Goal: Information Seeking & Learning: Find specific fact

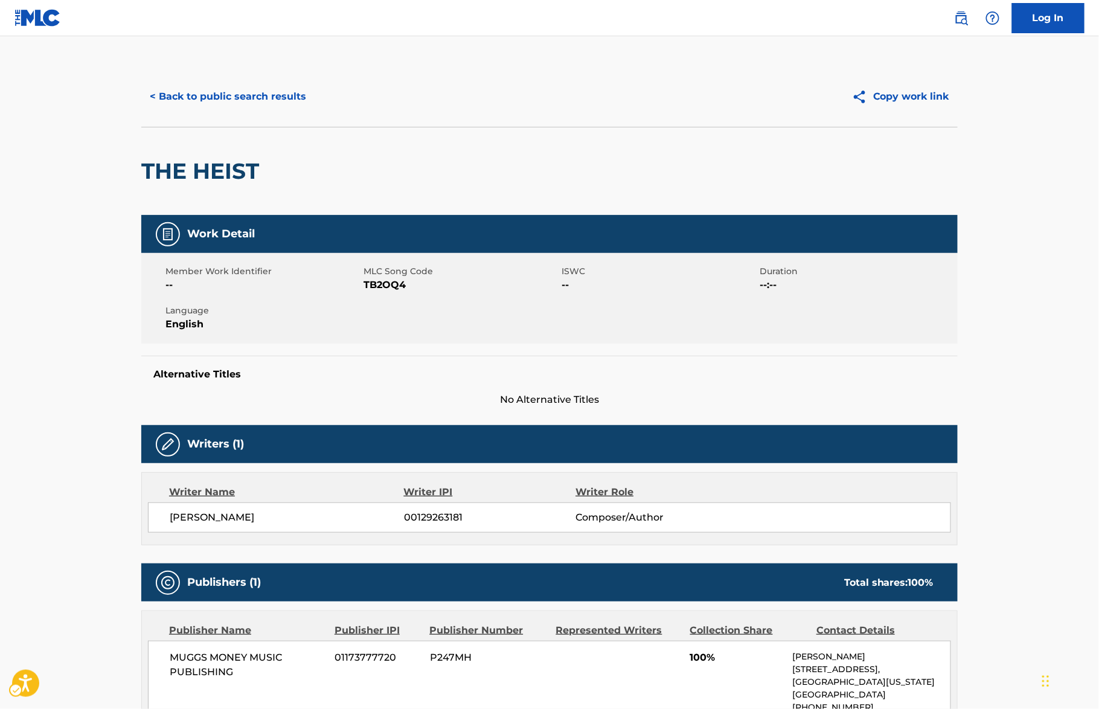
click at [333, 59] on main "< Back to public search results Copy work link THE HEIST Work Detail Member Wor…" at bounding box center [549, 633] width 1099 height 1194
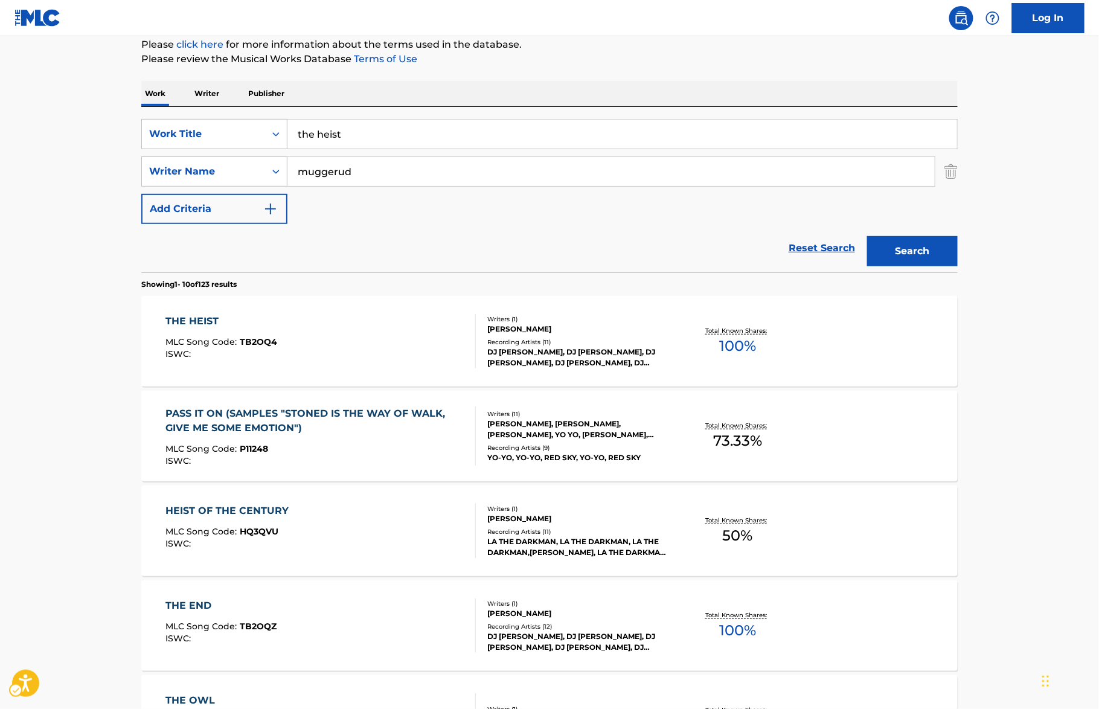
scroll to position [139, 0]
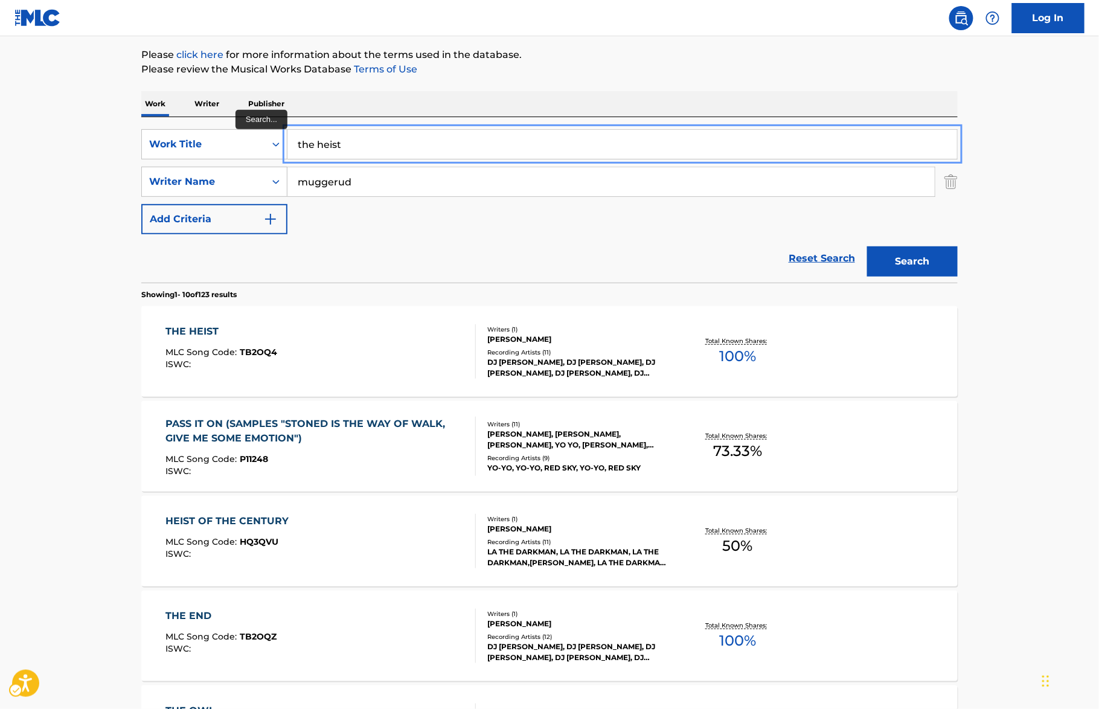
click at [448, 133] on input "the heist" at bounding box center [622, 144] width 670 height 29
paste input "HIGH EXPLOSIVE"
type input "HIGH EXPLOSIVE"
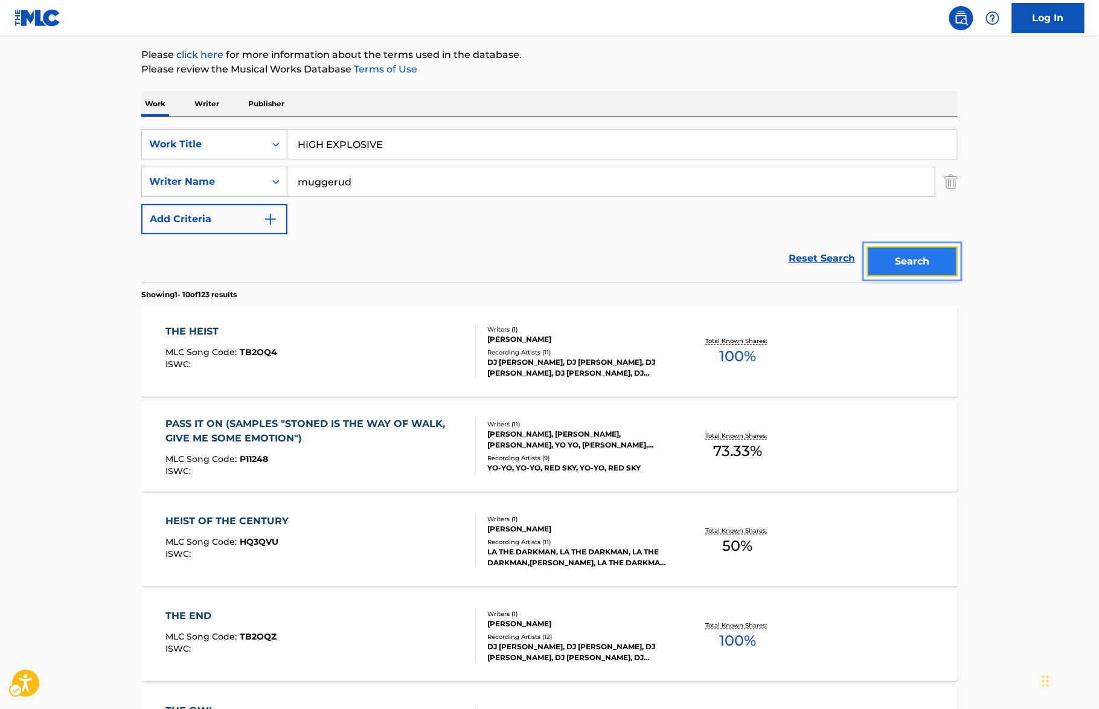
click at [912, 256] on button "Search" at bounding box center [912, 261] width 91 height 30
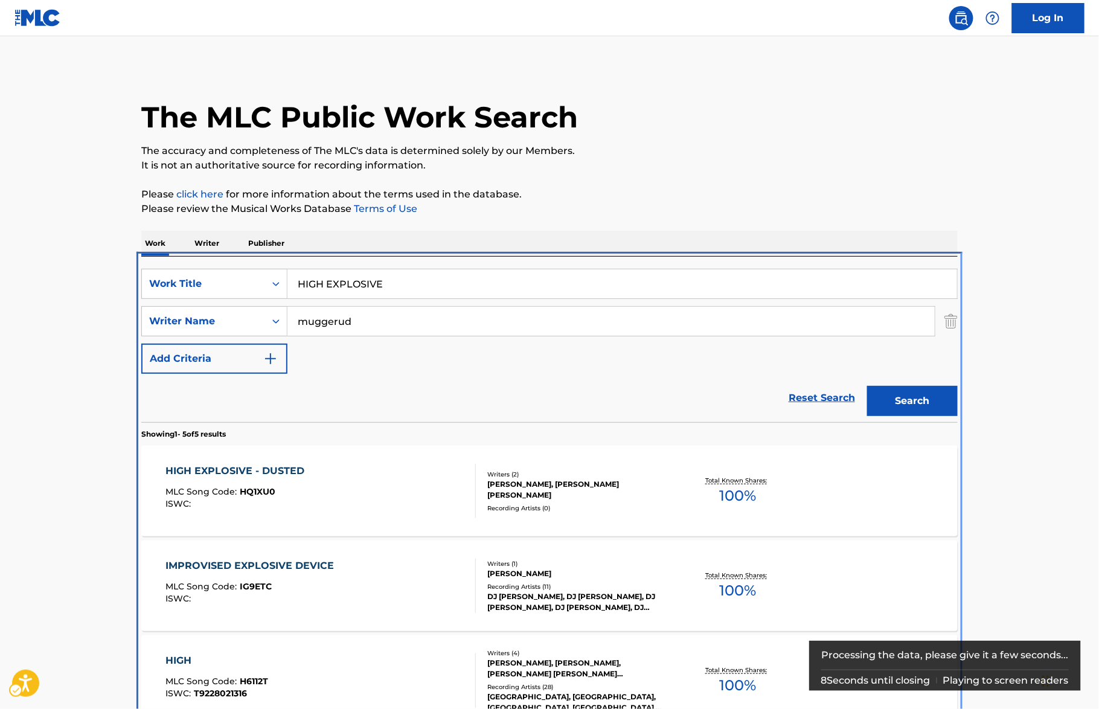
scroll to position [256, 0]
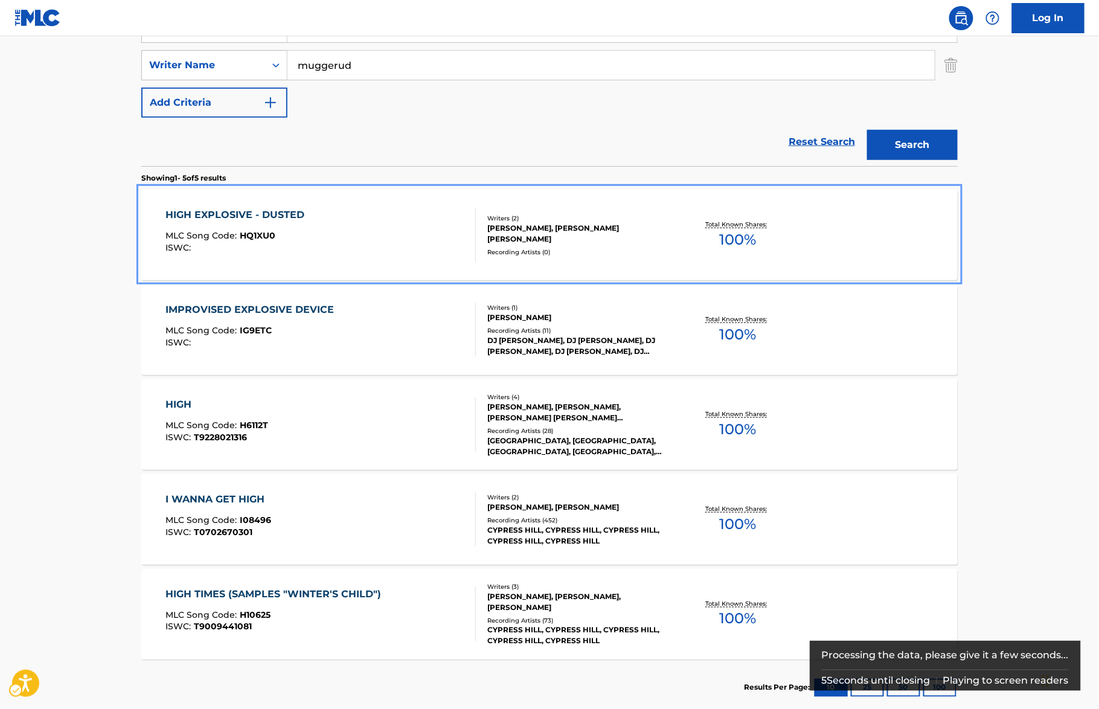
click at [274, 228] on div "HIGH EXPLOSIVE - DUSTED MLC Song Code : HQ1XU0 ISWC :" at bounding box center [238, 235] width 145 height 54
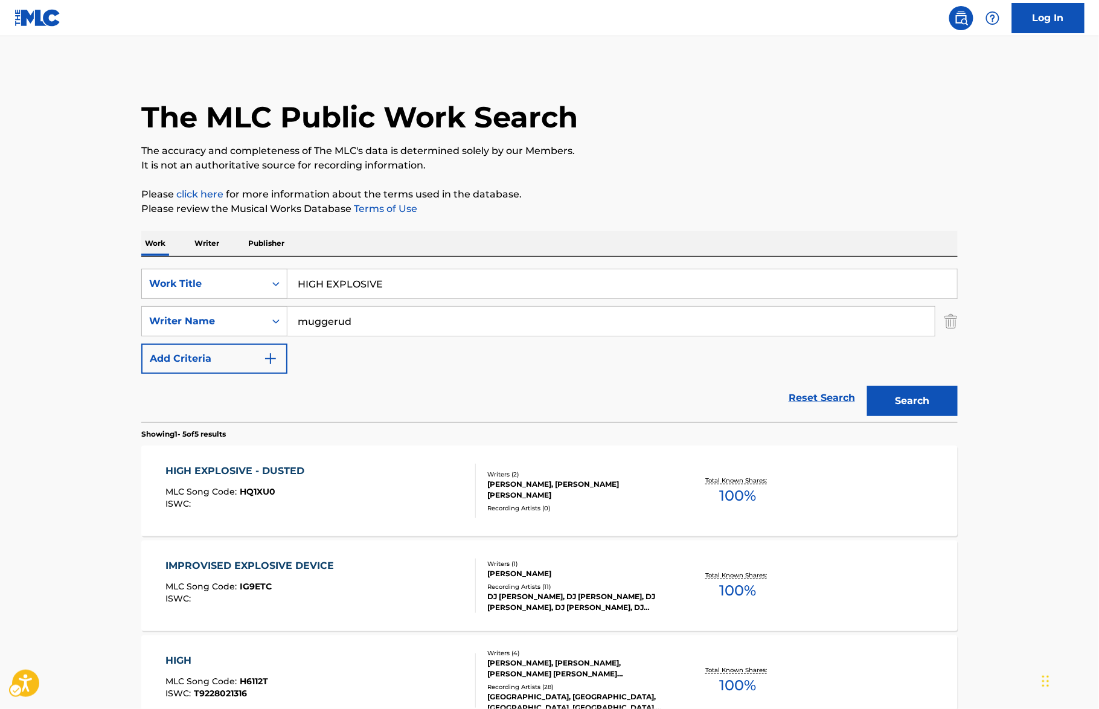
click at [250, 281] on div "Work Title" at bounding box center [203, 284] width 109 height 14
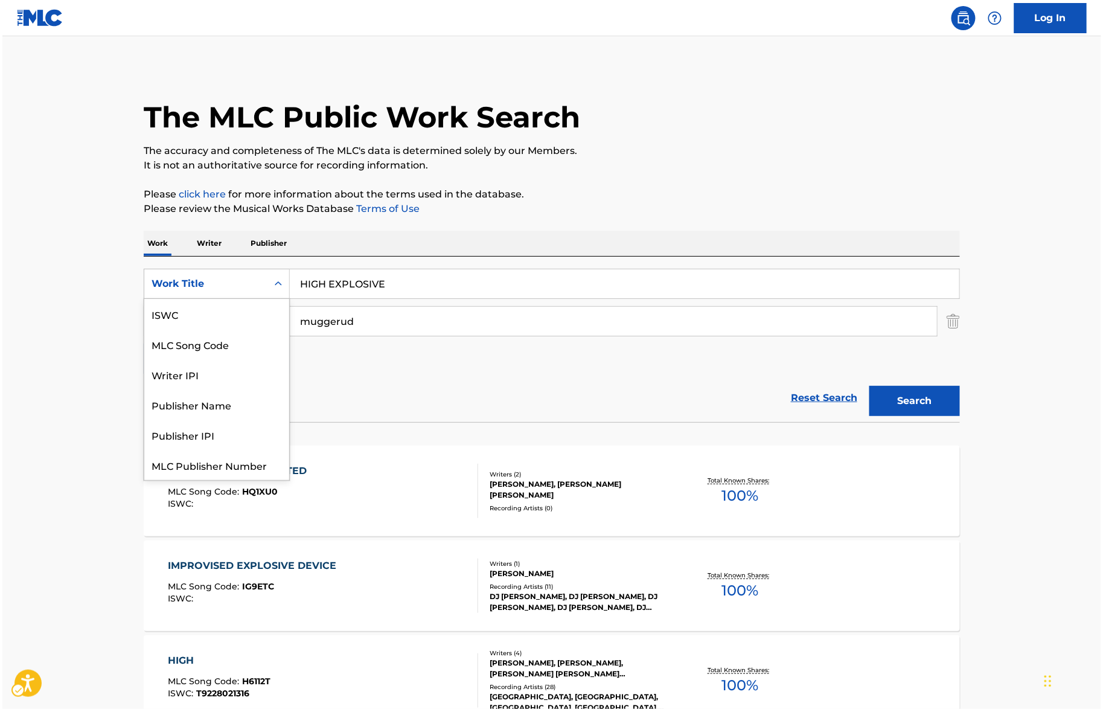
scroll to position [30, 0]
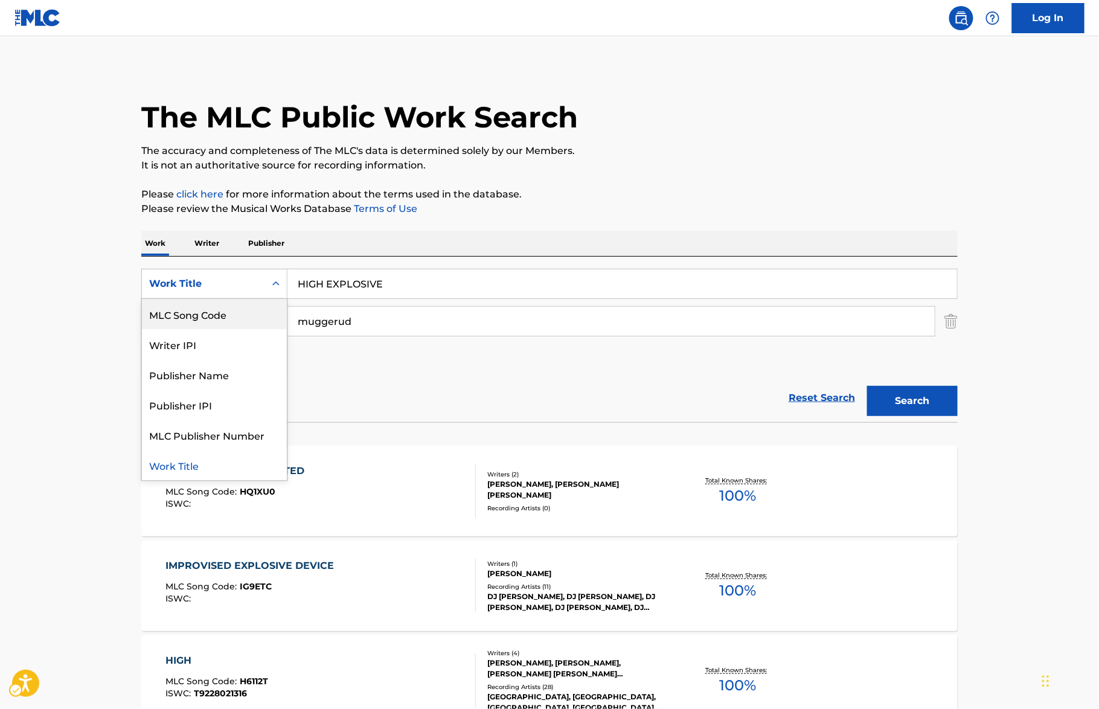
click at [245, 313] on div "MLC Song Code" at bounding box center [214, 314] width 145 height 30
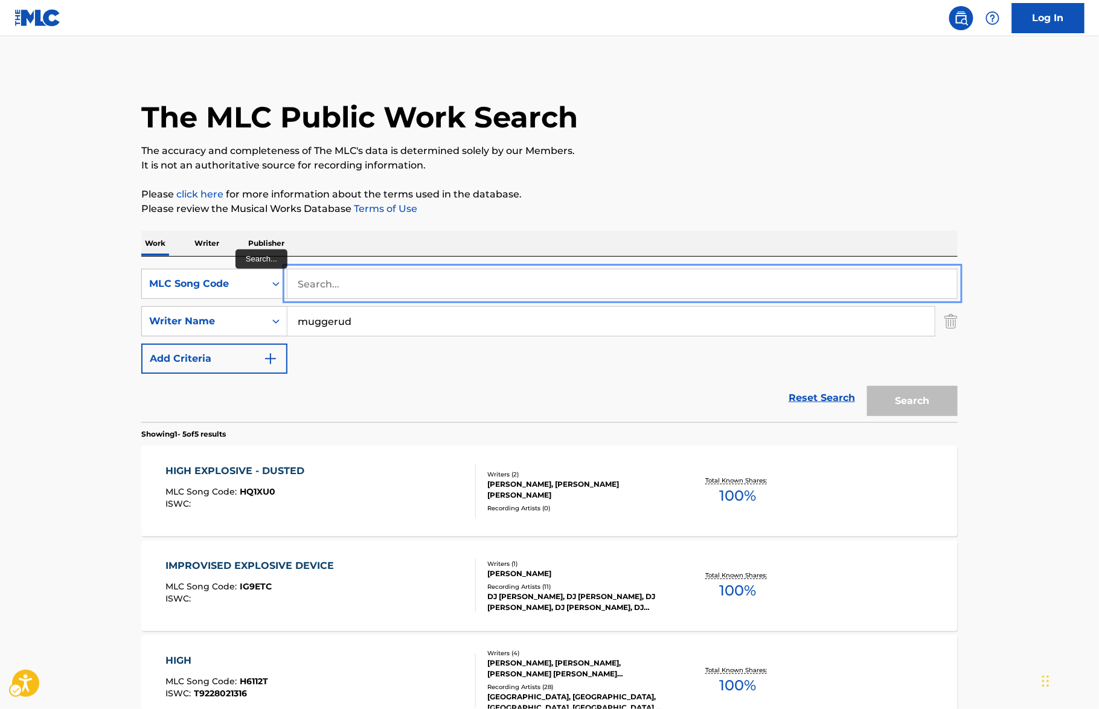
paste input "HB6Q9H"
type input "HB6Q9H"
click at [723, 220] on div "The MLC Public Work Search The accuracy and completeness of The MLC's data is d…" at bounding box center [549, 519] width 845 height 906
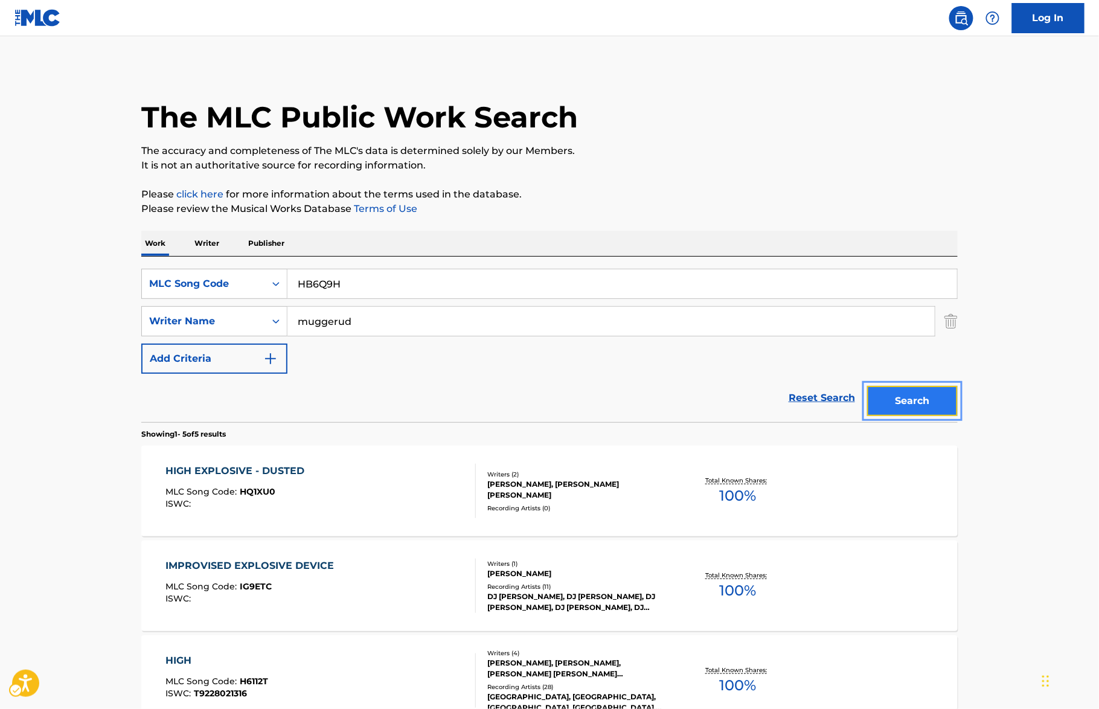
click at [944, 397] on button "Search" at bounding box center [912, 401] width 91 height 30
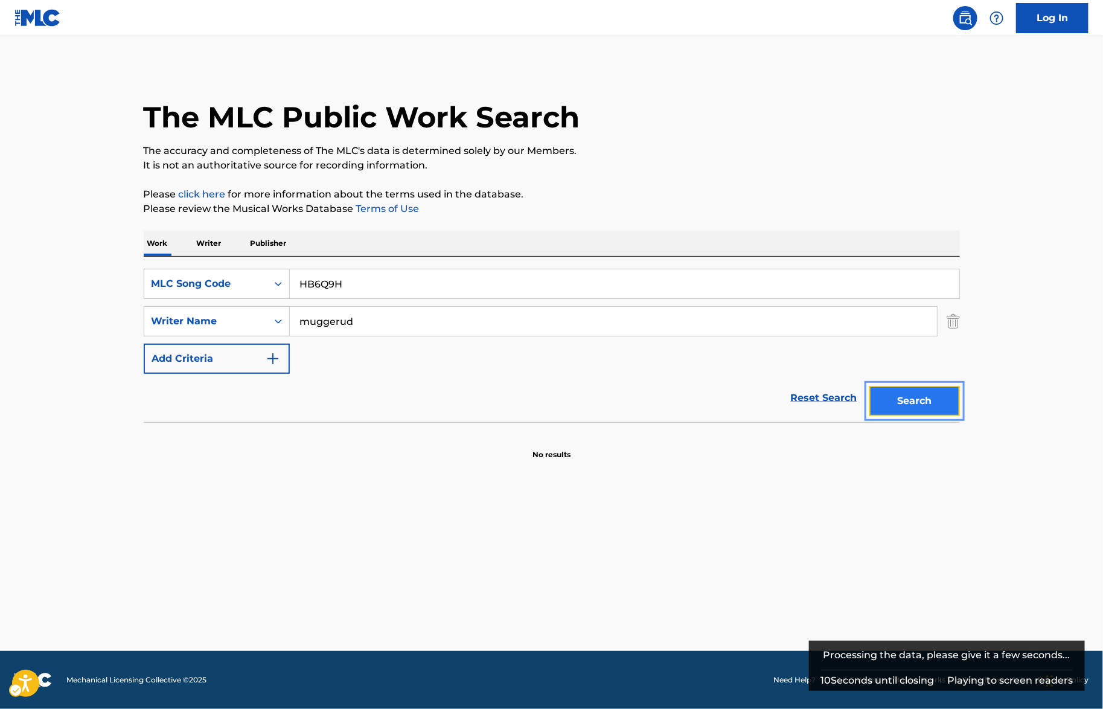
click at [944, 397] on button "Search" at bounding box center [915, 401] width 91 height 30
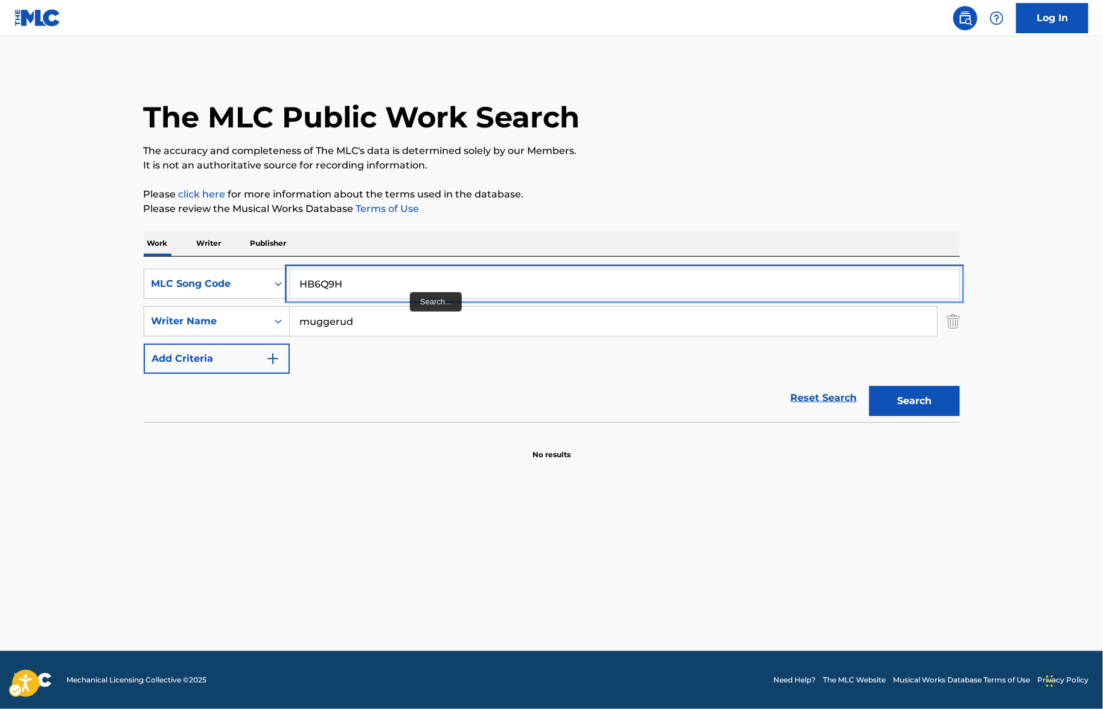
click at [402, 280] on input "HB6Q9H" at bounding box center [625, 283] width 670 height 29
click at [249, 277] on div "MLC Song Code" at bounding box center [206, 284] width 109 height 14
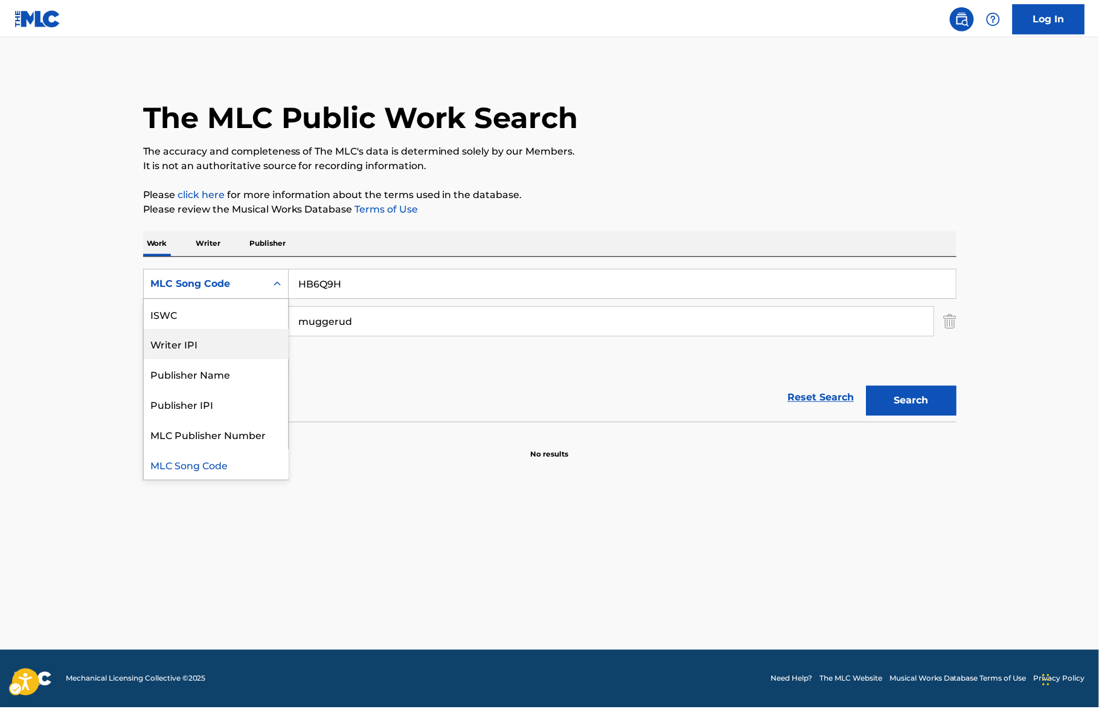
scroll to position [0, 0]
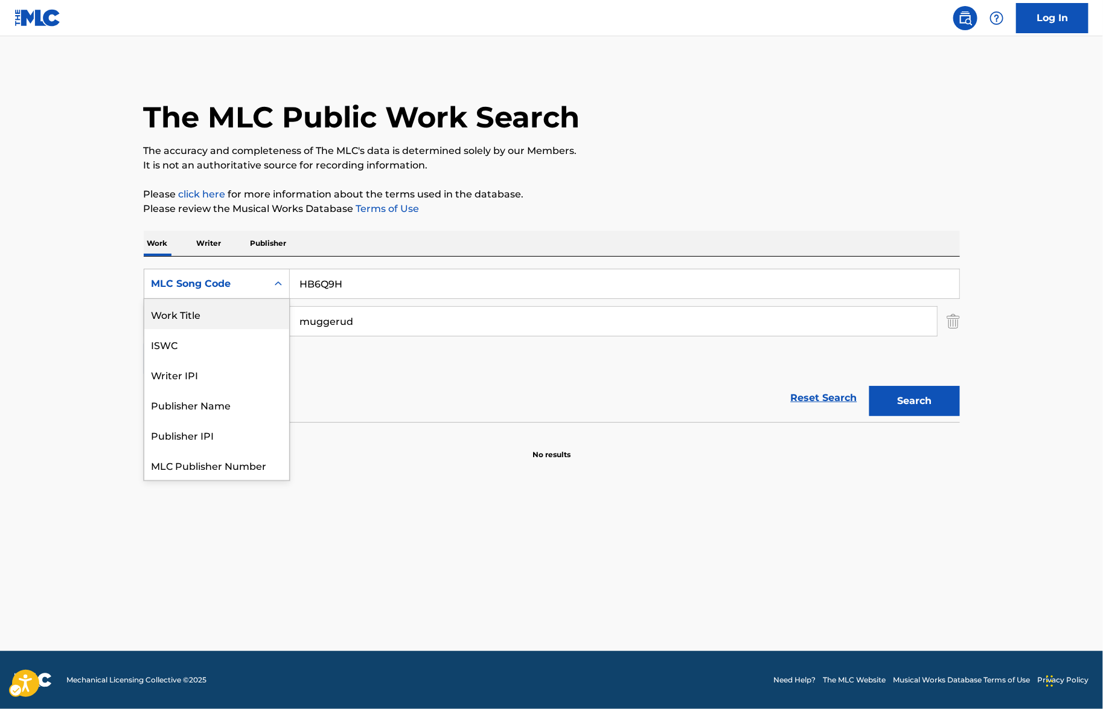
click at [239, 322] on div "Work Title" at bounding box center [216, 314] width 145 height 30
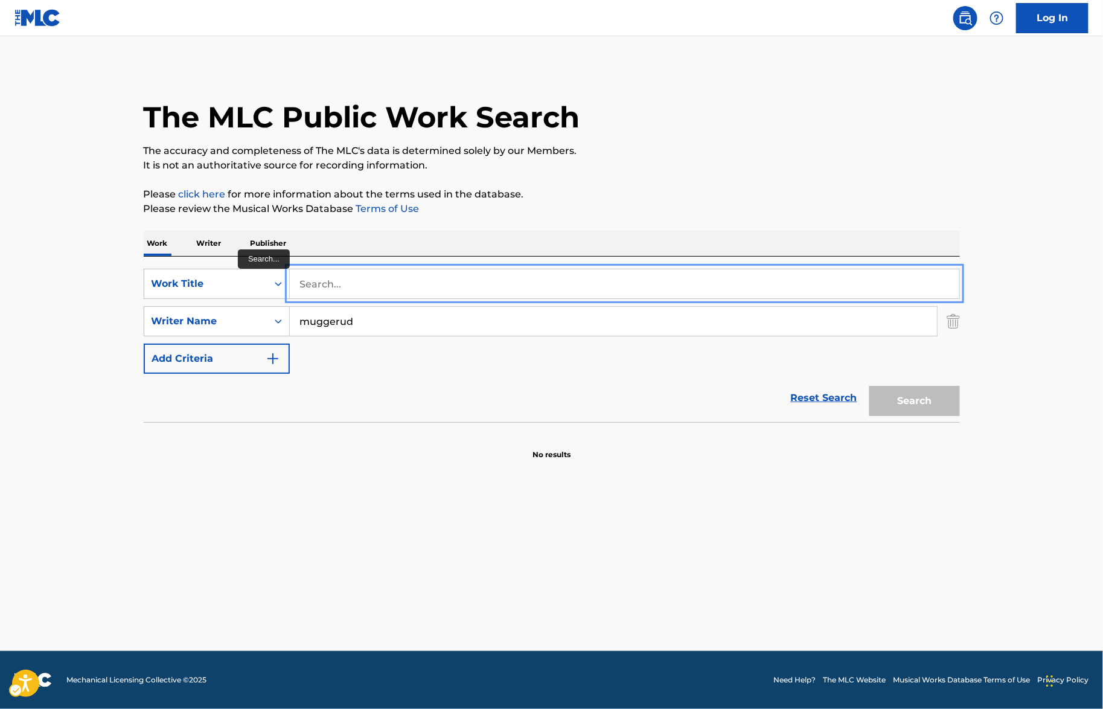
click at [374, 290] on input "Search..." at bounding box center [625, 283] width 670 height 29
paste input "HIGH TIMES"
type input "HIGH TIMES"
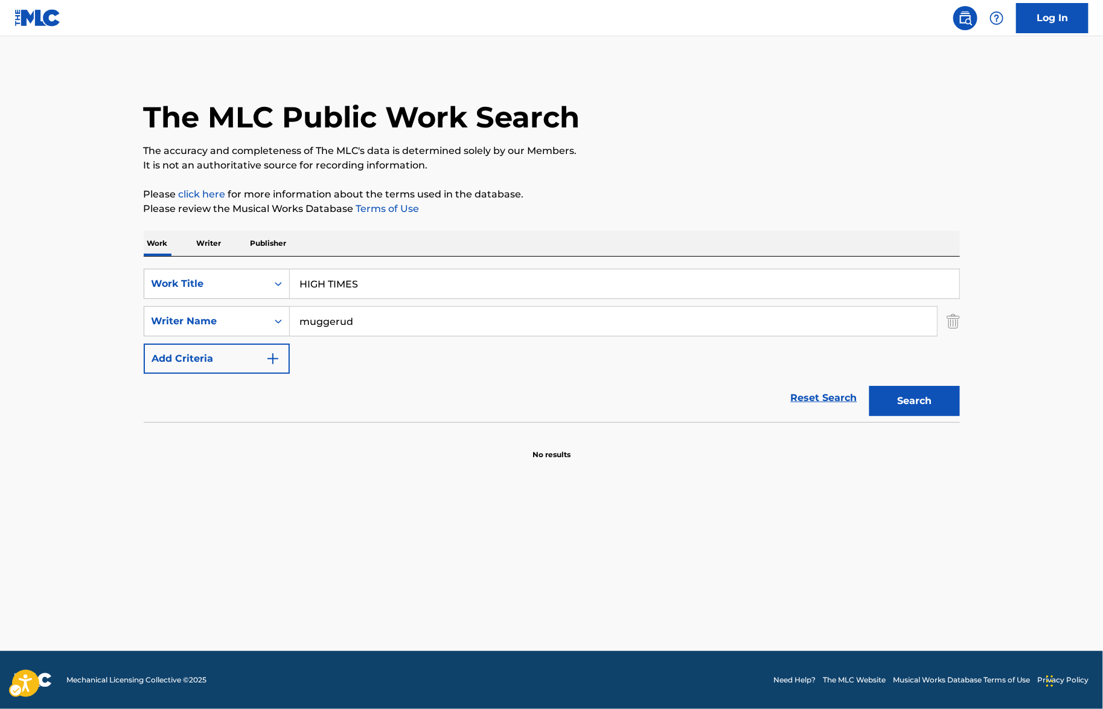
click at [784, 216] on div "The MLC Public Work Search The accuracy and completeness of The MLC's data is d…" at bounding box center [551, 263] width 845 height 394
click at [911, 400] on button "Search" at bounding box center [915, 401] width 91 height 30
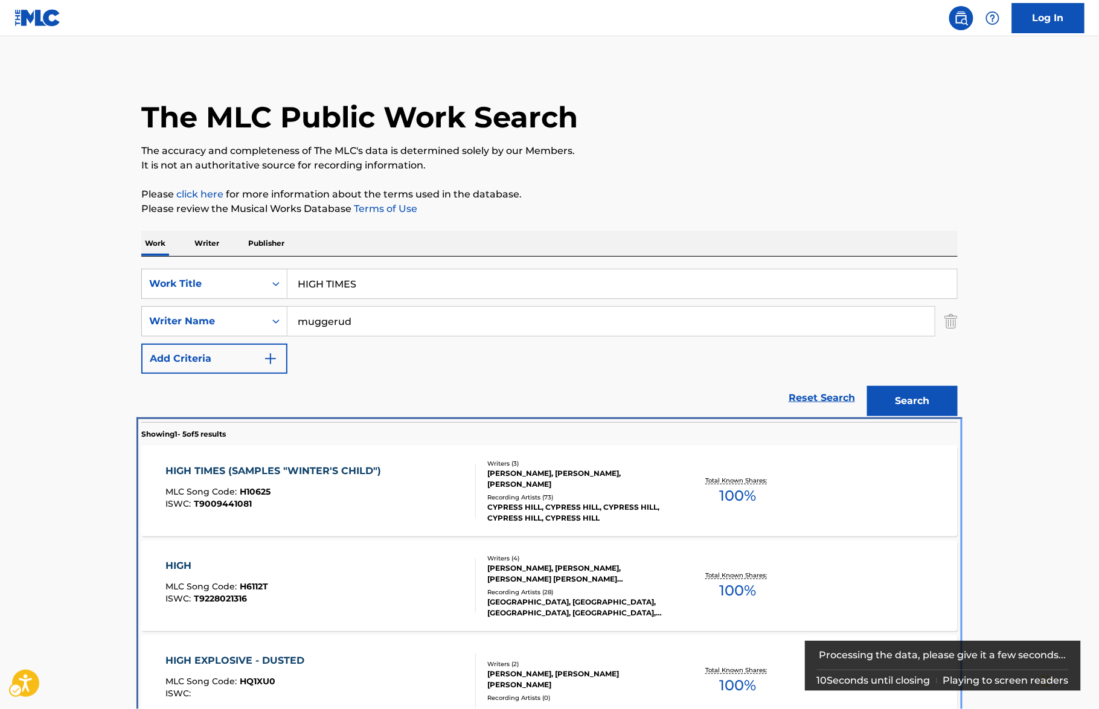
scroll to position [263, 0]
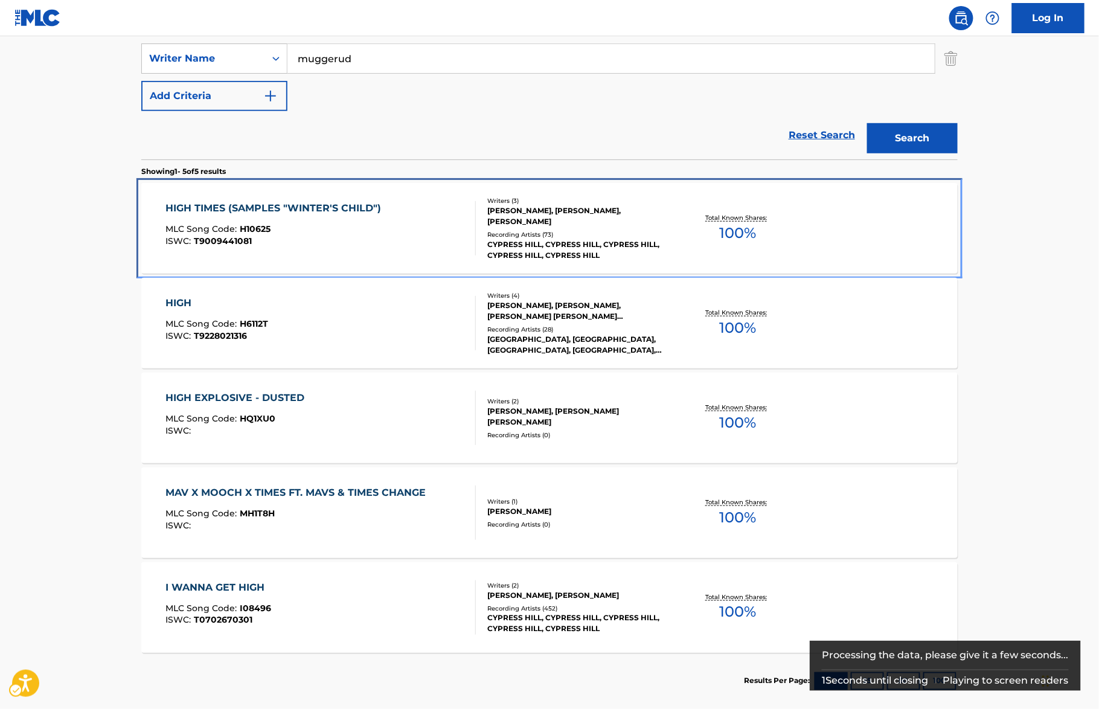
click at [345, 216] on div "HIGH TIMES (SAMPLES "WINTER'S CHILD") MLC Song Code : H10625 ISWC : T9009441081" at bounding box center [277, 228] width 222 height 54
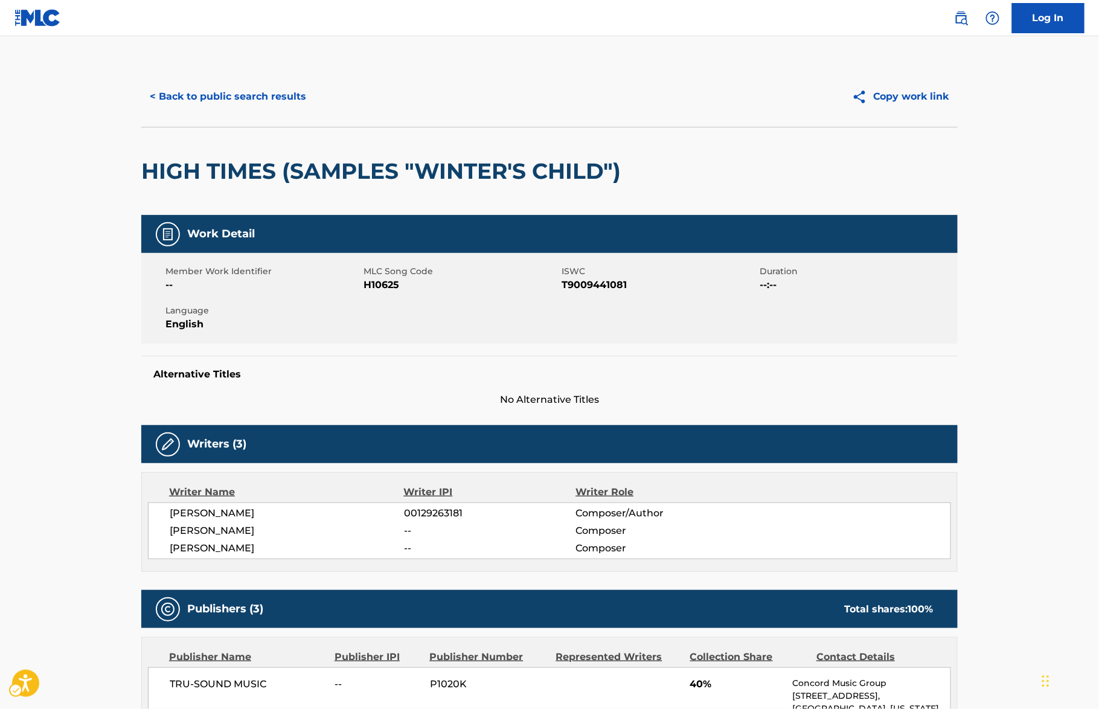
click at [498, 165] on h2 "HIGH TIMES (SAMPLES "WINTER'S CHILD")" at bounding box center [384, 171] width 486 height 27
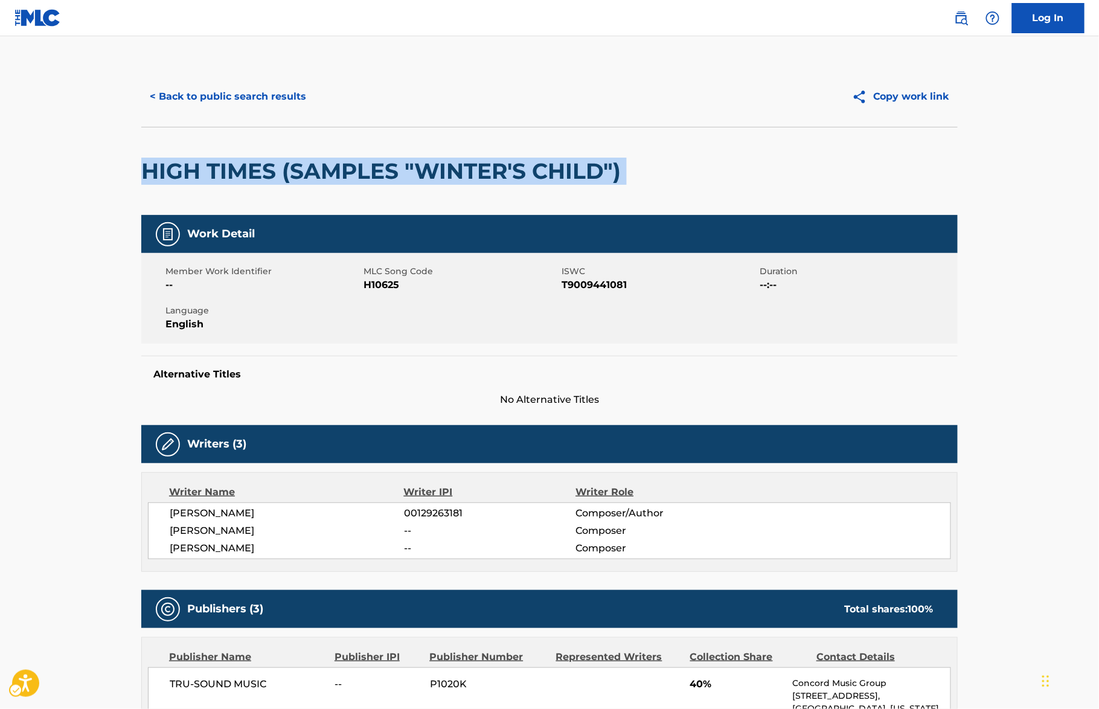
click at [498, 165] on h2 "HIGH TIMES (SAMPLES "WINTER'S CHILD")" at bounding box center [384, 171] width 486 height 27
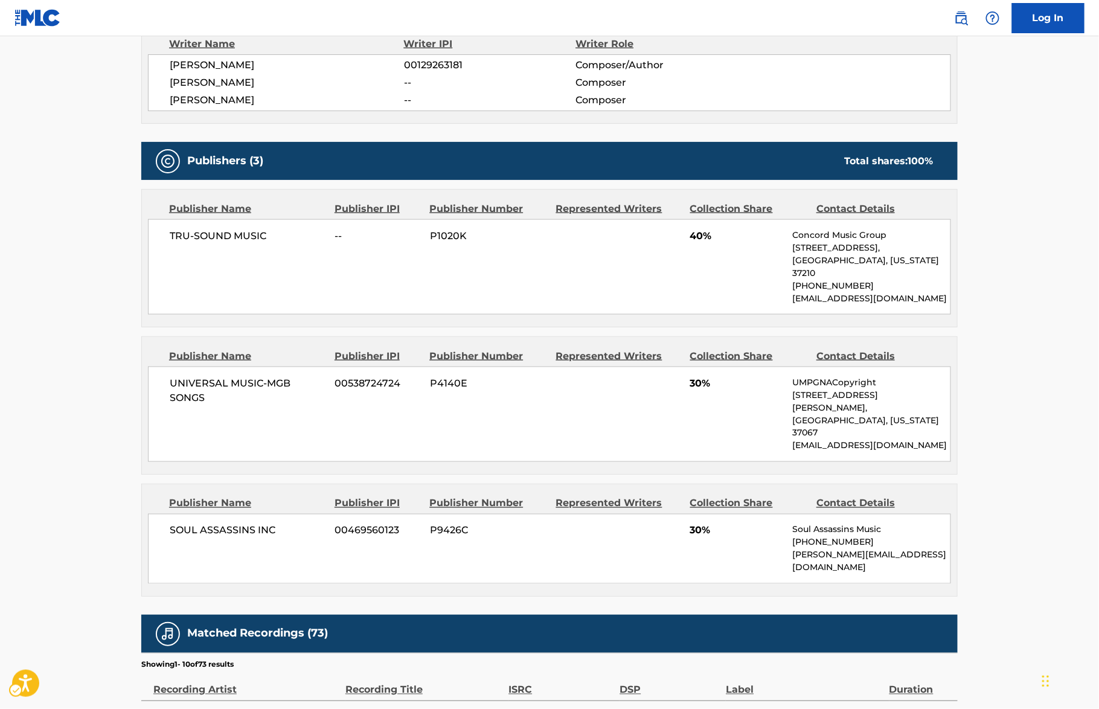
scroll to position [429, 0]
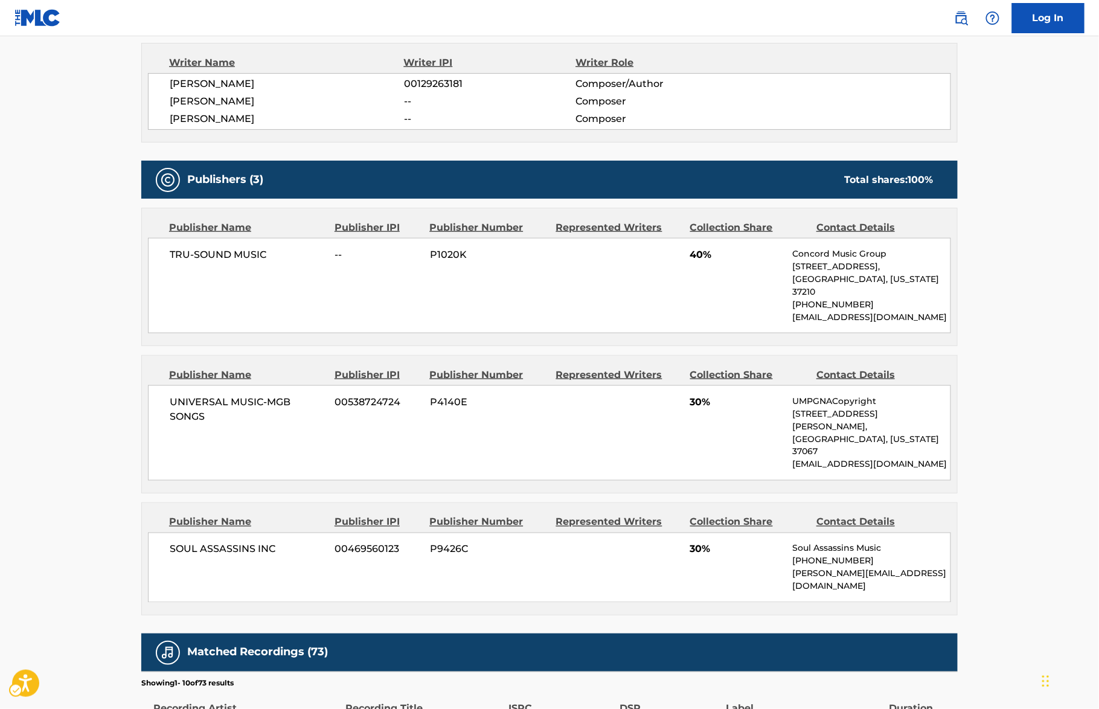
click at [235, 99] on span "[PERSON_NAME]" at bounding box center [287, 101] width 234 height 14
click at [234, 255] on span "TRU-SOUND MUSIC" at bounding box center [248, 255] width 156 height 14
click at [233, 255] on span "TRU-SOUND MUSIC" at bounding box center [248, 255] width 156 height 14
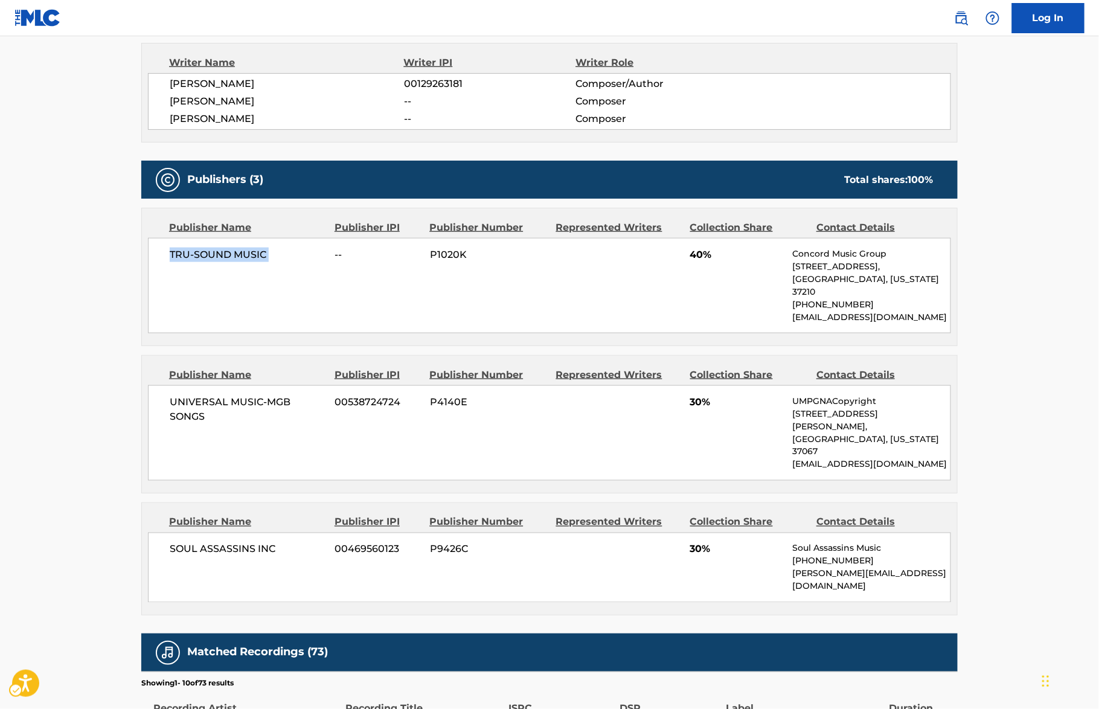
click at [233, 255] on span "TRU-SOUND MUSIC" at bounding box center [248, 255] width 156 height 14
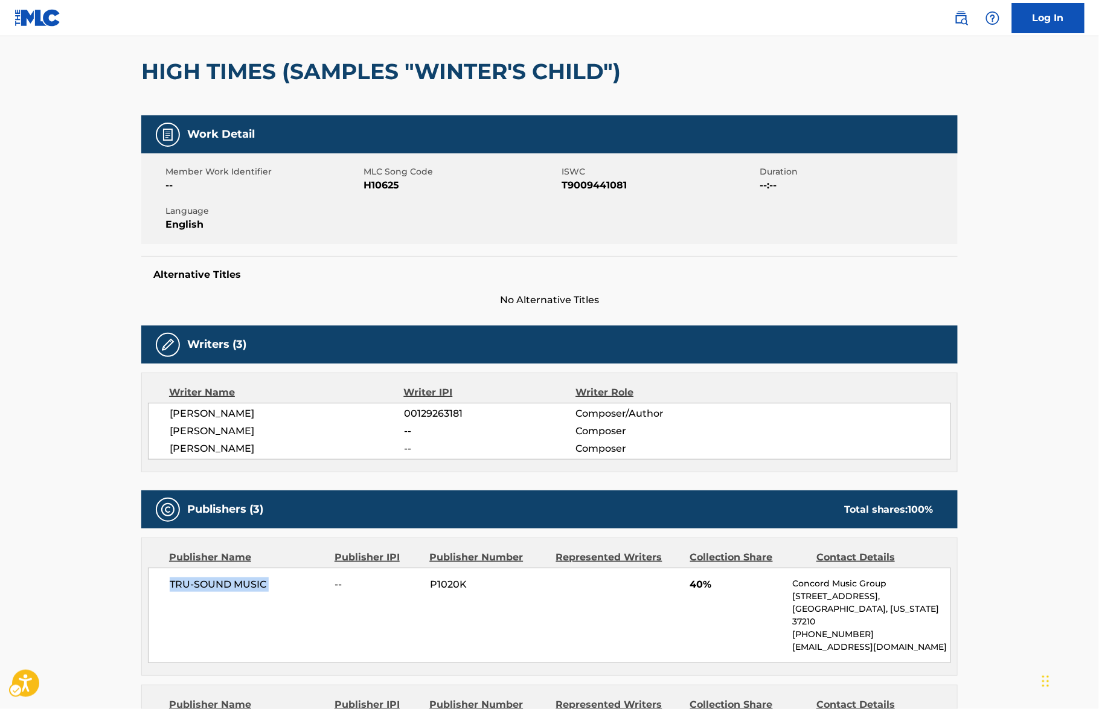
scroll to position [0, 0]
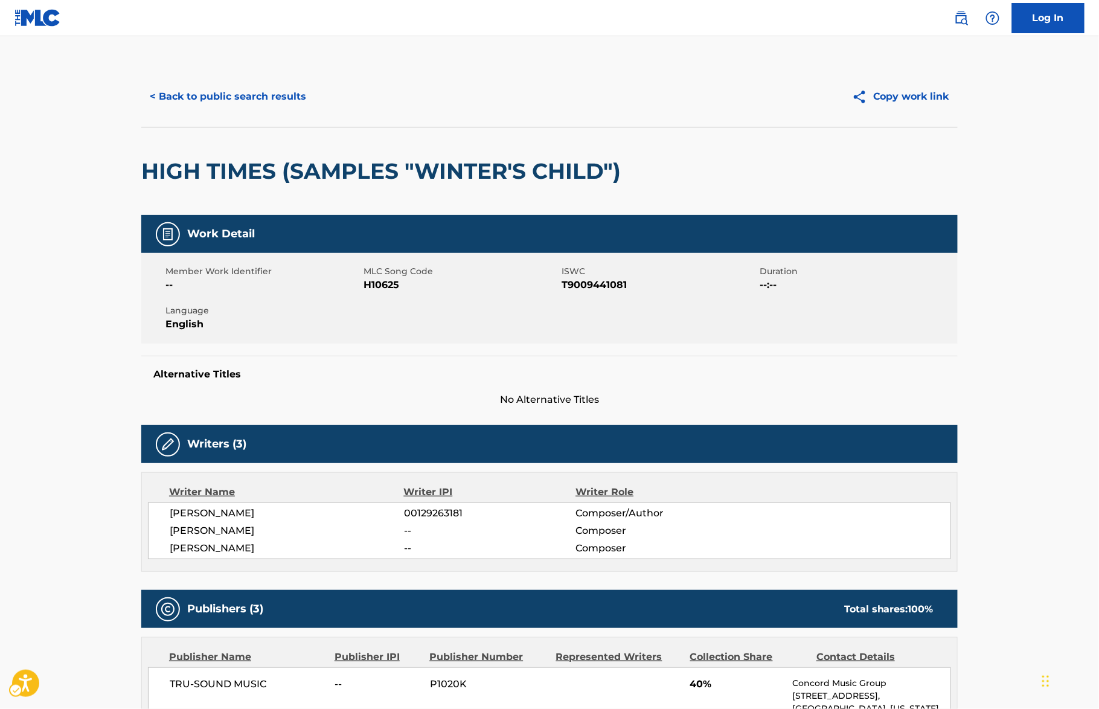
click at [403, 194] on div "HIGH TIMES (SAMPLES "WINTER'S CHILD")" at bounding box center [384, 171] width 486 height 88
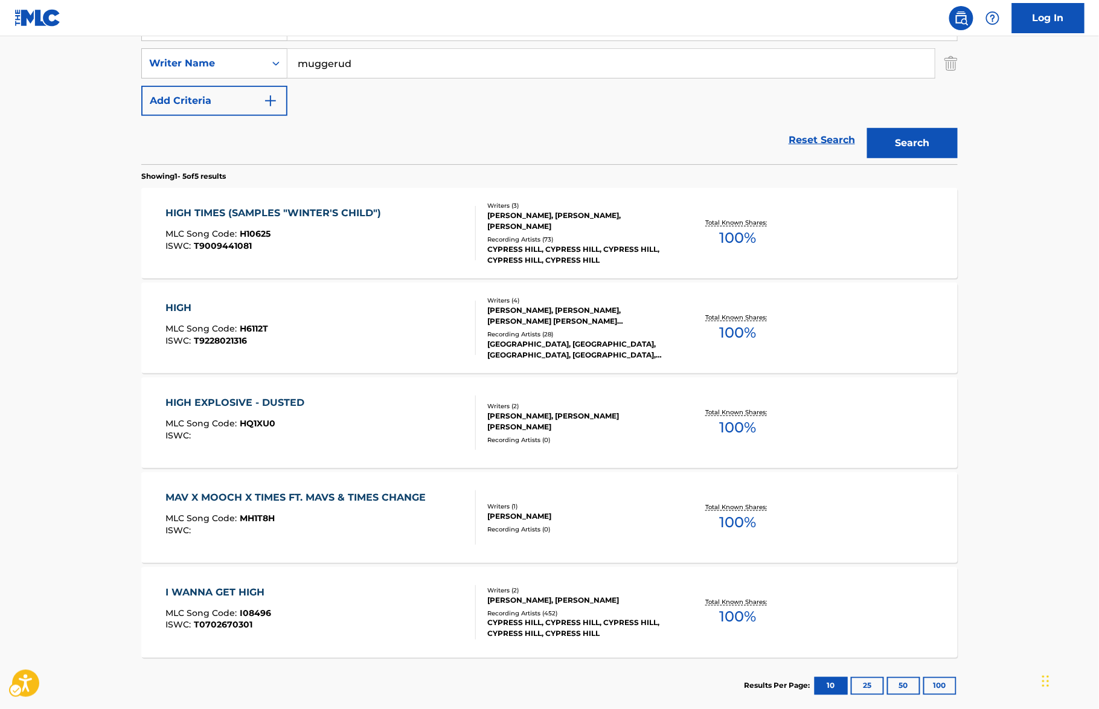
scroll to position [16, 0]
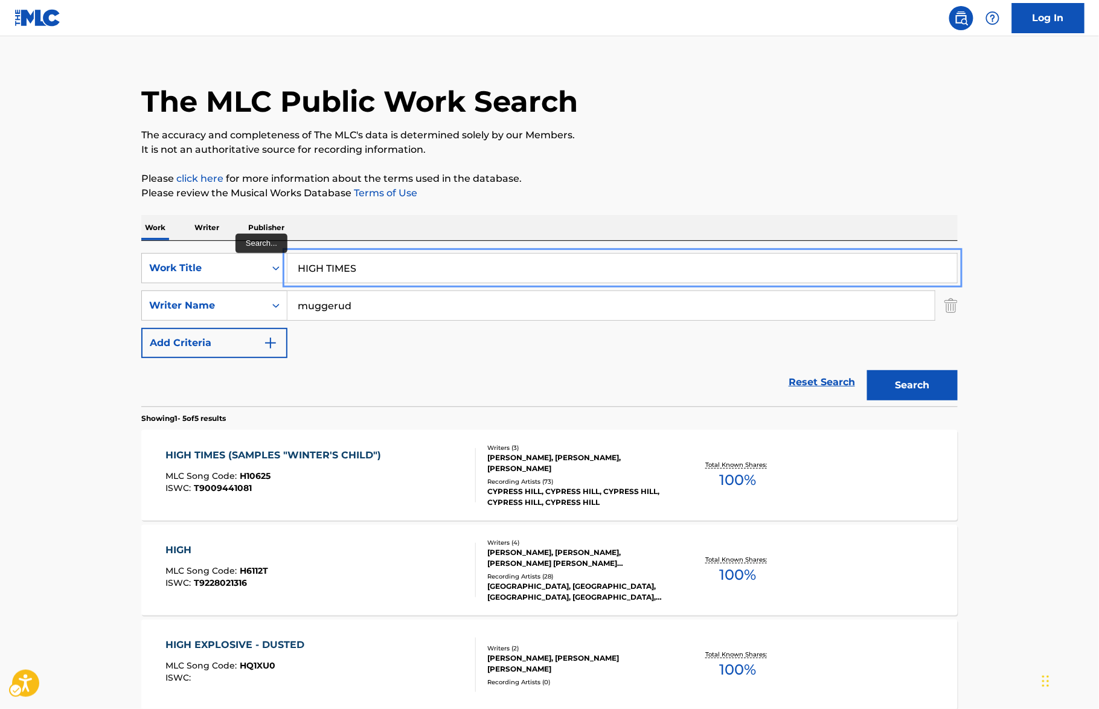
click at [344, 273] on input "HIGH TIMES" at bounding box center [622, 268] width 670 height 29
paste input "LIFE"
type input "HIGHLIFE"
click at [775, 209] on div "The MLC Public Work Search The accuracy and completeness of The MLC's data is d…" at bounding box center [549, 504] width 845 height 906
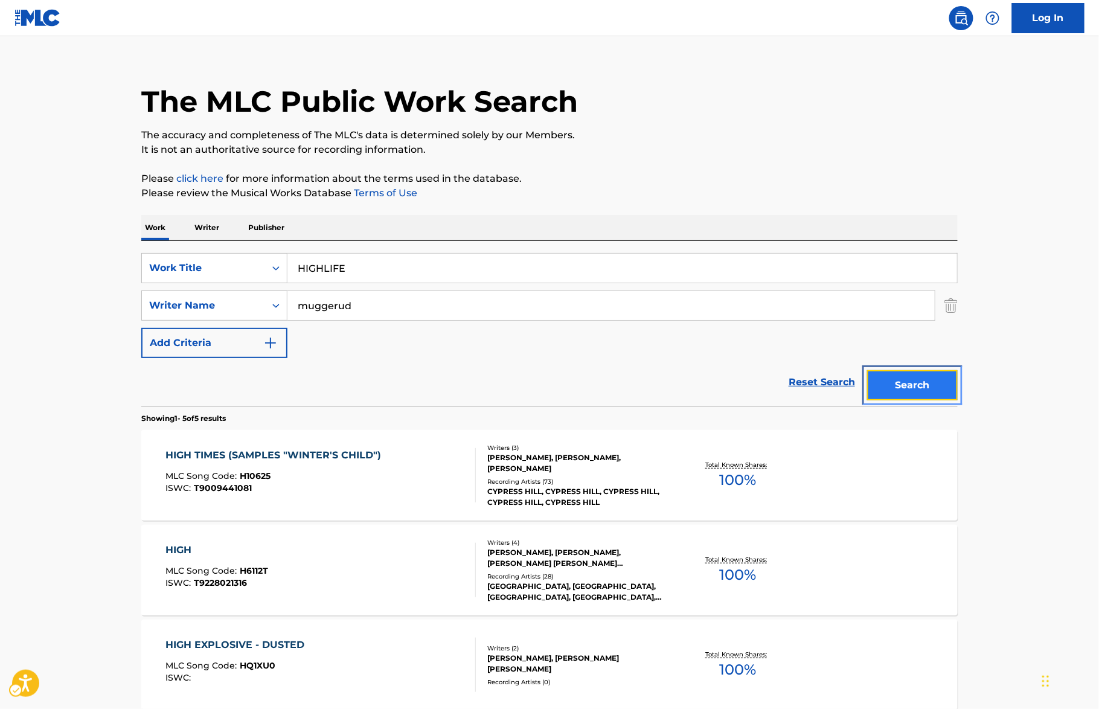
click at [935, 373] on button "Search" at bounding box center [912, 385] width 91 height 30
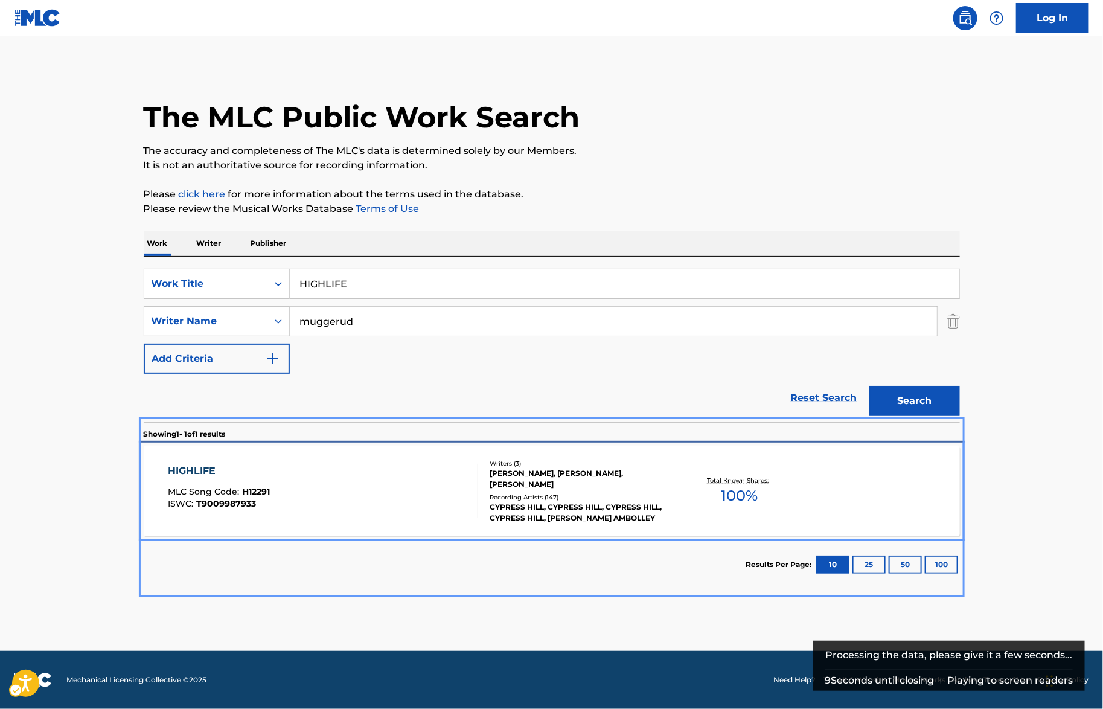
click at [391, 488] on div "HIGHLIFE MLC Song Code : H12291 ISWC : T9009987933" at bounding box center [323, 491] width 310 height 54
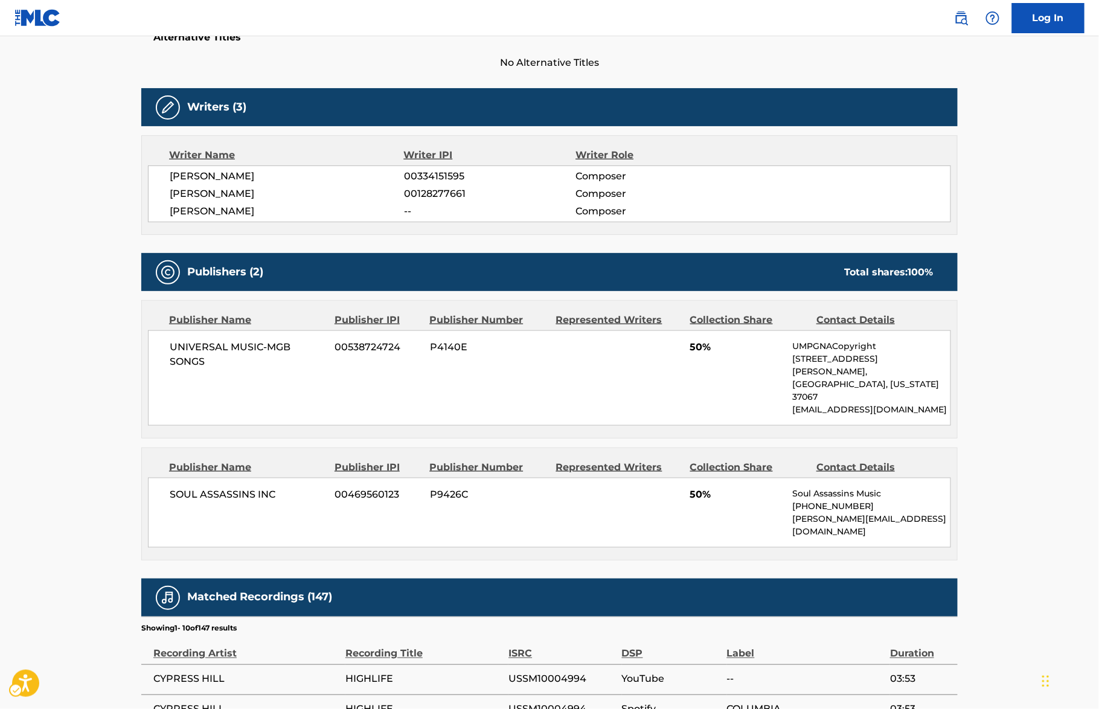
scroll to position [95, 0]
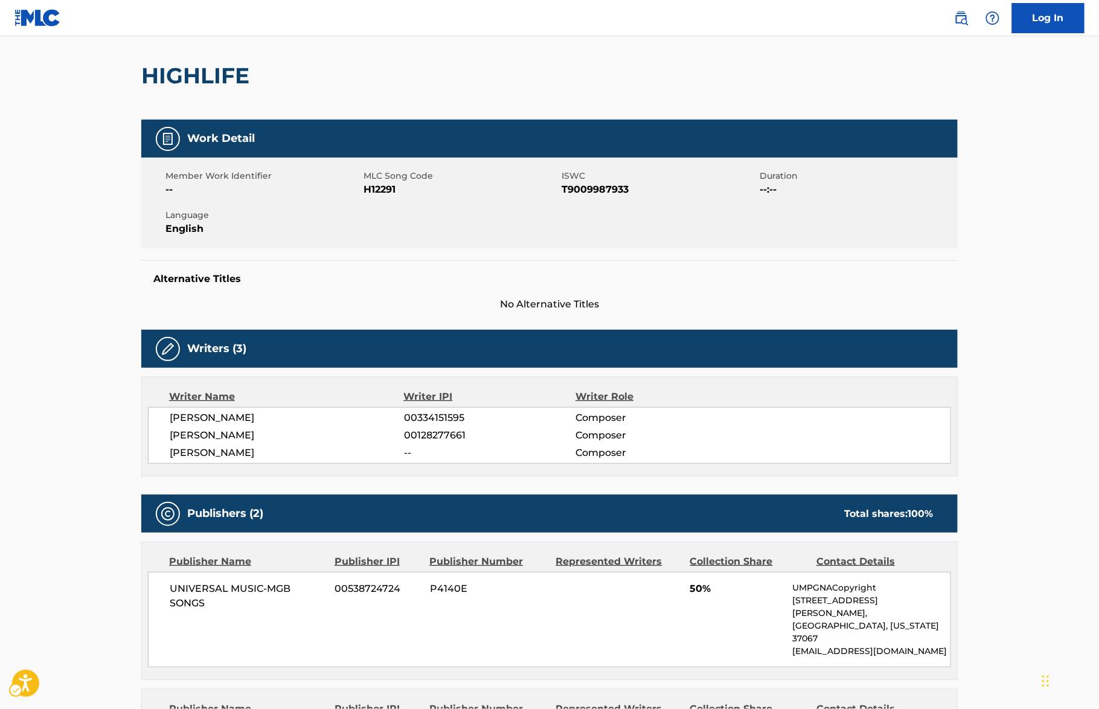
click at [348, 77] on div "HIGHLIFE" at bounding box center [549, 75] width 816 height 88
click at [350, 74] on div "HIGHLIFE" at bounding box center [549, 75] width 816 height 88
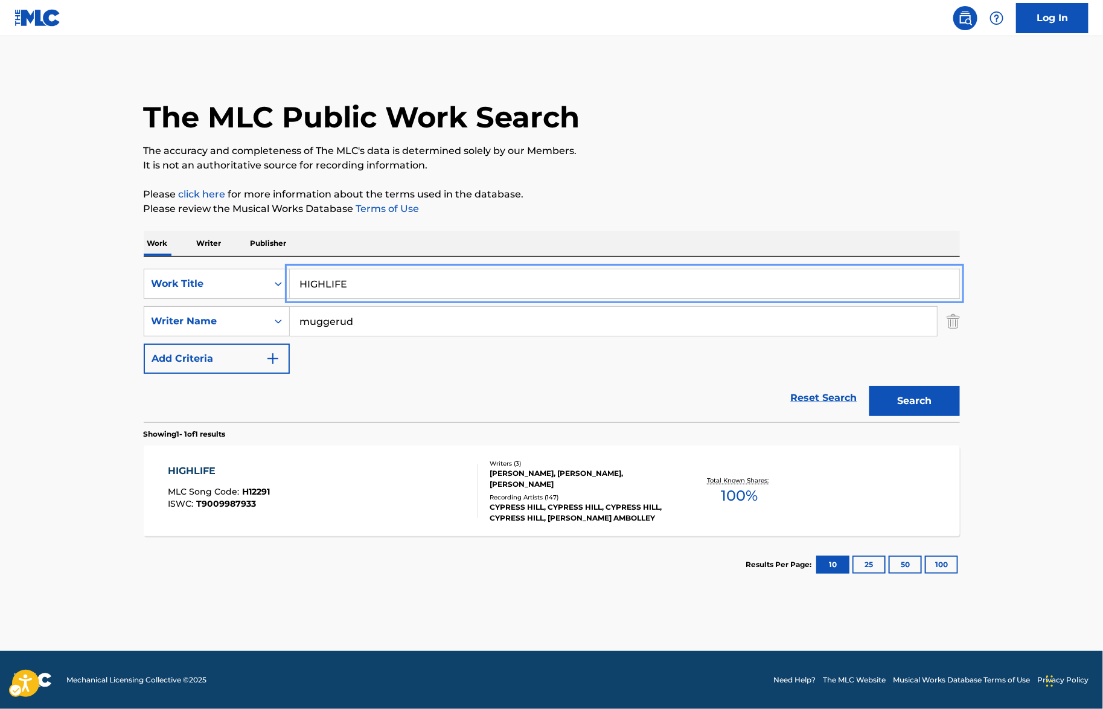
click at [412, 293] on input "HIGHLIFE" at bounding box center [625, 283] width 670 height 29
paste input "S STORY"
type input "HIS STORY"
click at [799, 184] on div "The MLC Public Work Search The accuracy and completeness of The MLC's data is d…" at bounding box center [551, 329] width 845 height 527
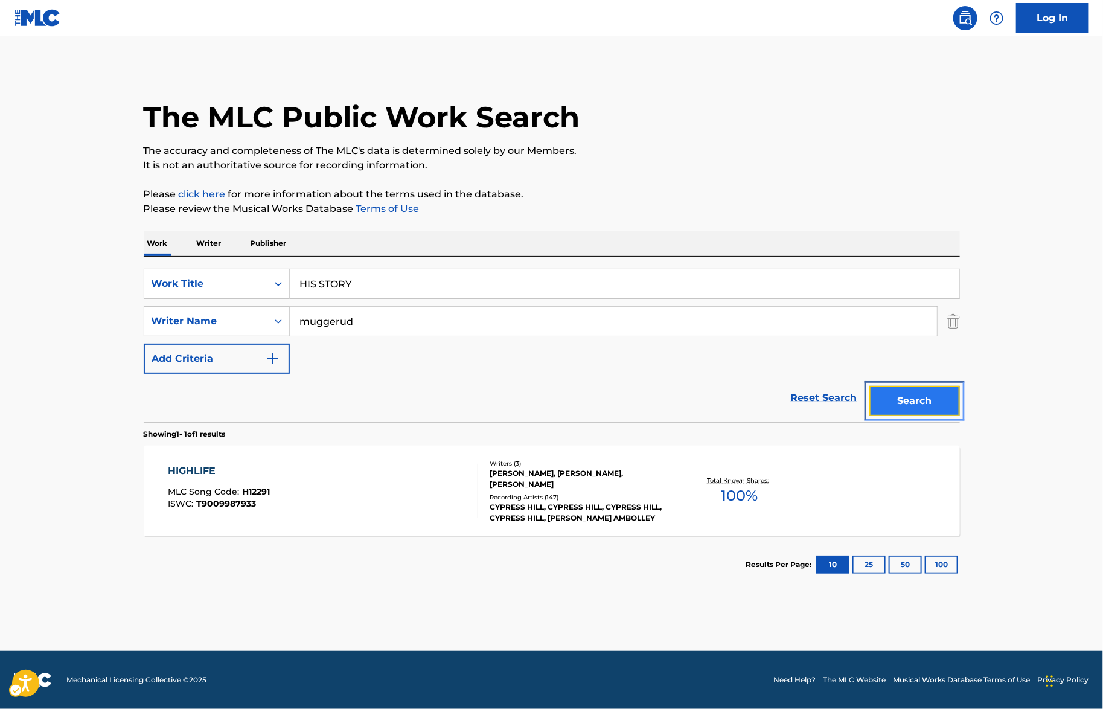
click at [901, 405] on button "Search" at bounding box center [915, 401] width 91 height 30
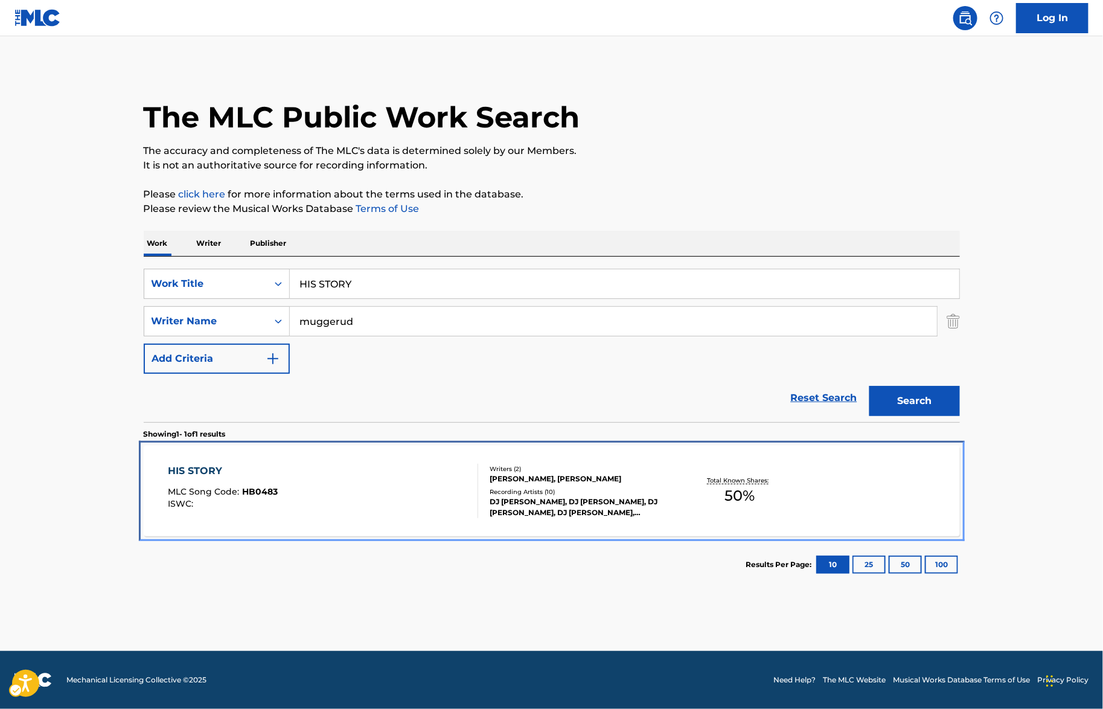
click at [367, 466] on div "HIS STORY MLC Song Code : HB0483 ISWC :" at bounding box center [323, 491] width 310 height 54
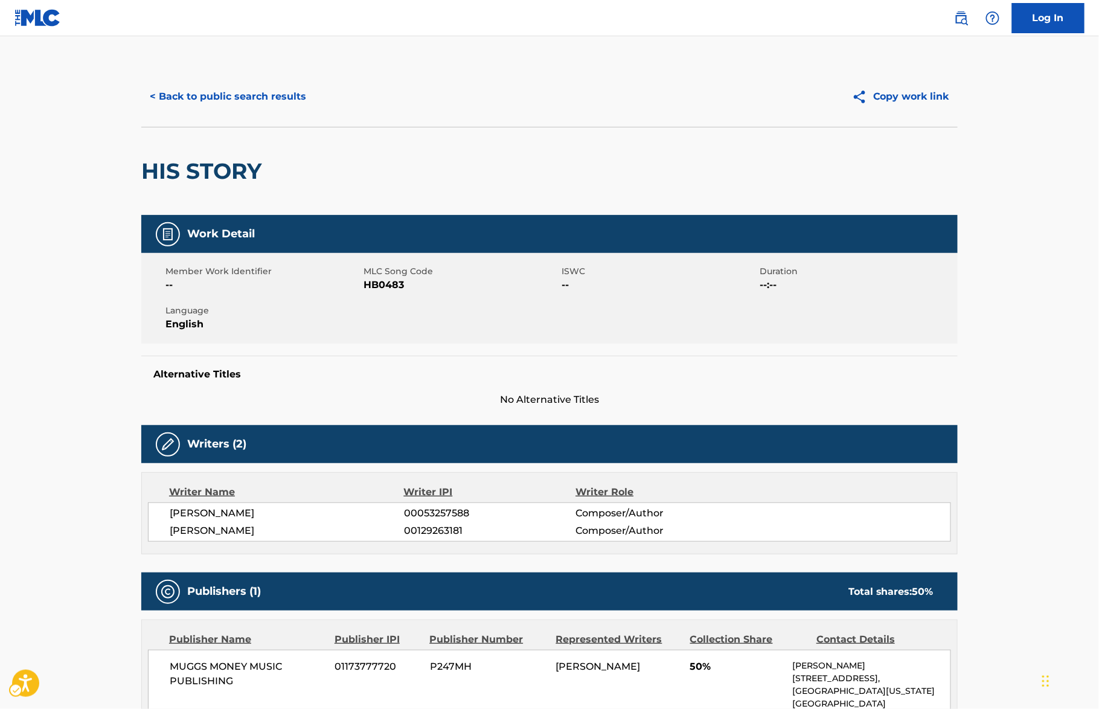
click at [463, 492] on div "Writer IPI" at bounding box center [490, 492] width 172 height 14
click at [450, 511] on span "00053257588" at bounding box center [489, 513] width 171 height 14
copy span "00053257588"
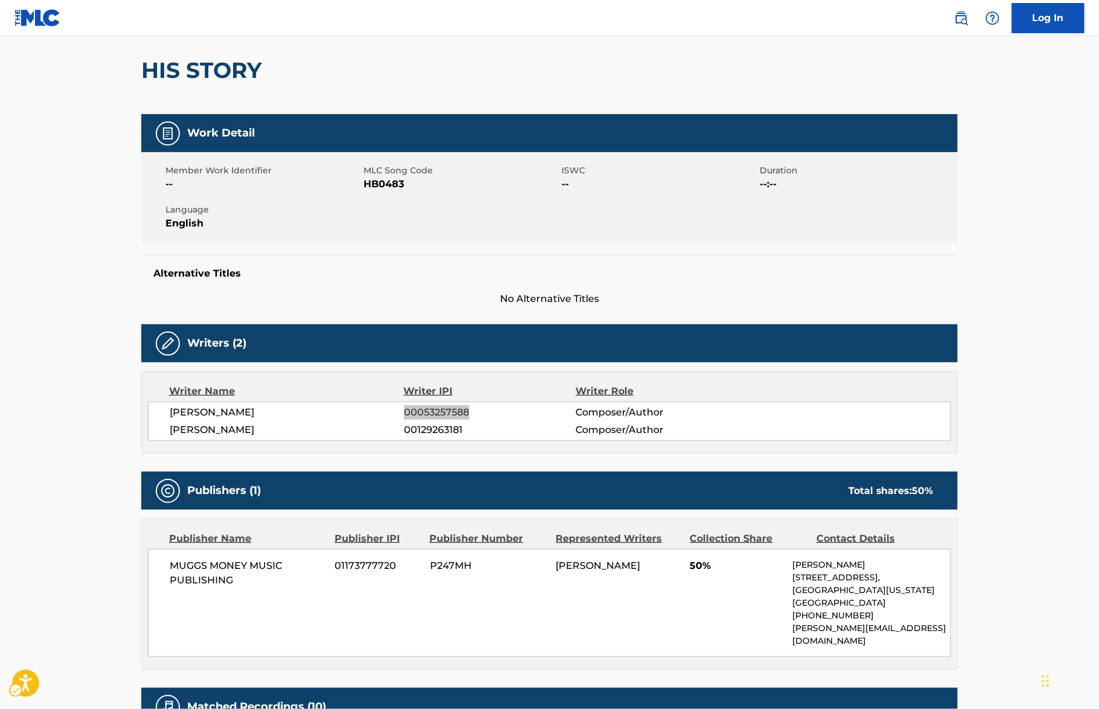
scroll to position [111, 0]
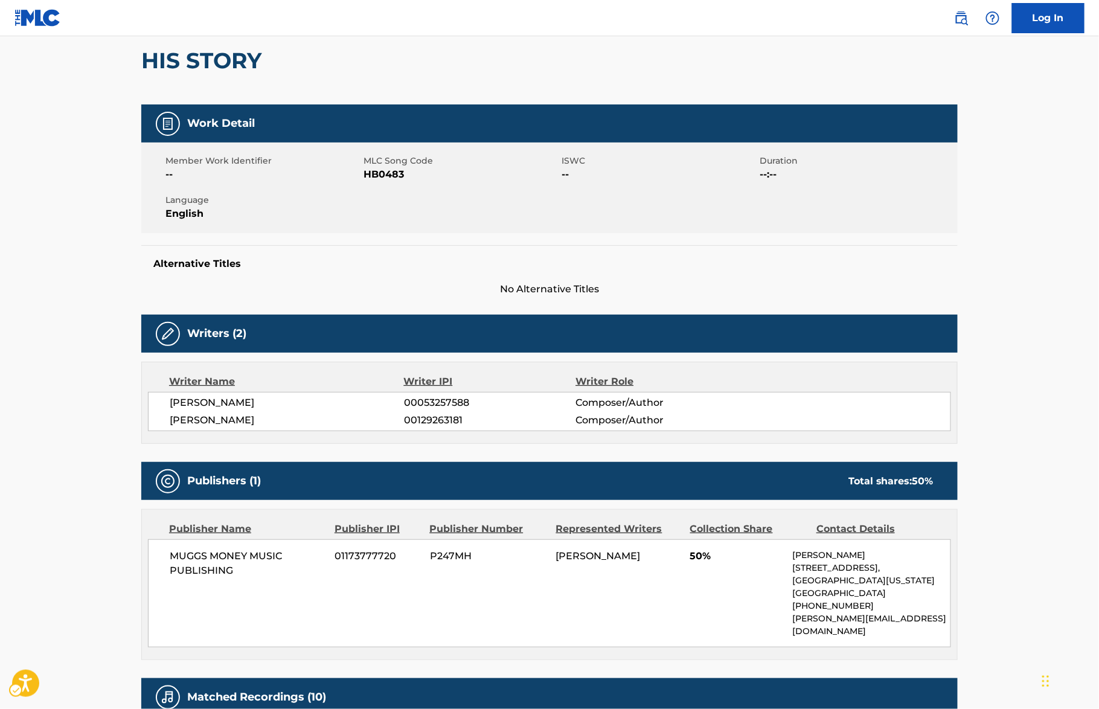
click at [301, 109] on div "Work Detail" at bounding box center [549, 123] width 816 height 38
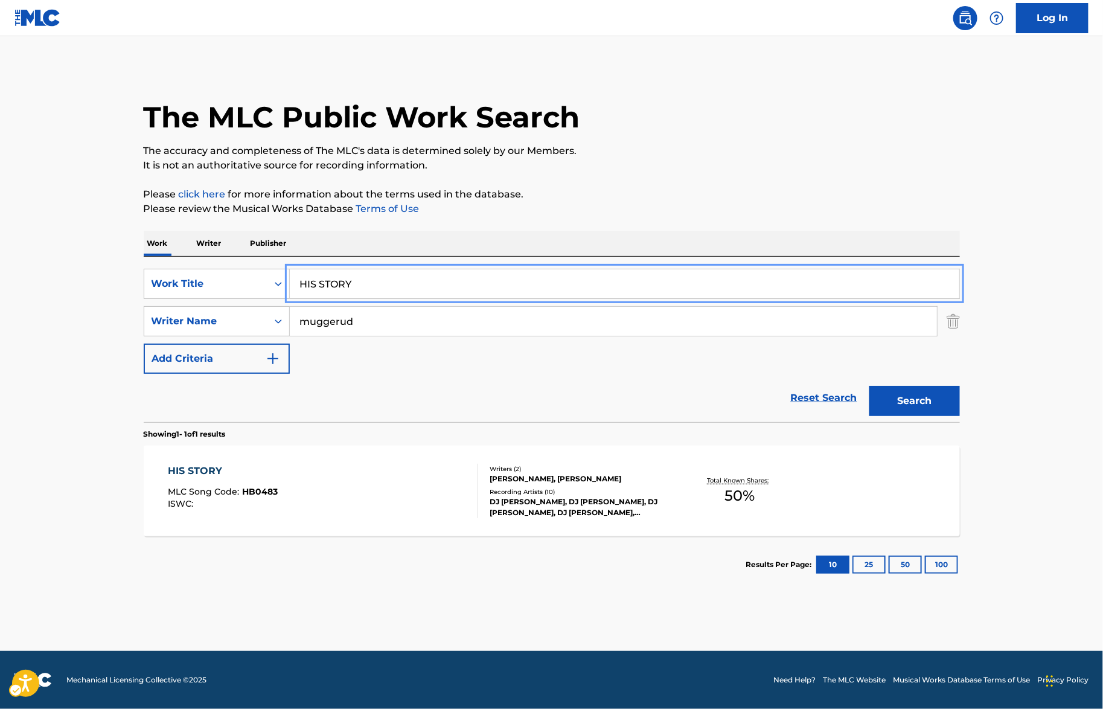
click at [420, 269] on input "HIS STORY" at bounding box center [625, 283] width 670 height 29
paste input "TS FROM THE BONG"
type input "HITS FROM THE BONG"
click at [690, 231] on div "Work Writer Publisher" at bounding box center [552, 243] width 816 height 25
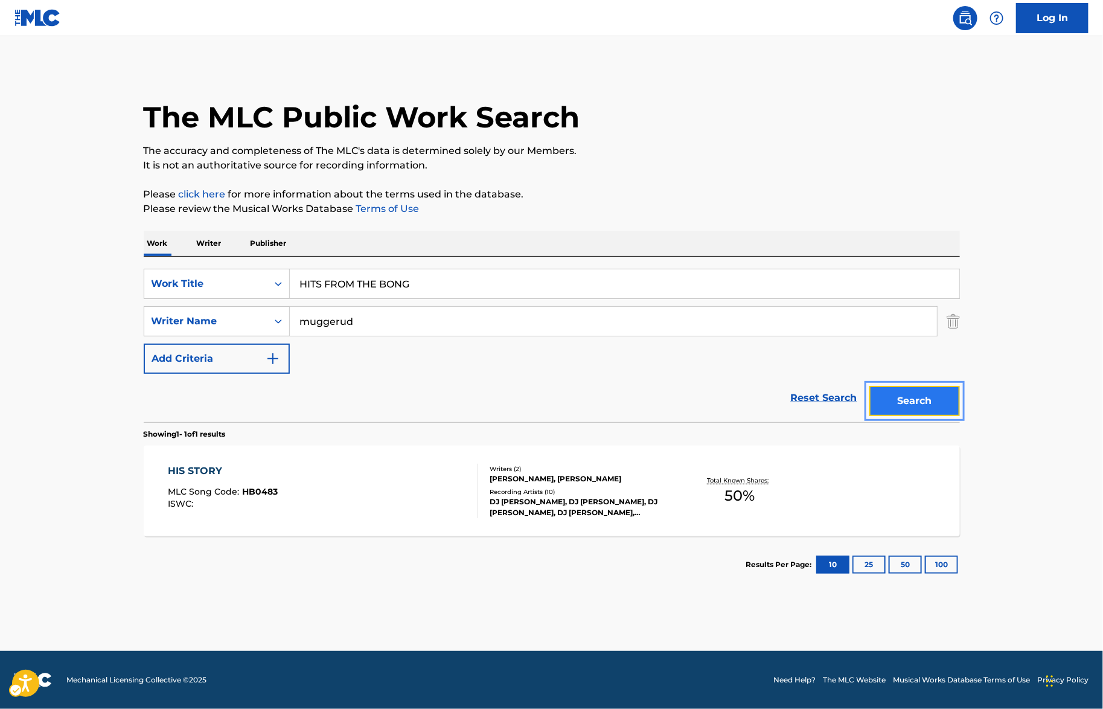
click at [950, 411] on button "Search" at bounding box center [915, 401] width 91 height 30
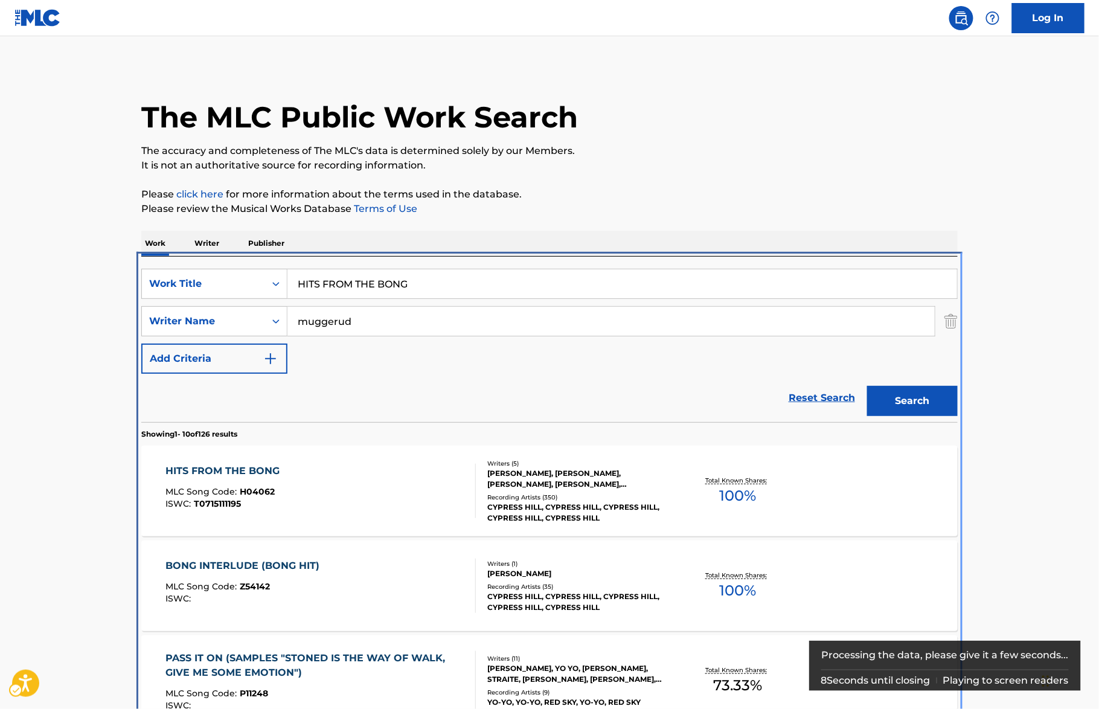
scroll to position [256, 0]
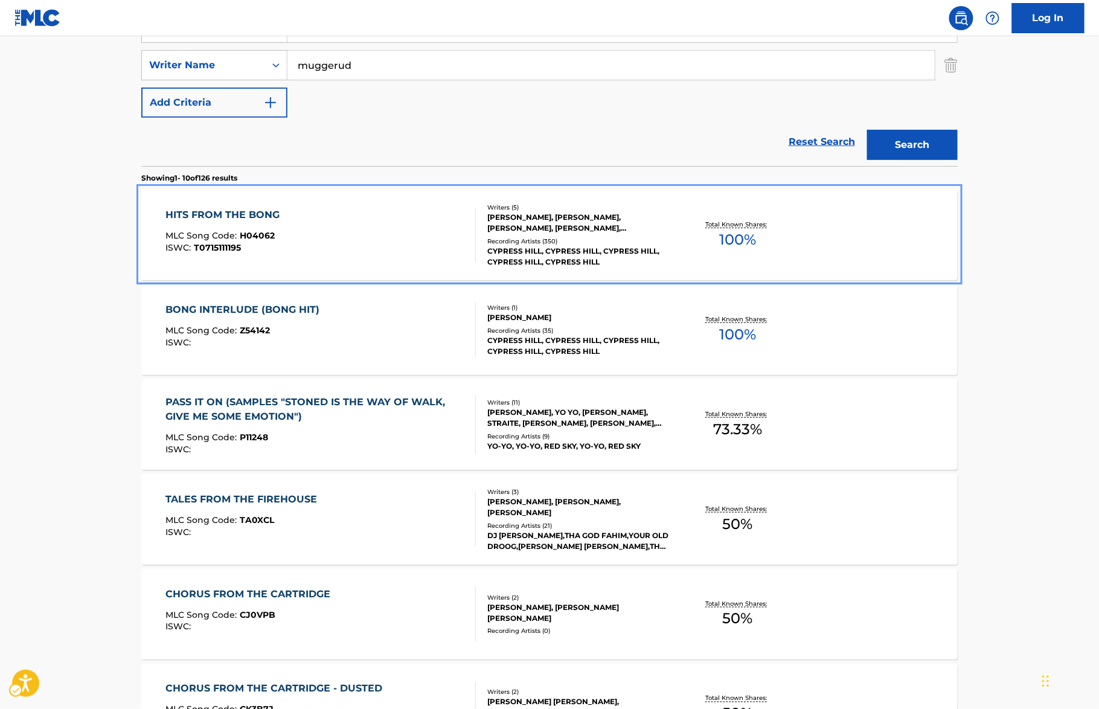
click at [272, 219] on div "HITS FROM THE BONG" at bounding box center [226, 215] width 120 height 14
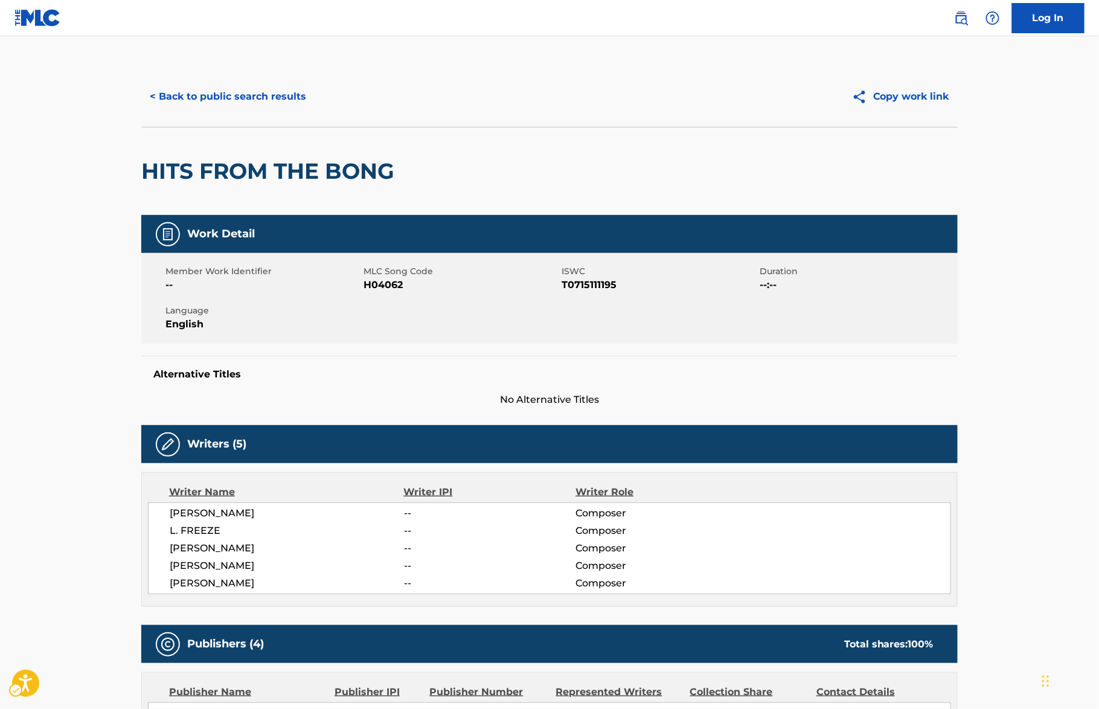
click at [609, 283] on span "ISWC - T0715111195" at bounding box center [659, 285] width 195 height 14
copy span "T0715111195"
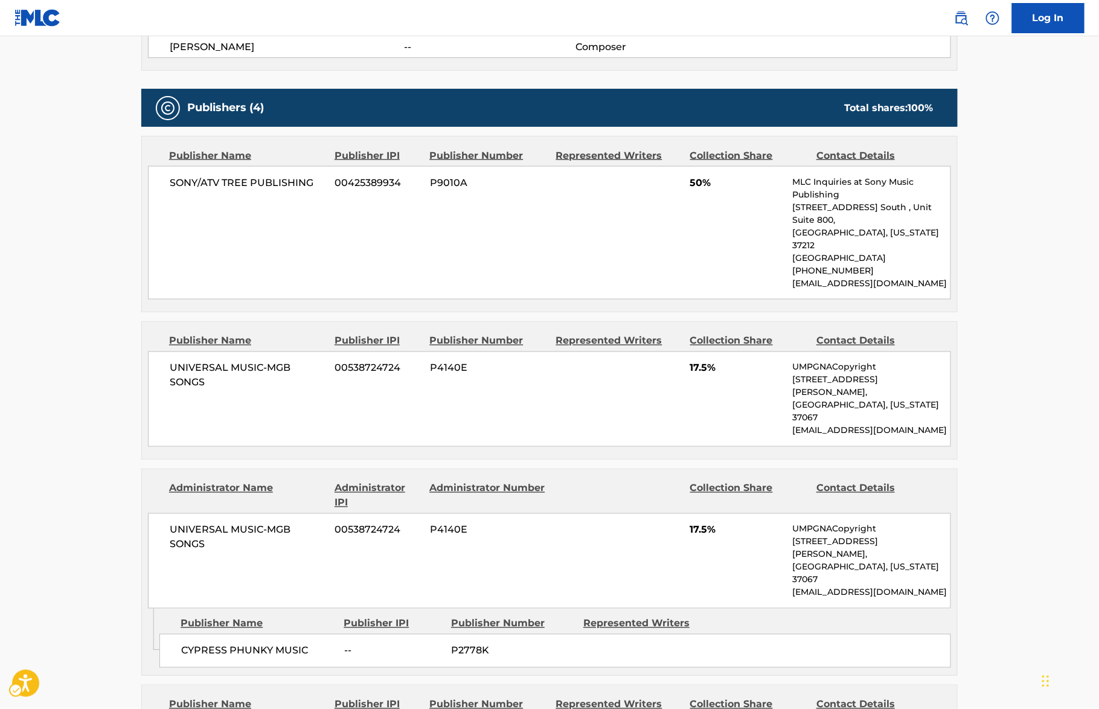
scroll to position [589, 0]
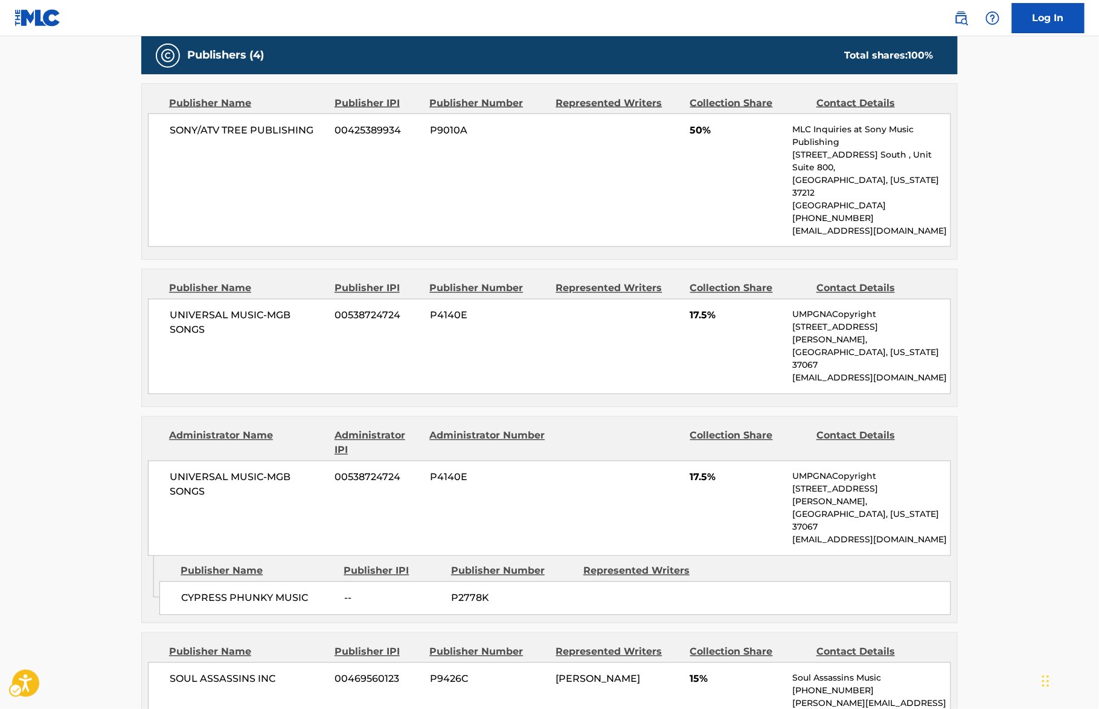
click at [352, 124] on span "00425389934" at bounding box center [378, 130] width 86 height 14
copy div "00425389934"
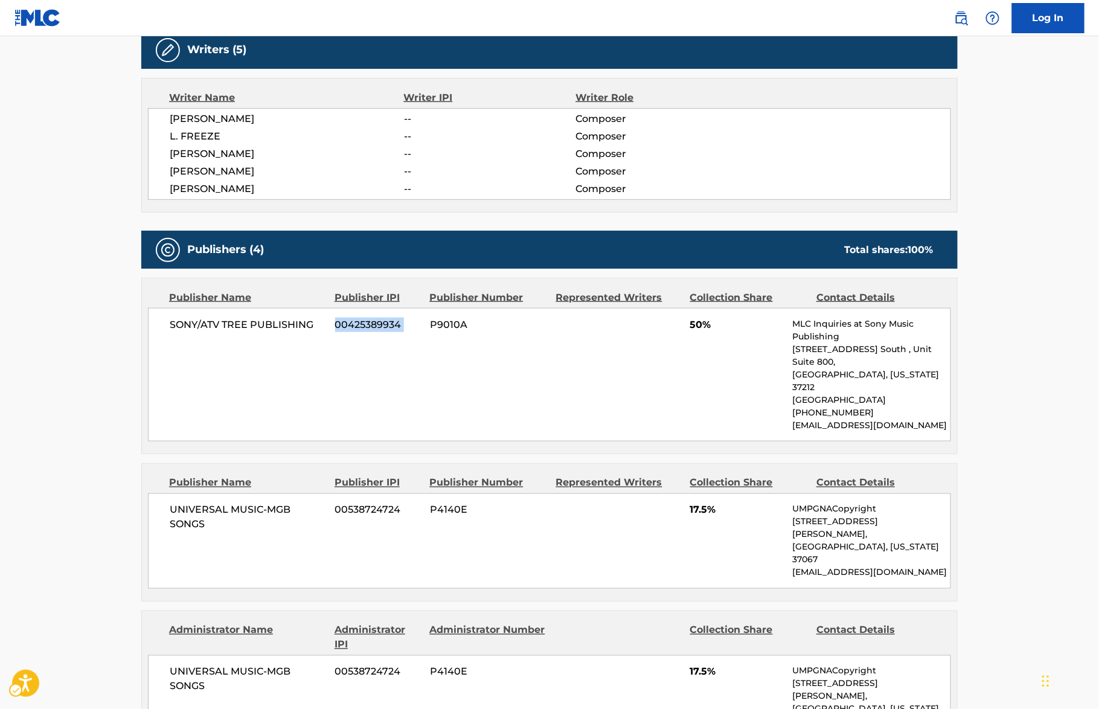
scroll to position [0, 0]
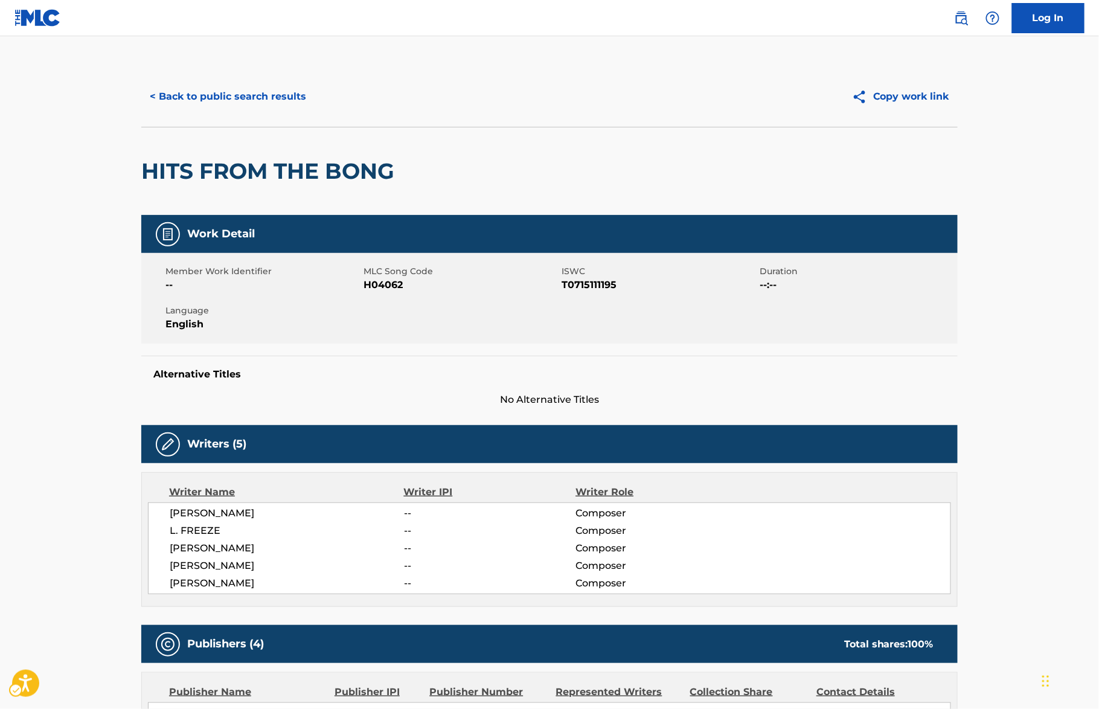
click at [518, 194] on div "HITS FROM THE BONG" at bounding box center [549, 171] width 816 height 88
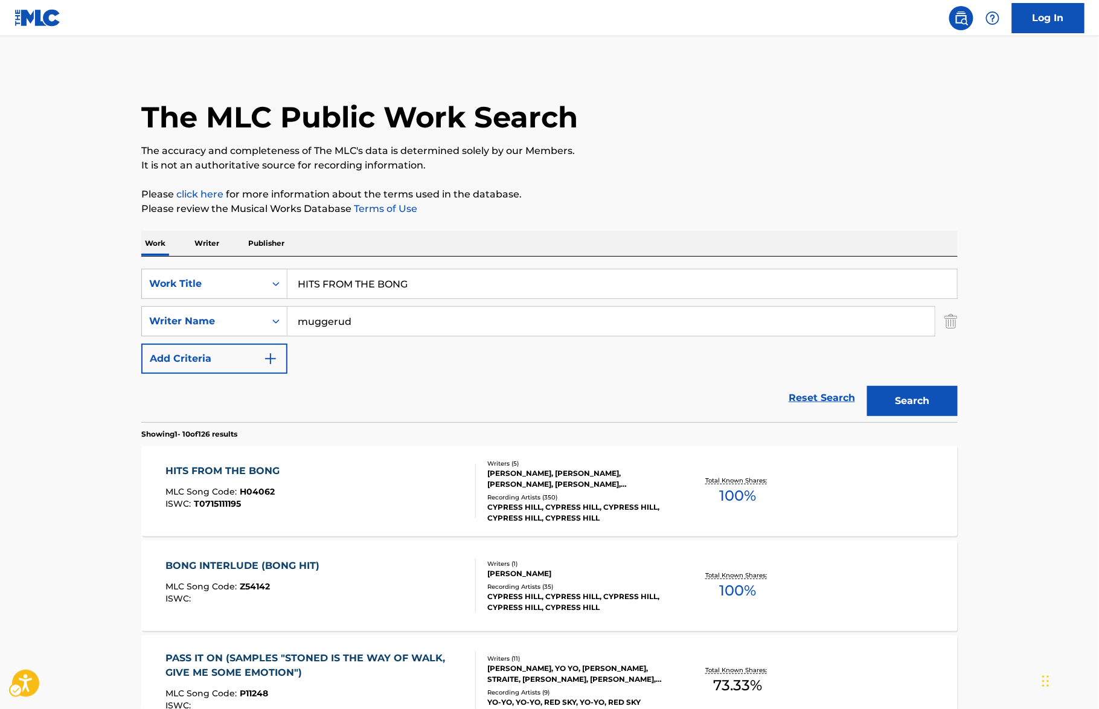
click at [465, 266] on div "SearchWithCriteria130426ca-125c-4ab6-85ec-ccc84ac1fe79 Work Title HITS FROM THE…" at bounding box center [549, 339] width 816 height 165
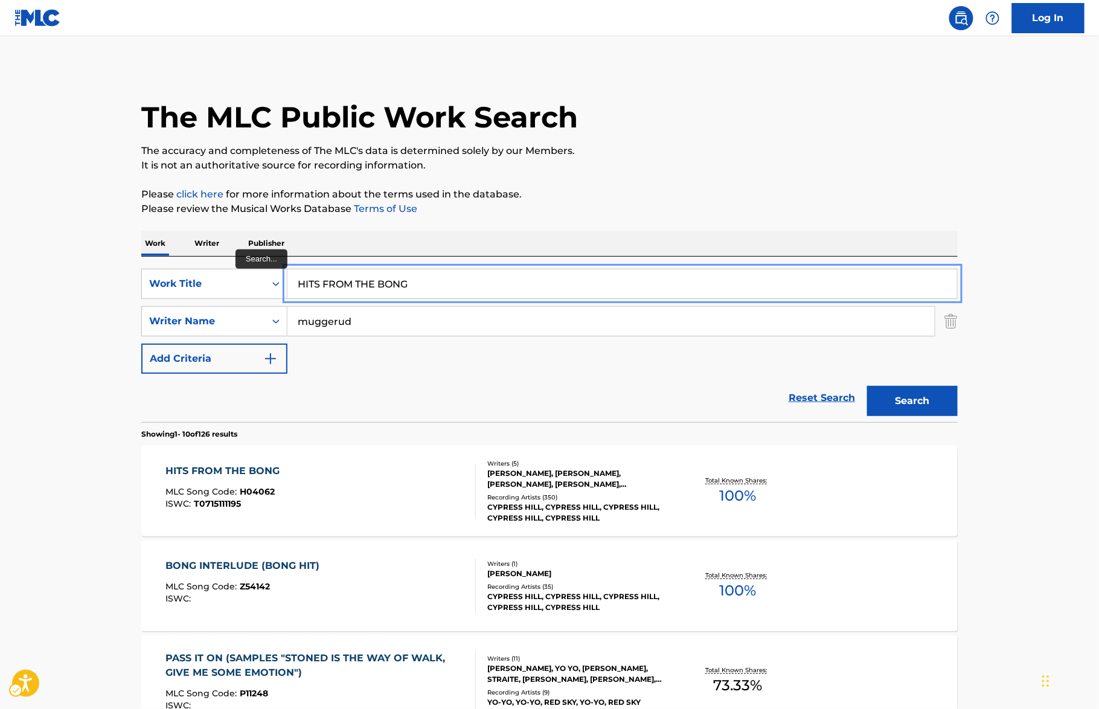
click at [475, 277] on input "HITS FROM THE BONG" at bounding box center [622, 283] width 670 height 29
paste input "OLE IN THE HEAD"
type input "HOLE IN THE HEAD"
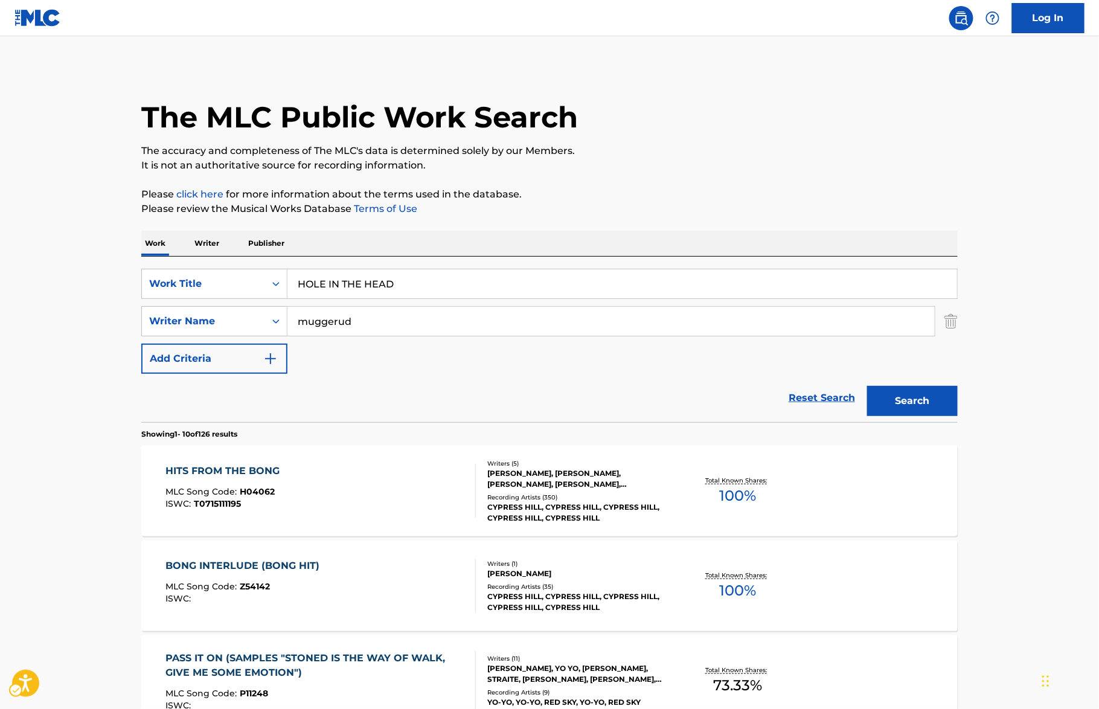
click at [934, 405] on button "Search" at bounding box center [912, 401] width 91 height 30
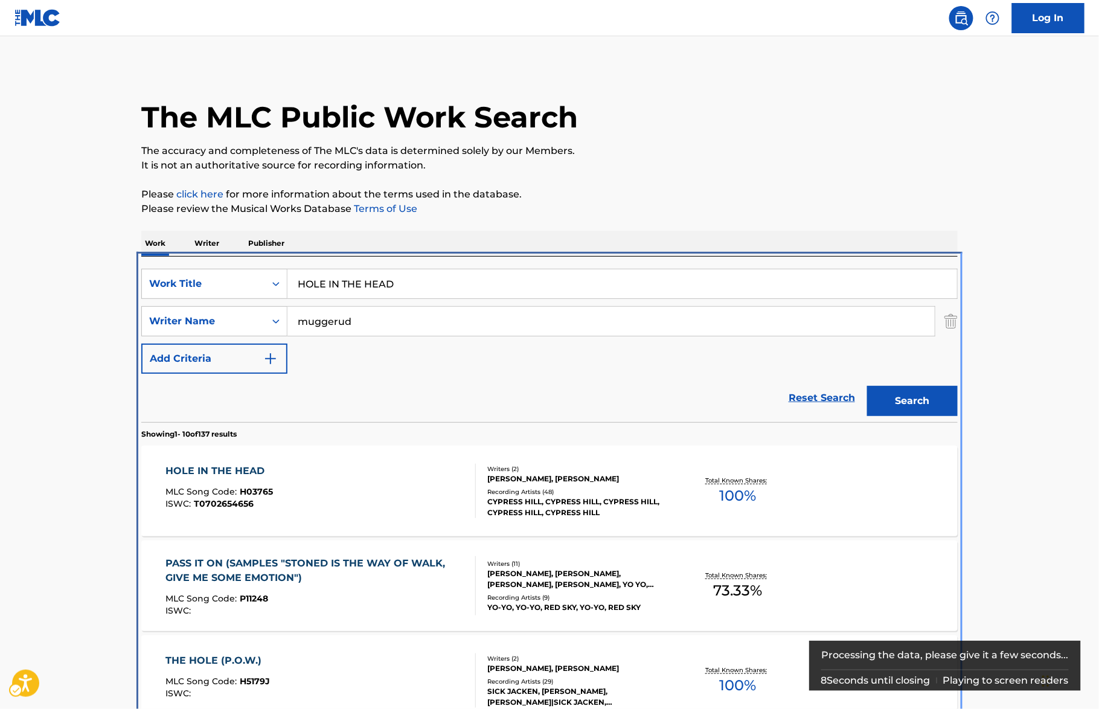
scroll to position [256, 0]
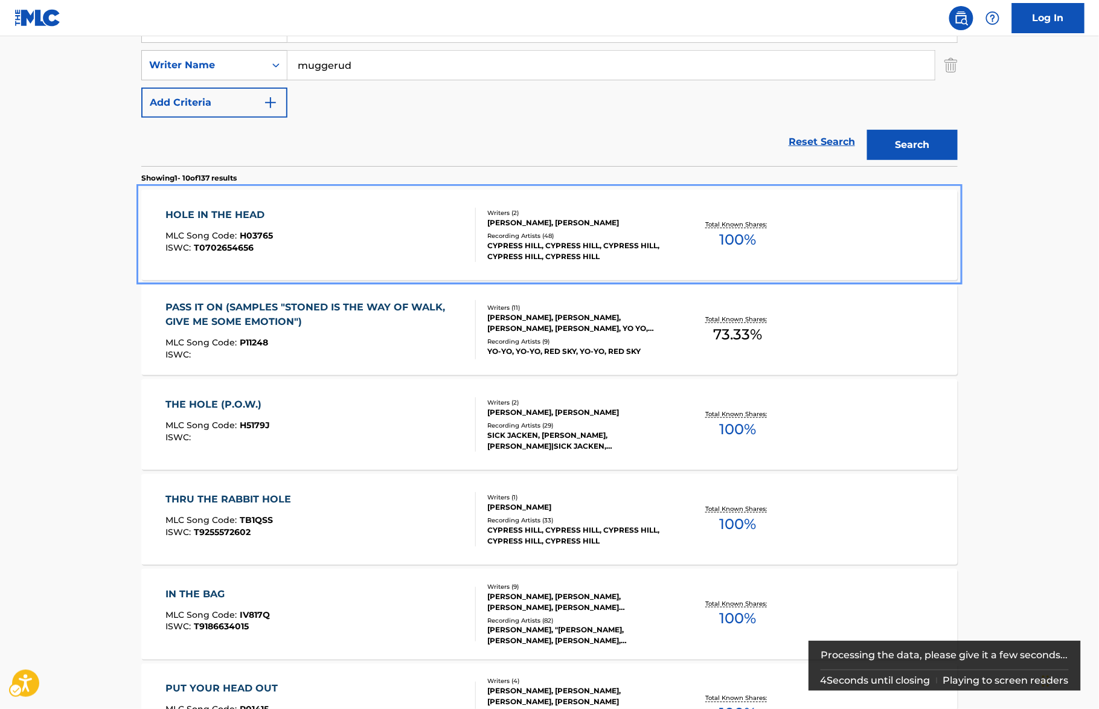
click at [266, 217] on div "HOLE IN THE HEAD" at bounding box center [219, 215] width 107 height 14
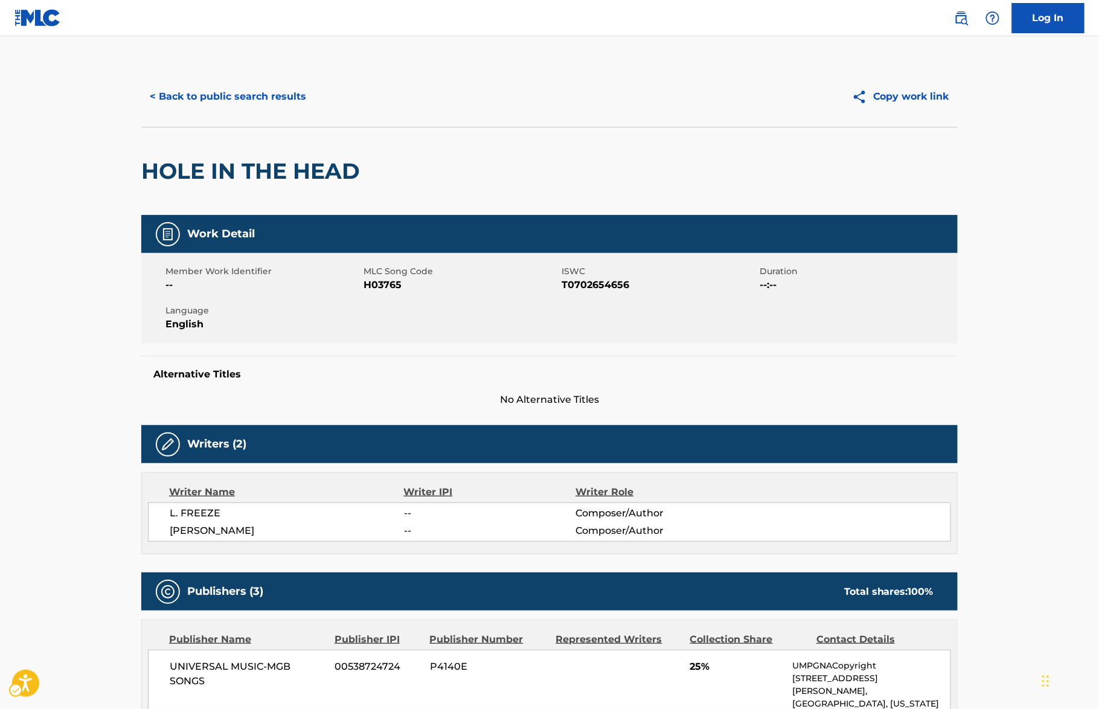
click at [384, 286] on span "MLC Song Code - H03765" at bounding box center [461, 285] width 195 height 14
click at [576, 197] on div "HOLE IN THE HEAD" at bounding box center [549, 171] width 816 height 88
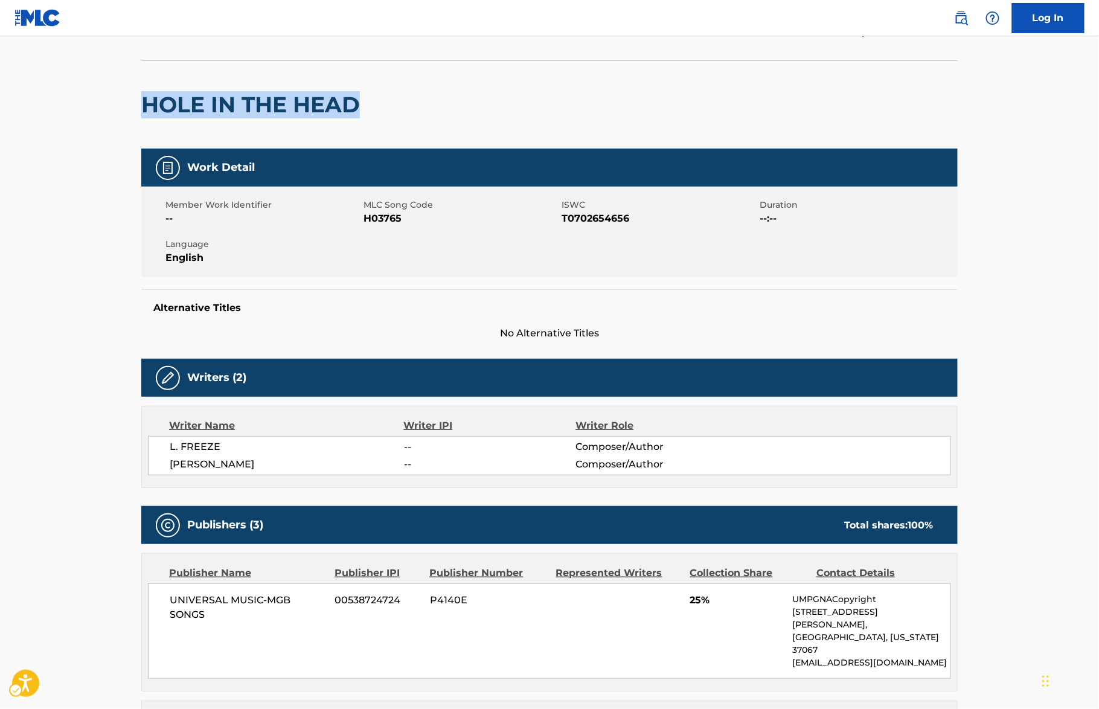
click at [553, 118] on div "< Back to public search results Copy work link HOLE IN THE HEAD" at bounding box center [549, 74] width 816 height 149
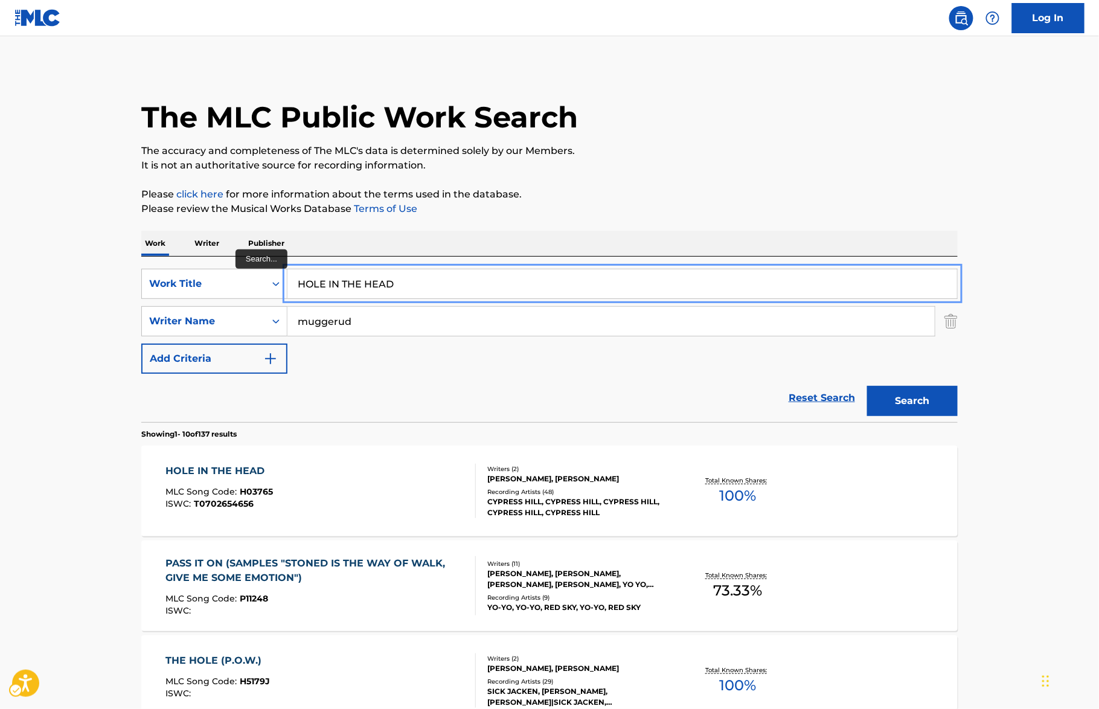
click at [427, 294] on input "HOLE IN THE HEAD" at bounding box center [622, 283] width 670 height 29
click at [428, 293] on input "HOLE IN THE HEAD" at bounding box center [622, 283] width 670 height 29
paste input "OGRAPHIC RHETORIC"
type input "HOLOGRAPHIC RHETORIC"
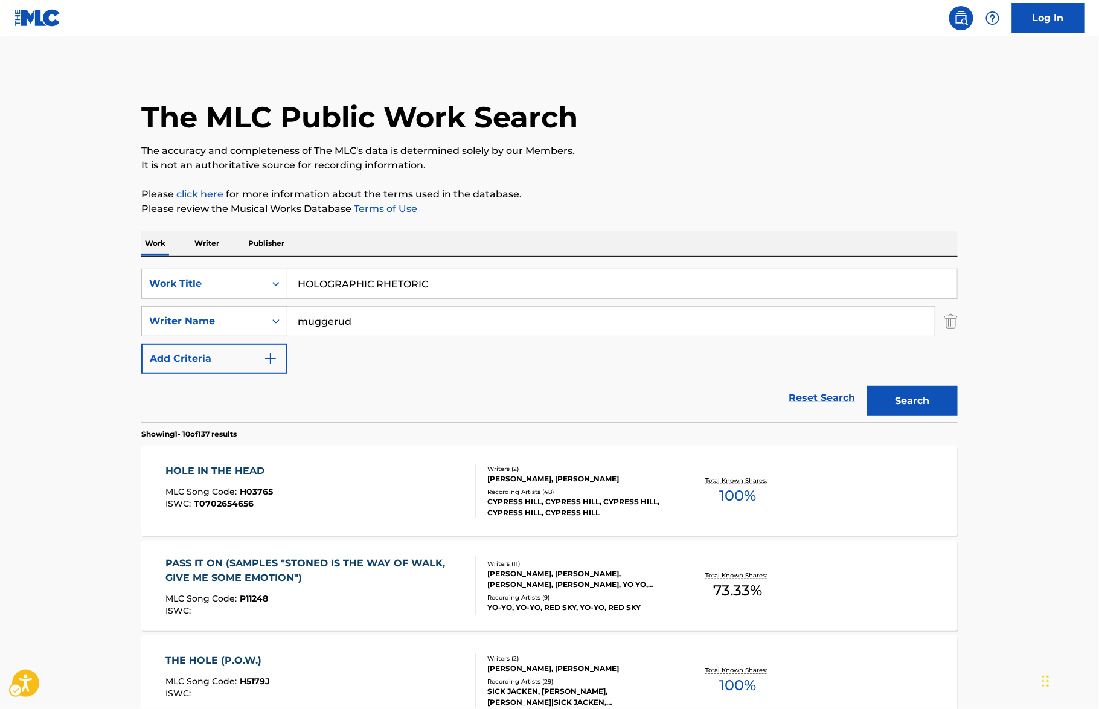
drag, startPoint x: 770, startPoint y: 207, endPoint x: 833, endPoint y: 268, distance: 87.6
click at [769, 207] on p "Please review the Musical Works Database Terms of Use" at bounding box center [549, 209] width 816 height 14
click at [955, 403] on button "Search" at bounding box center [912, 401] width 91 height 30
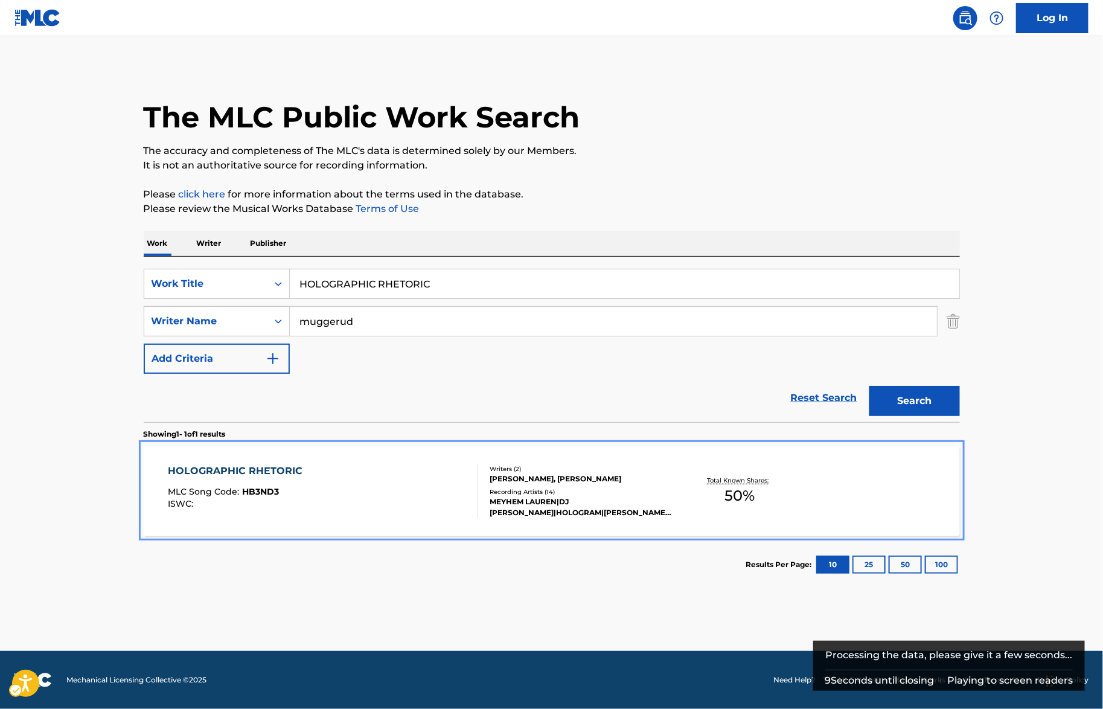
click at [349, 512] on div "HOLOGRAPHIC RHETORIC MLC Song Code : HB3ND3 ISWC :" at bounding box center [323, 491] width 310 height 54
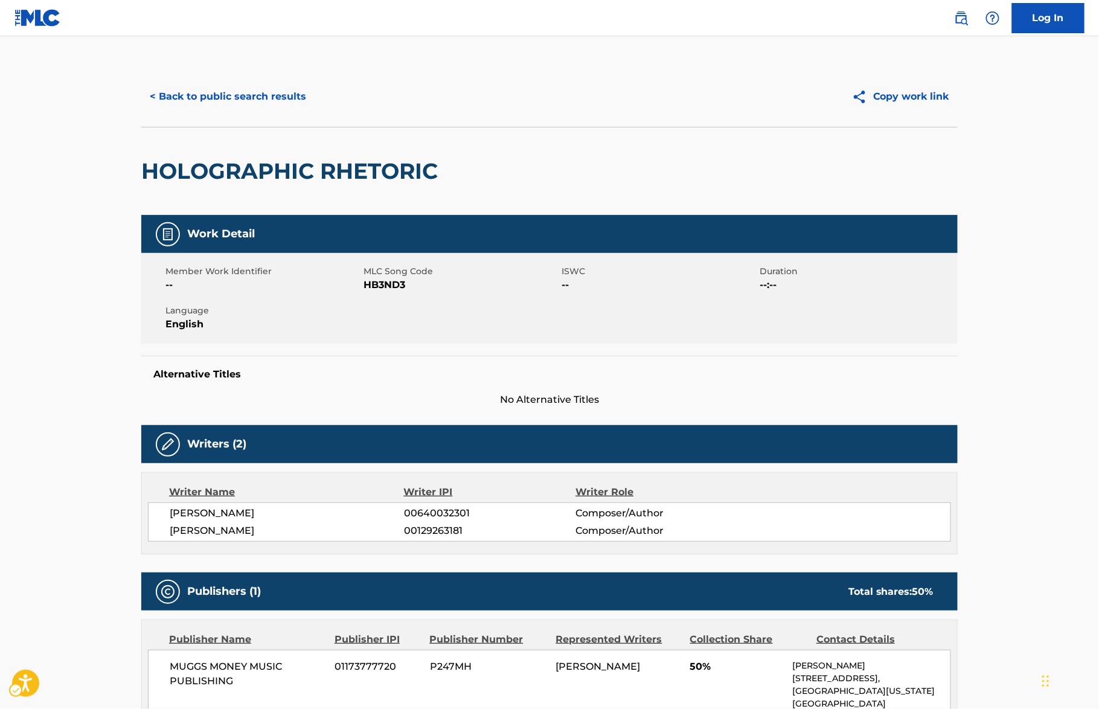
click at [394, 289] on span "MLC Song Code - HB3ND3" at bounding box center [461, 285] width 195 height 14
copy span "HB3ND3"
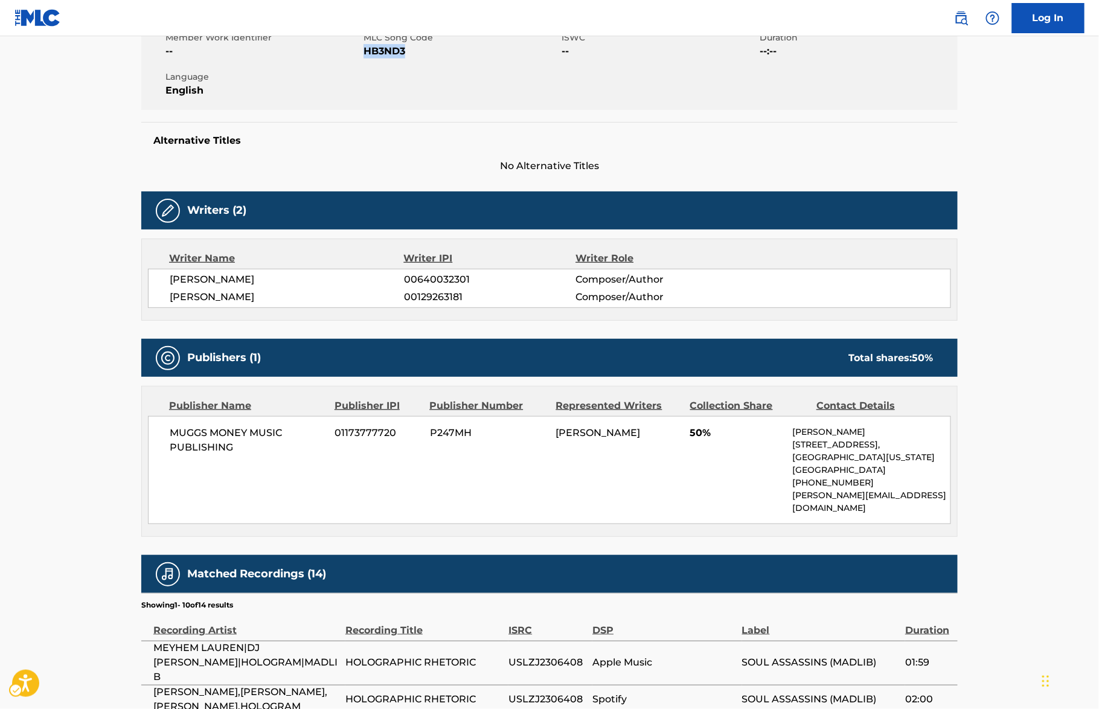
scroll to position [572, 0]
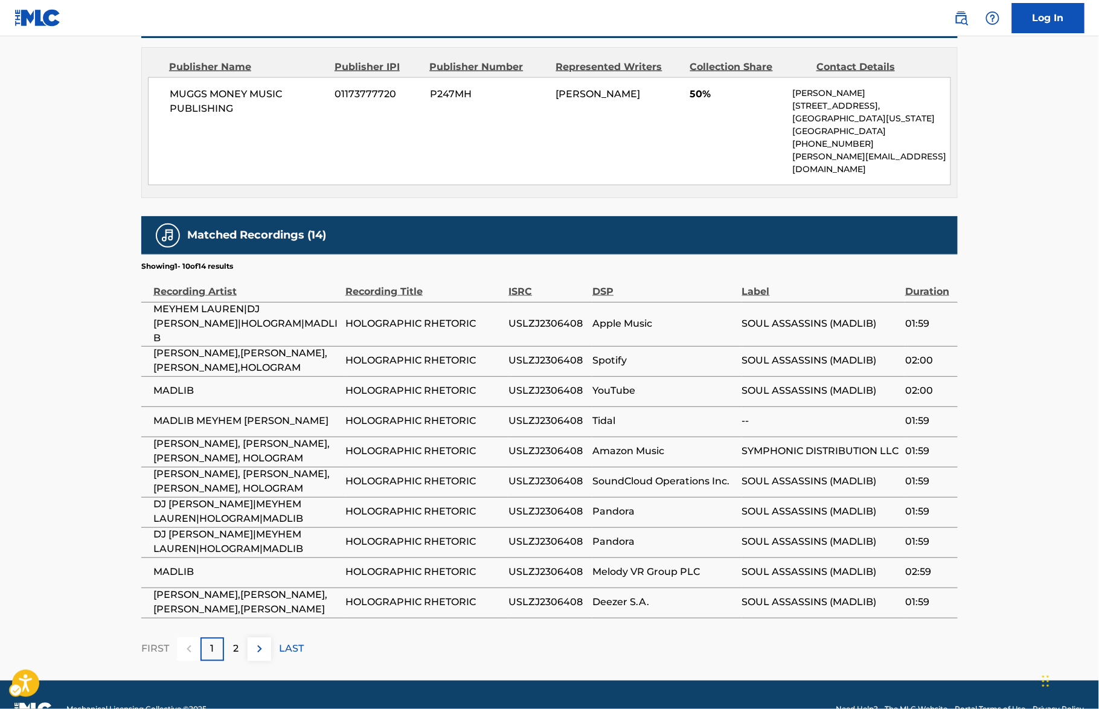
click at [558, 414] on span "USLZJ2306408" at bounding box center [547, 421] width 78 height 14
copy span "USLZJ2306408"
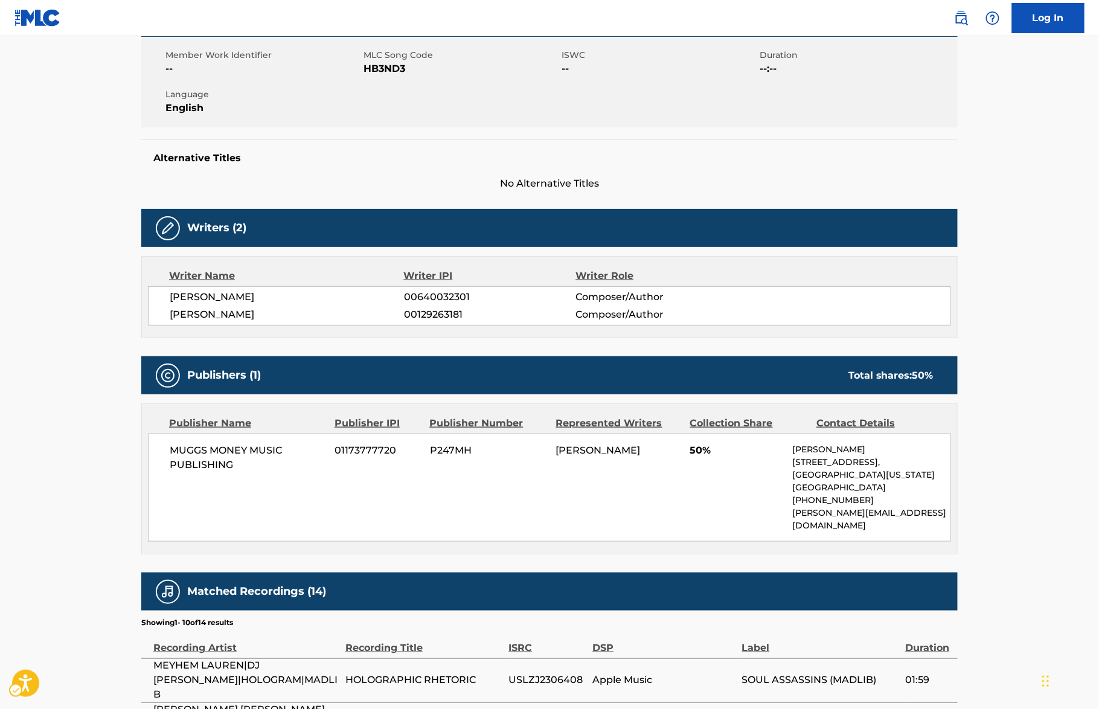
scroll to position [139, 0]
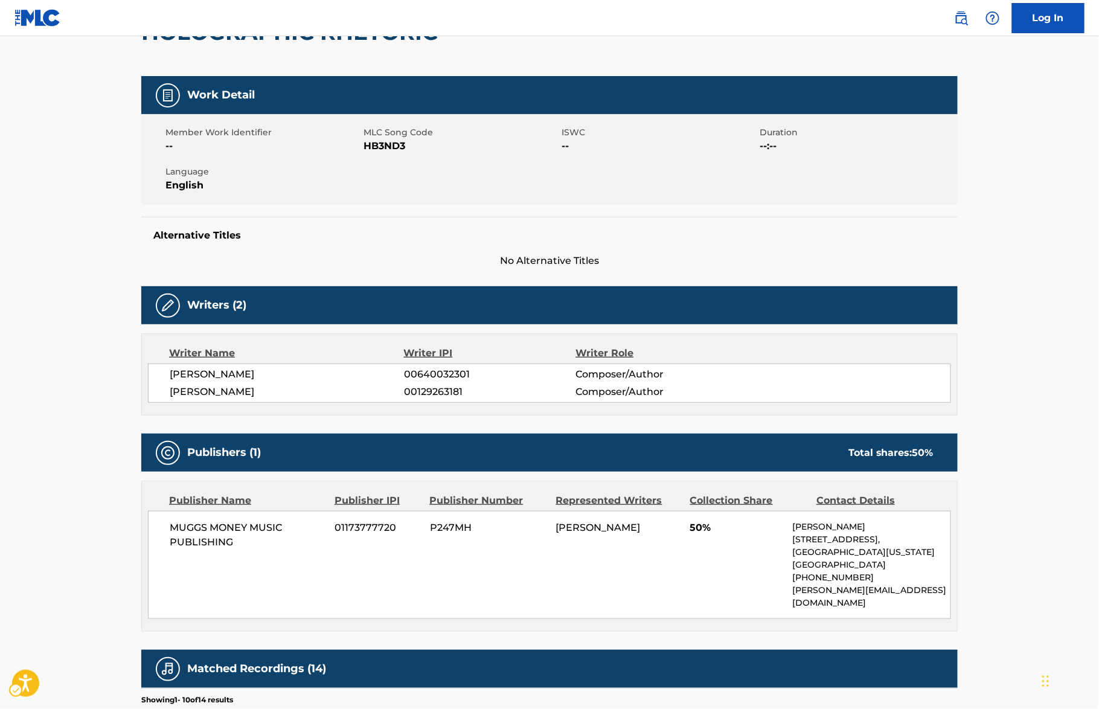
click at [441, 368] on span "00640032301" at bounding box center [489, 374] width 171 height 14
copy span "00640032301"
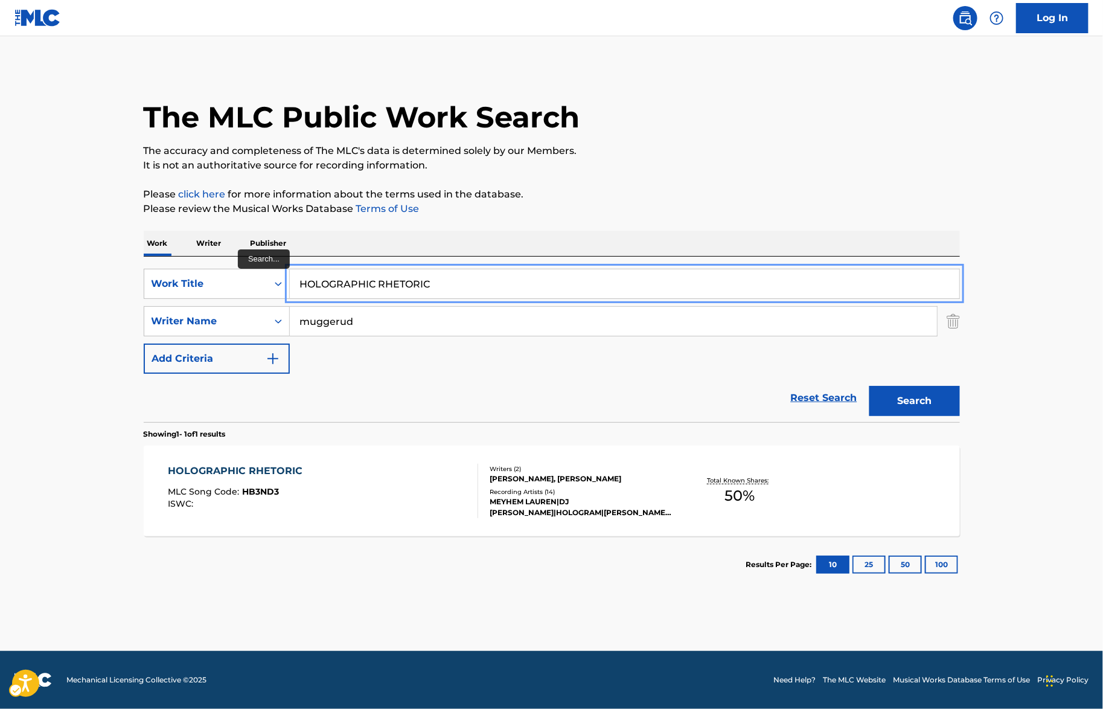
click at [478, 284] on input "HOLOGRAPHIC RHETORIC" at bounding box center [625, 283] width 670 height 29
paste input "Y MOUNTAIN"
type input "[GEOGRAPHIC_DATA]"
click at [651, 212] on p "Please review the Musical Works Database Terms of Use" at bounding box center [552, 209] width 816 height 14
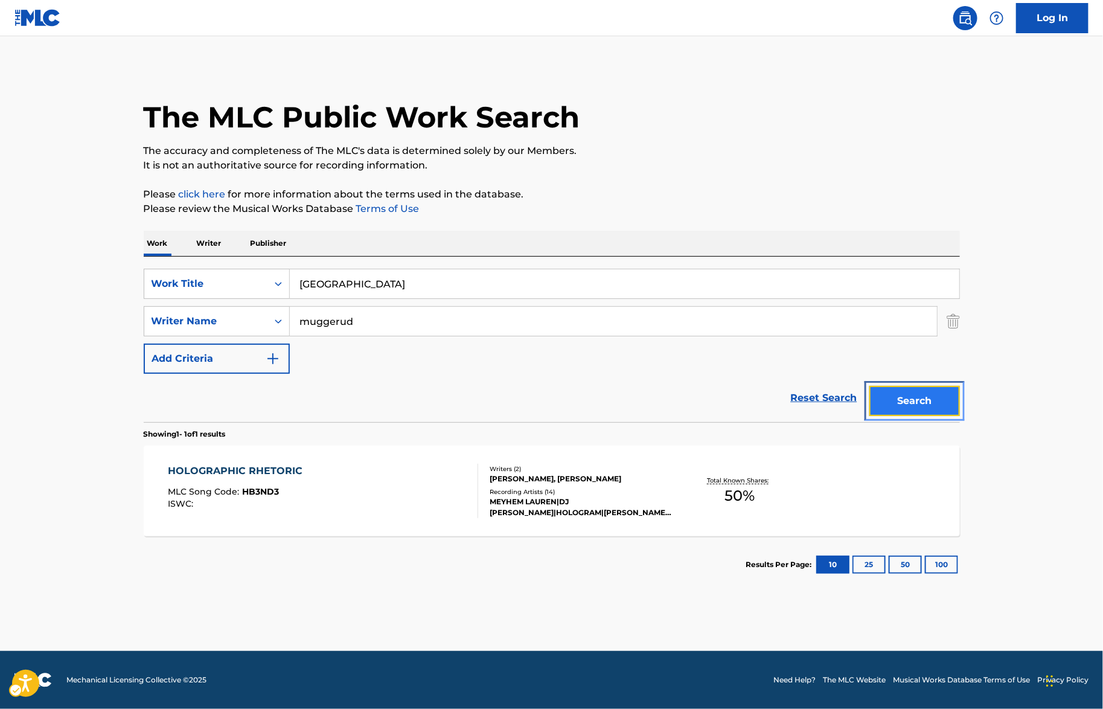
click at [907, 409] on button "Search" at bounding box center [915, 401] width 91 height 30
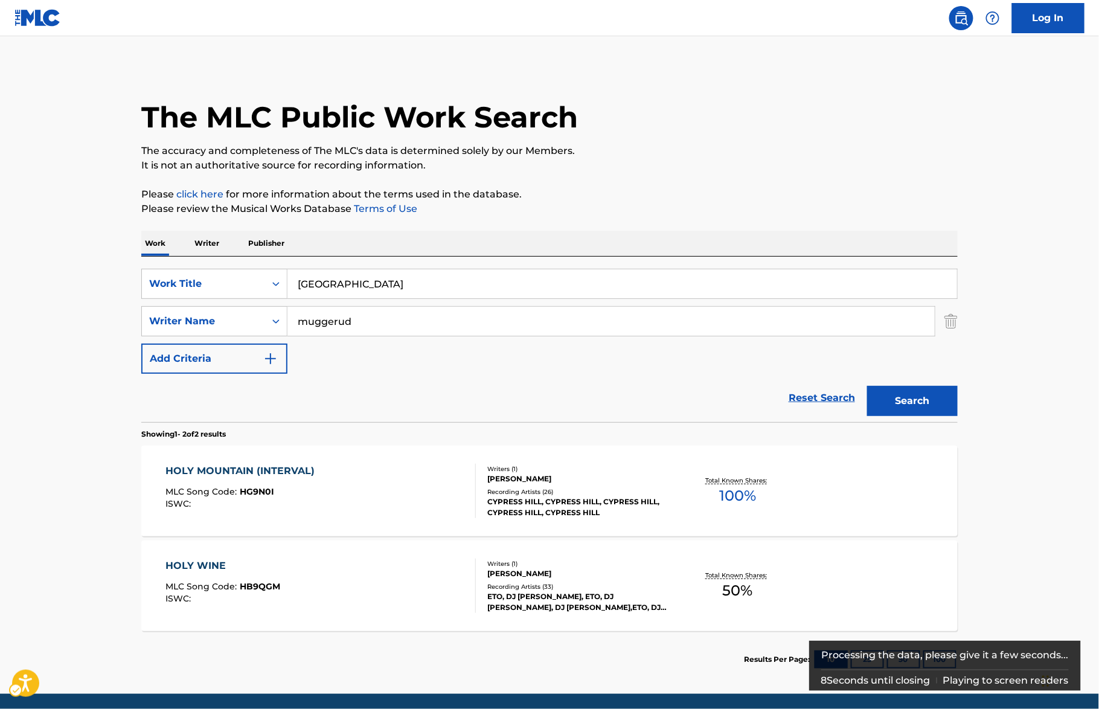
scroll to position [19, 0]
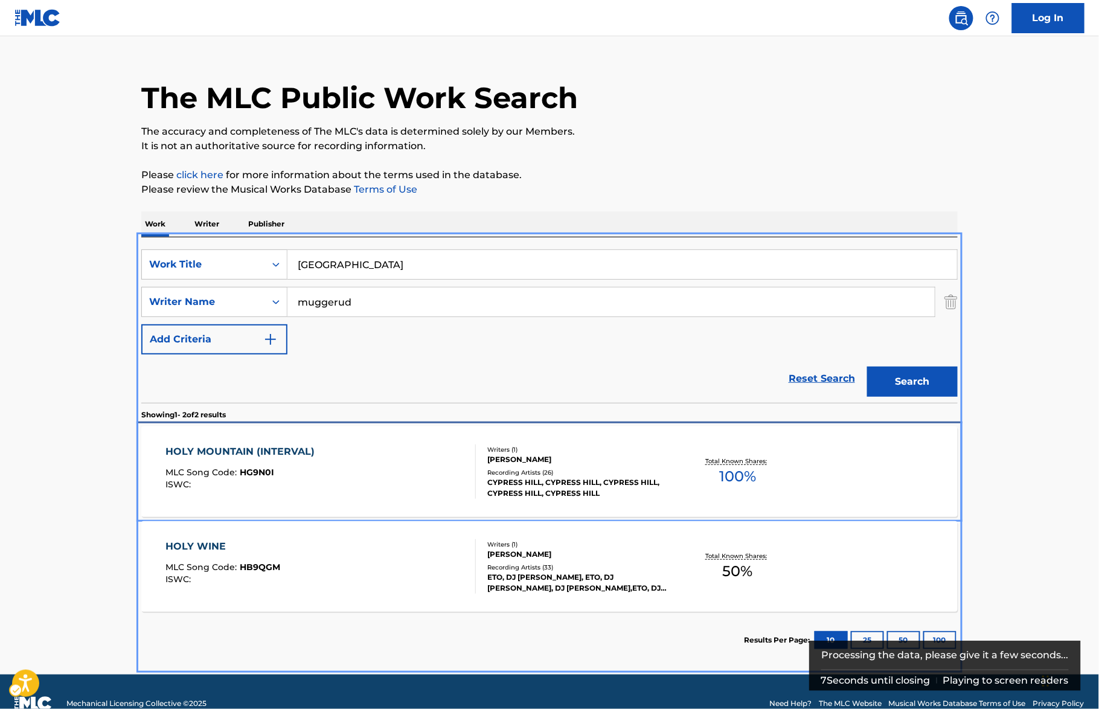
click at [363, 459] on div "HOLY MOUNTAIN (INTERVAL) MLC Song Code : HG9N0I ISWC :" at bounding box center [321, 471] width 310 height 54
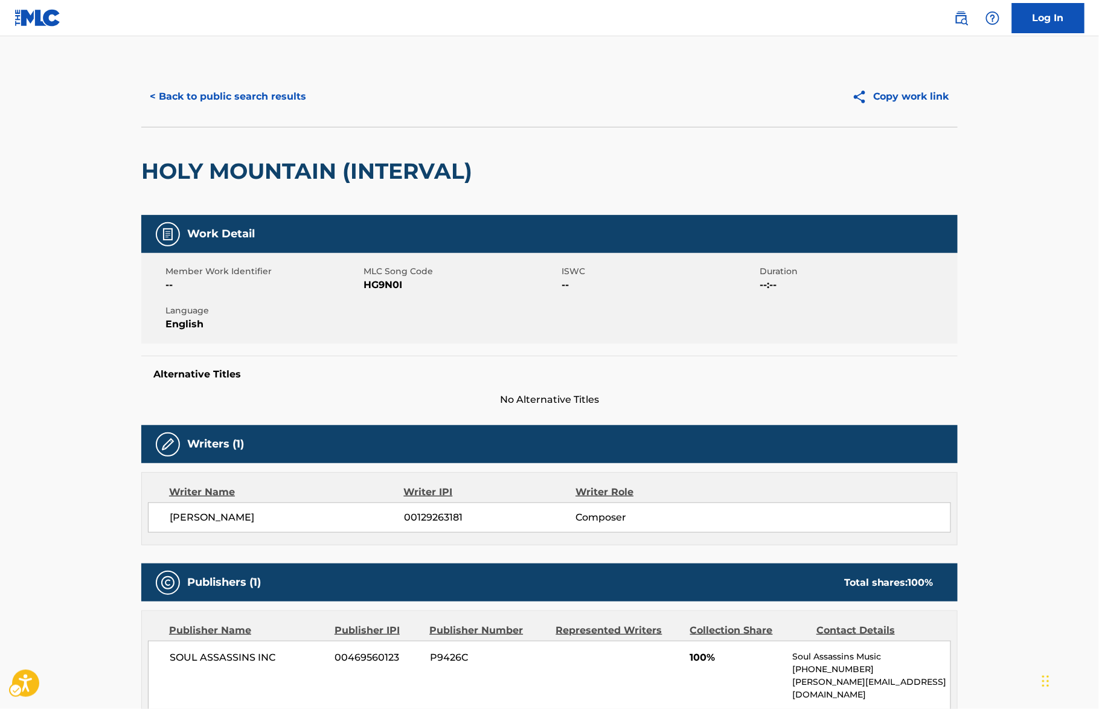
click at [480, 154] on div "HOLY MOUNTAIN (INTERVAL)" at bounding box center [549, 171] width 816 height 88
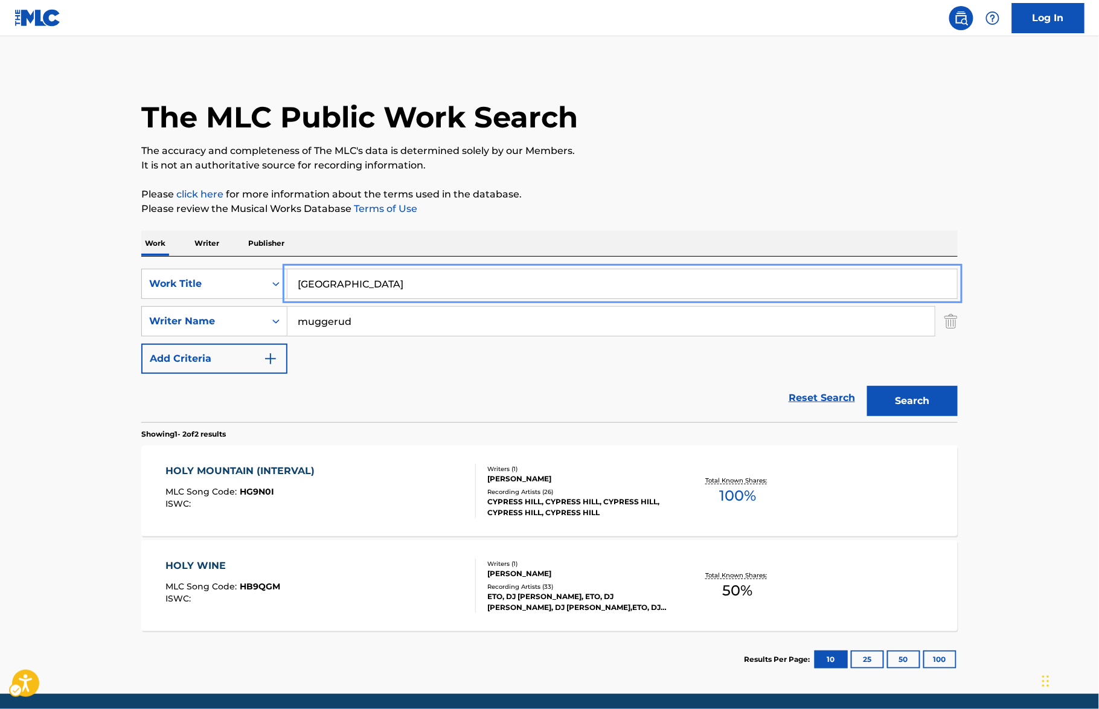
click at [401, 282] on input "[GEOGRAPHIC_DATA]" at bounding box center [622, 283] width 670 height 29
paste input "WINE"
type input "HOLY WINE"
click at [780, 210] on p "Please review the Musical Works Database Terms of Use" at bounding box center [549, 209] width 816 height 14
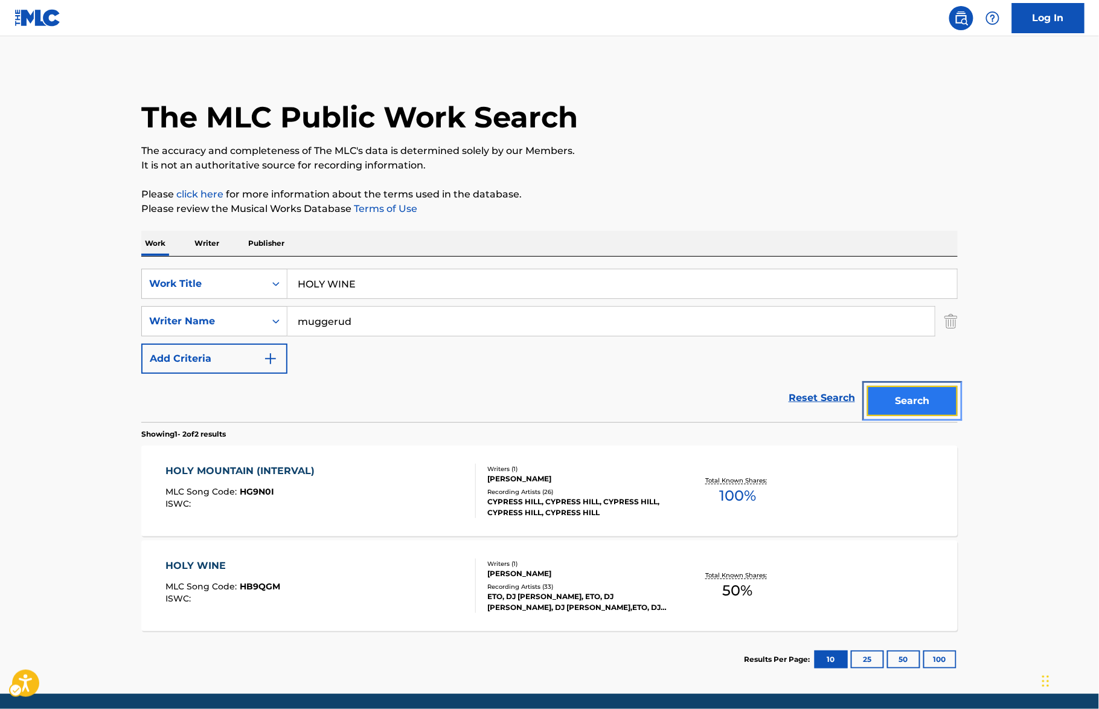
click at [919, 408] on button "Search" at bounding box center [912, 401] width 91 height 30
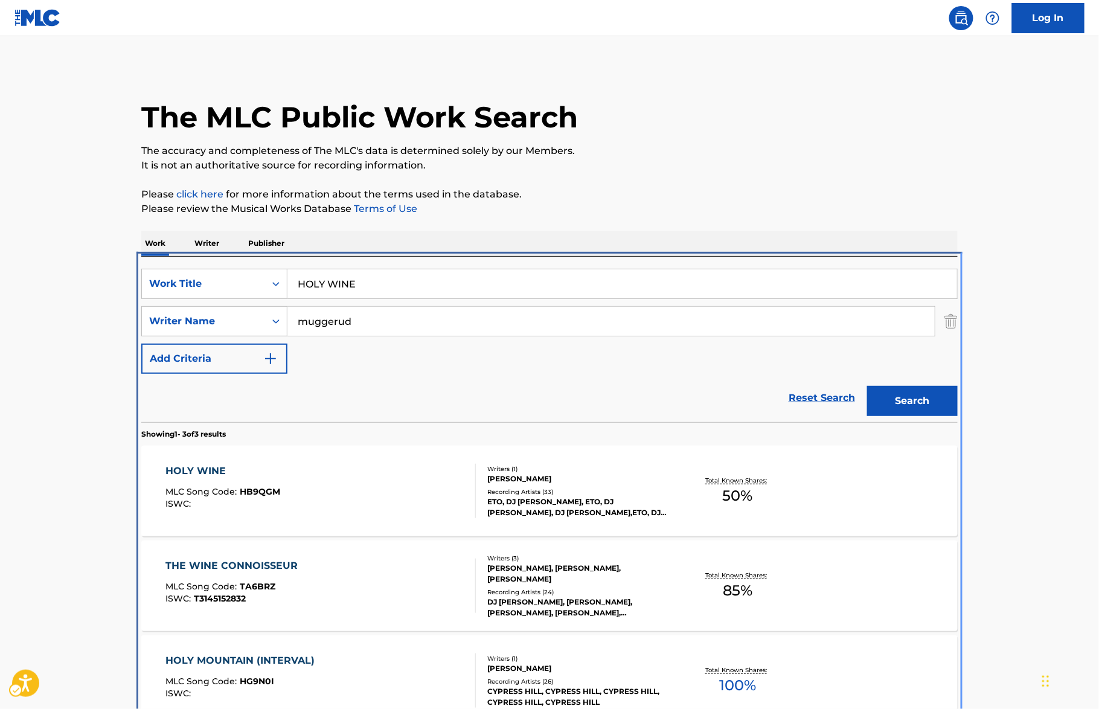
scroll to position [73, 0]
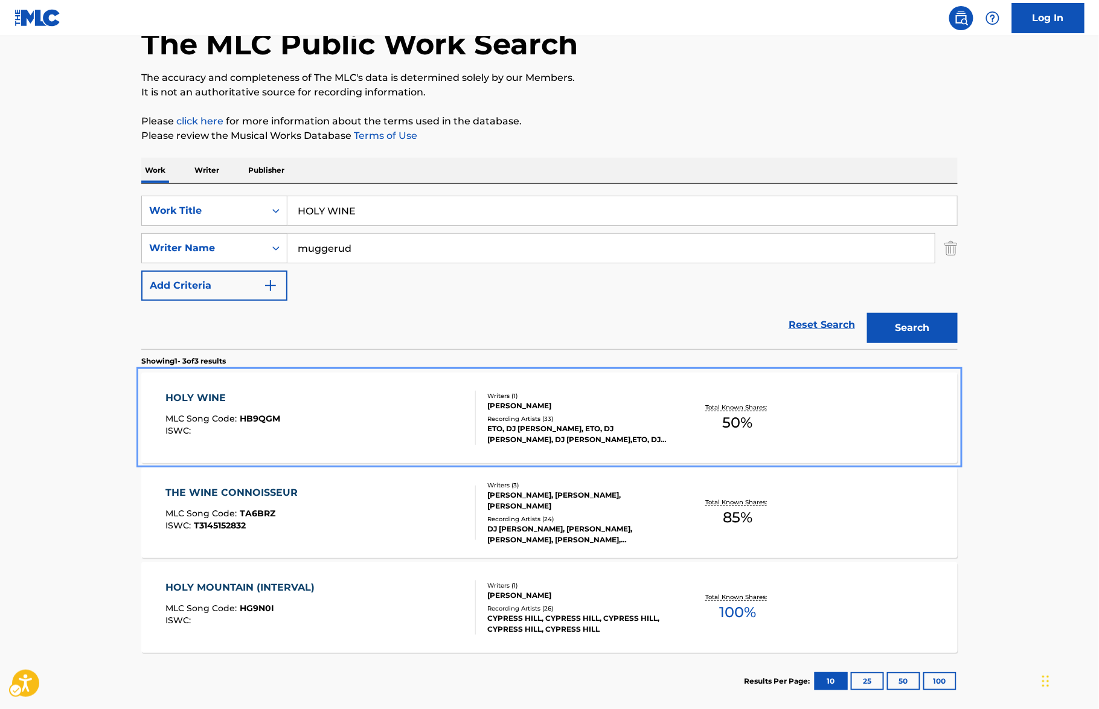
click at [219, 400] on div "HOLY WINE" at bounding box center [223, 398] width 115 height 14
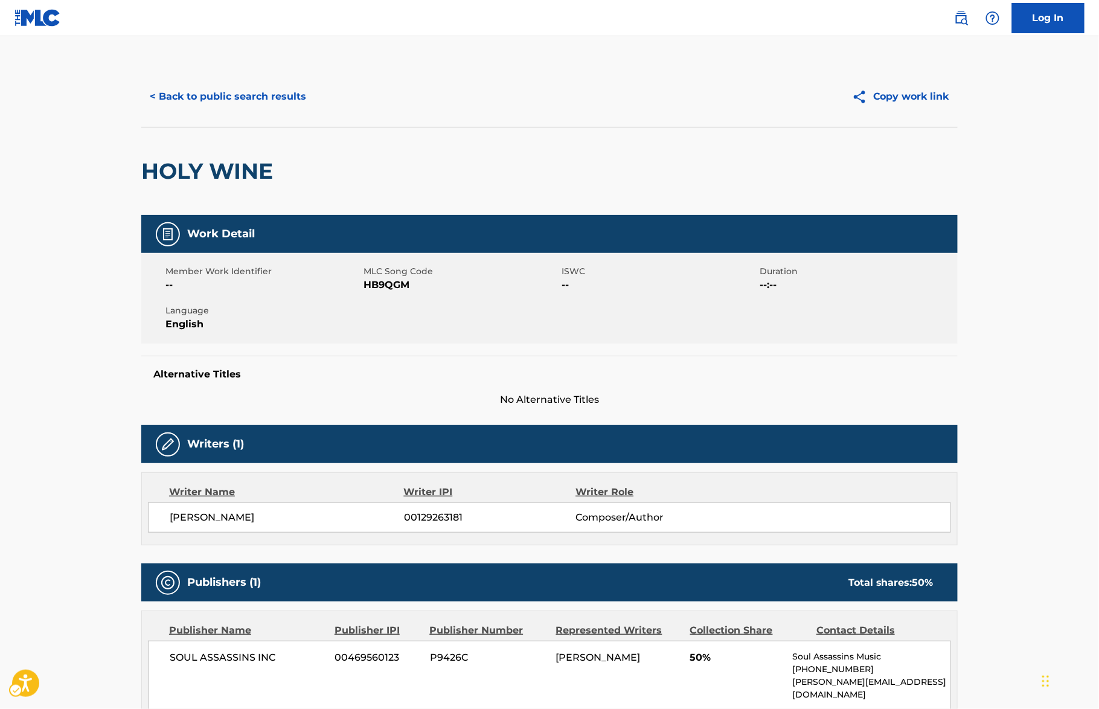
click at [462, 175] on div "HOLY WINE" at bounding box center [549, 171] width 816 height 88
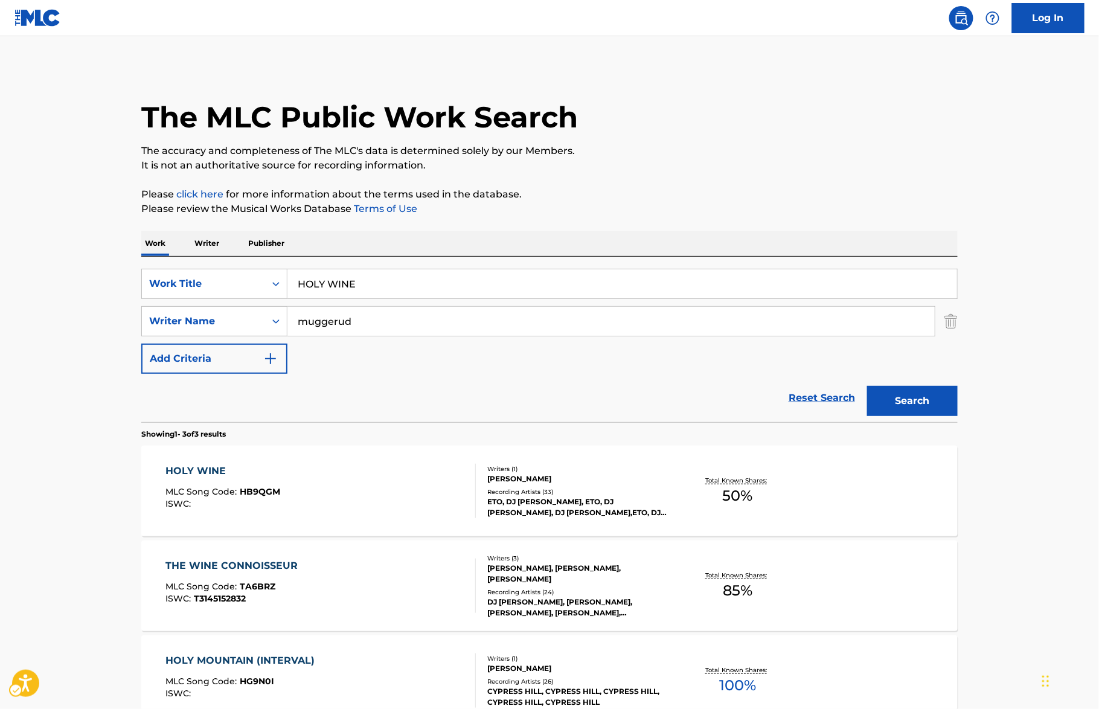
scroll to position [68, 0]
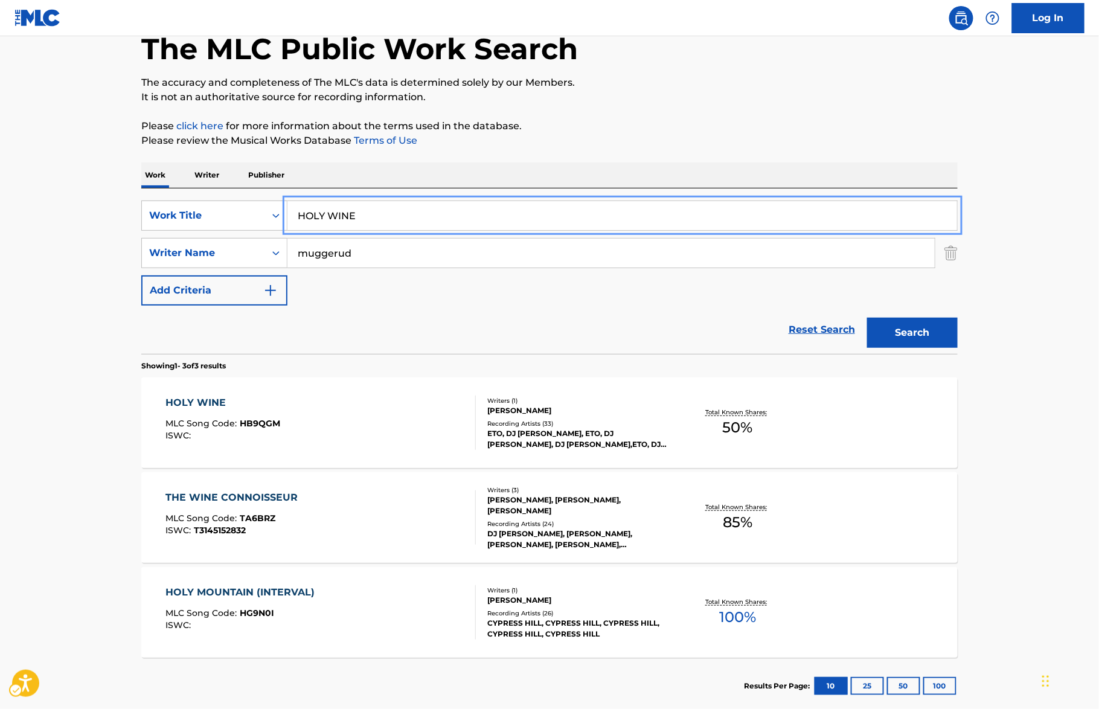
click at [365, 204] on input "HOLY WINE" at bounding box center [622, 215] width 670 height 29
paste input "MI"
type input "HOMIE"
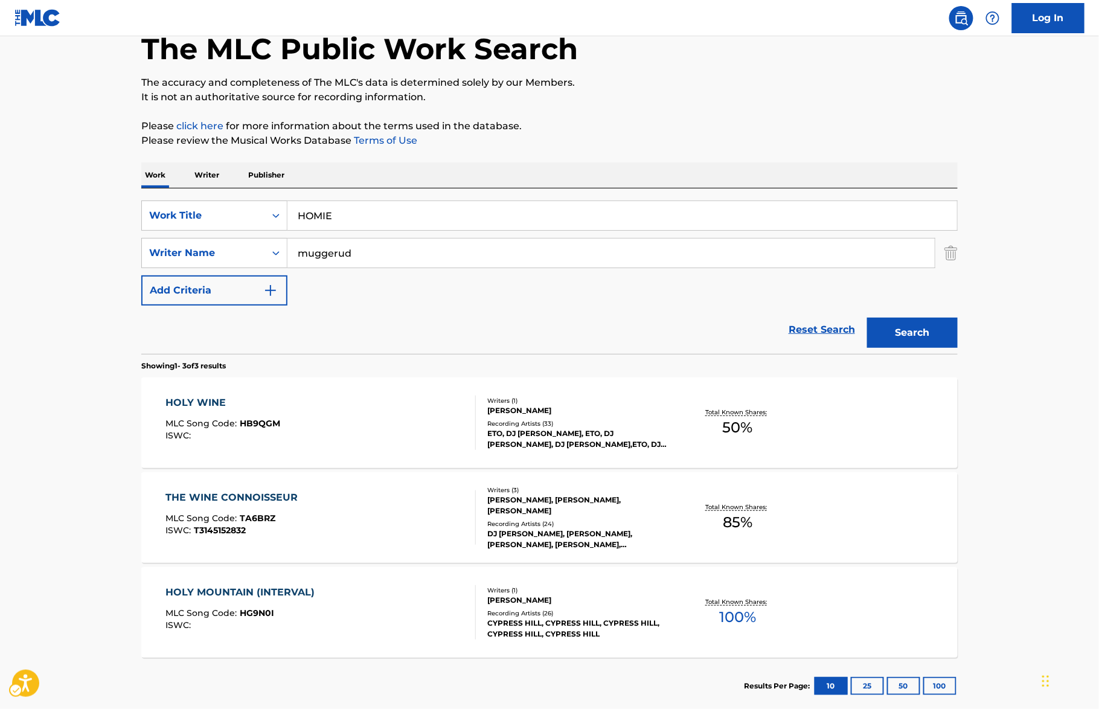
click at [702, 183] on div "Work Writer Publisher" at bounding box center [549, 174] width 816 height 25
click at [915, 330] on button "Search" at bounding box center [912, 333] width 91 height 30
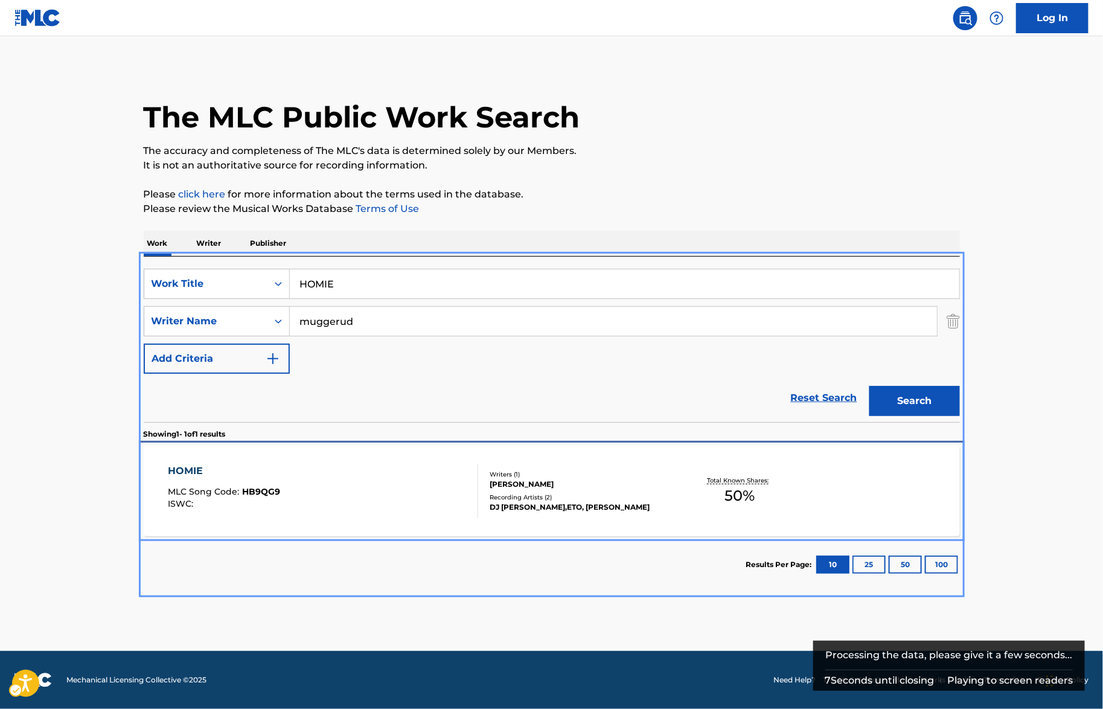
click at [194, 467] on div "HOMIE" at bounding box center [224, 471] width 112 height 14
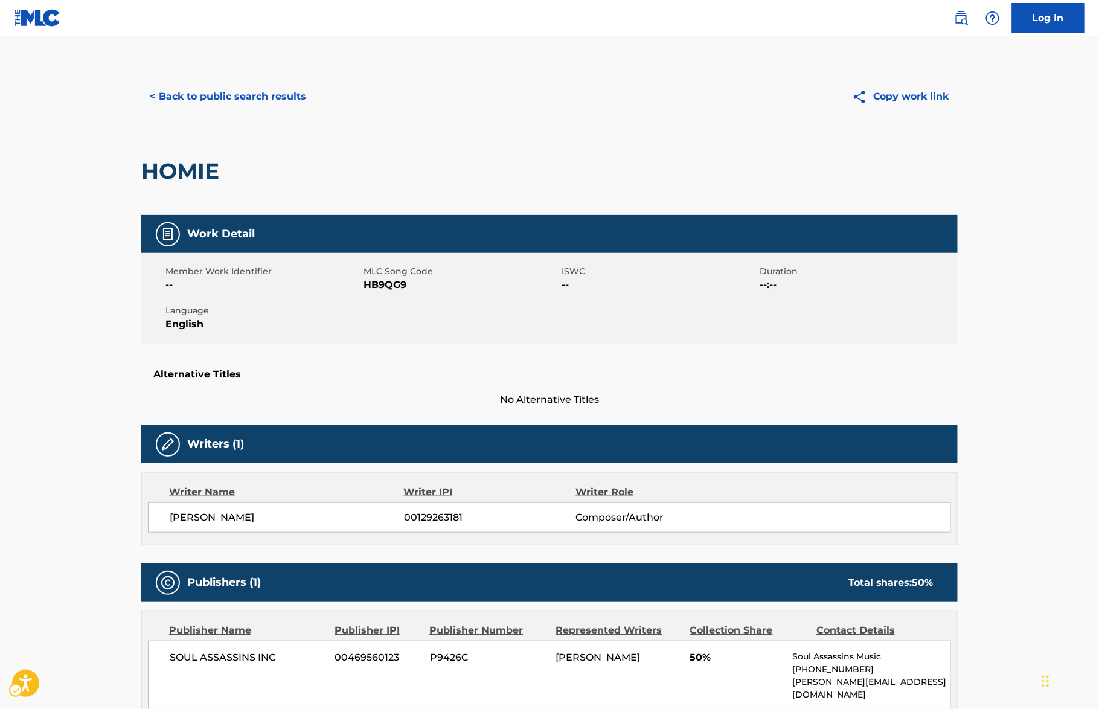
click at [446, 127] on div "HOMIE" at bounding box center [549, 171] width 816 height 88
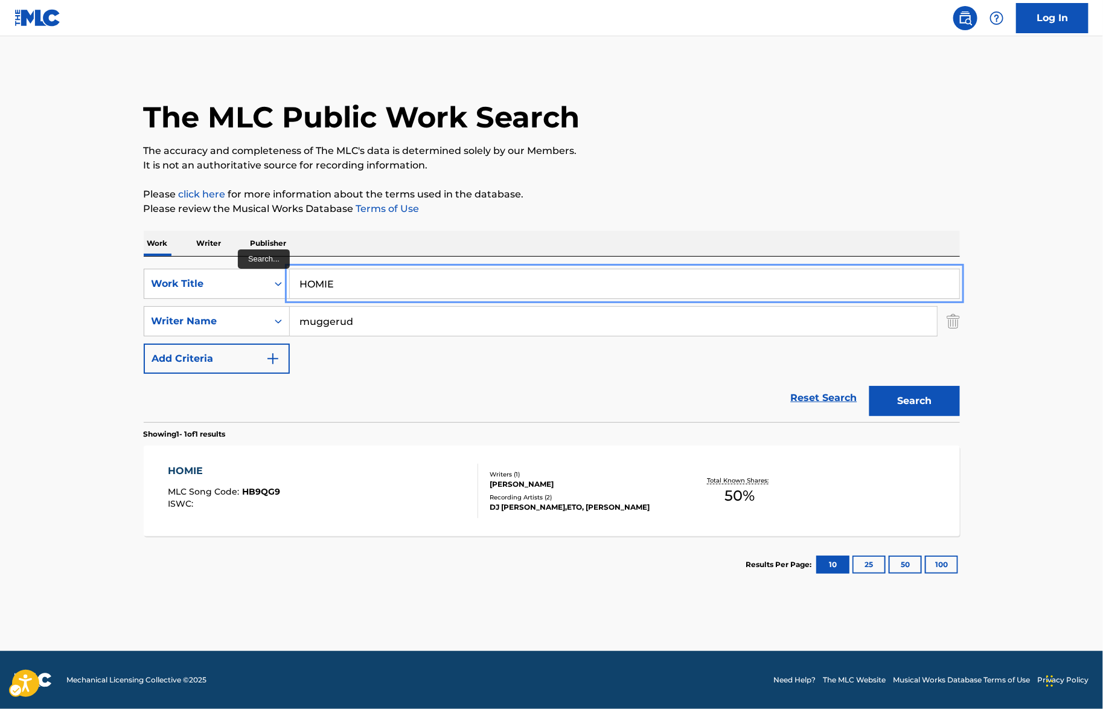
click at [393, 290] on input "HOMIE" at bounding box center [625, 283] width 670 height 29
paste input "RN AND HALO"
type input "HORN AND HALO"
click at [880, 196] on p "Please click here | New Window for more information about the terms used in the…" at bounding box center [552, 194] width 816 height 14
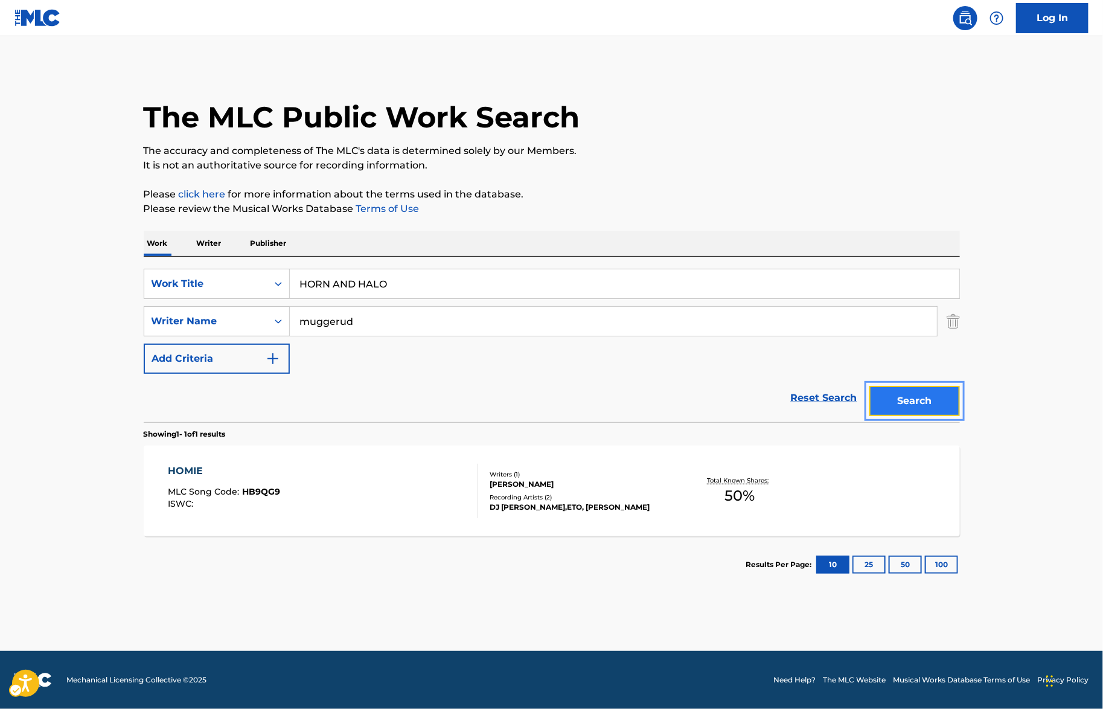
click at [911, 395] on button "Search" at bounding box center [915, 401] width 91 height 30
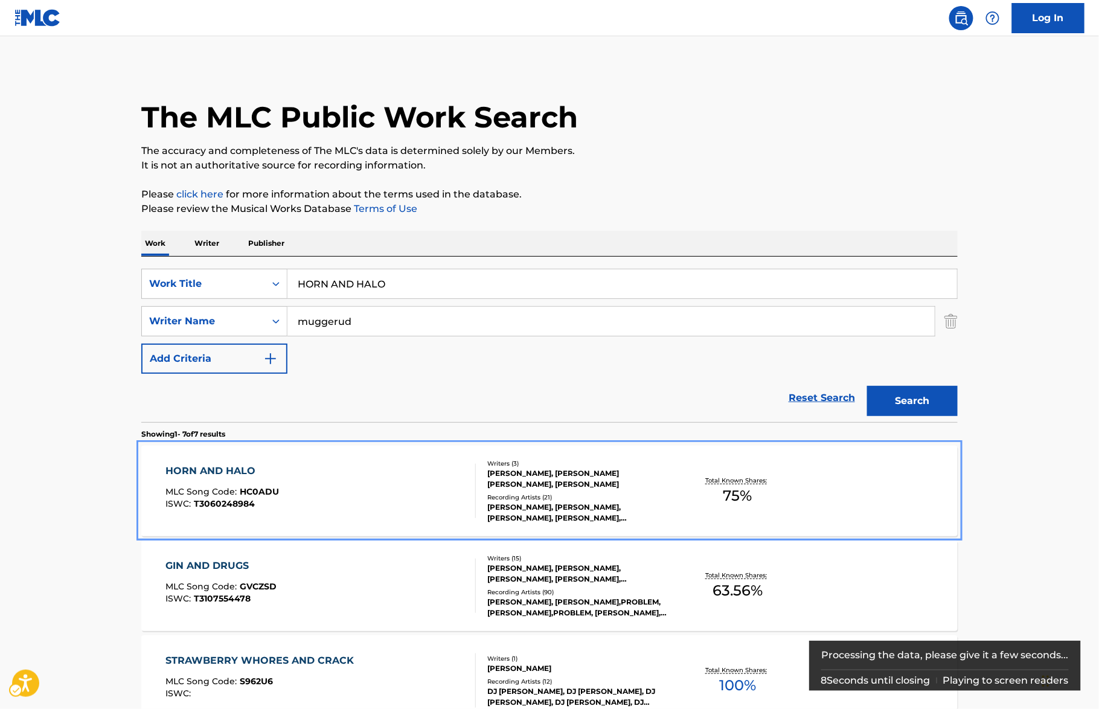
click at [331, 473] on div "HORN AND HALO MLC Song Code : HC0ADU ISWC : T3060248984" at bounding box center [321, 491] width 310 height 54
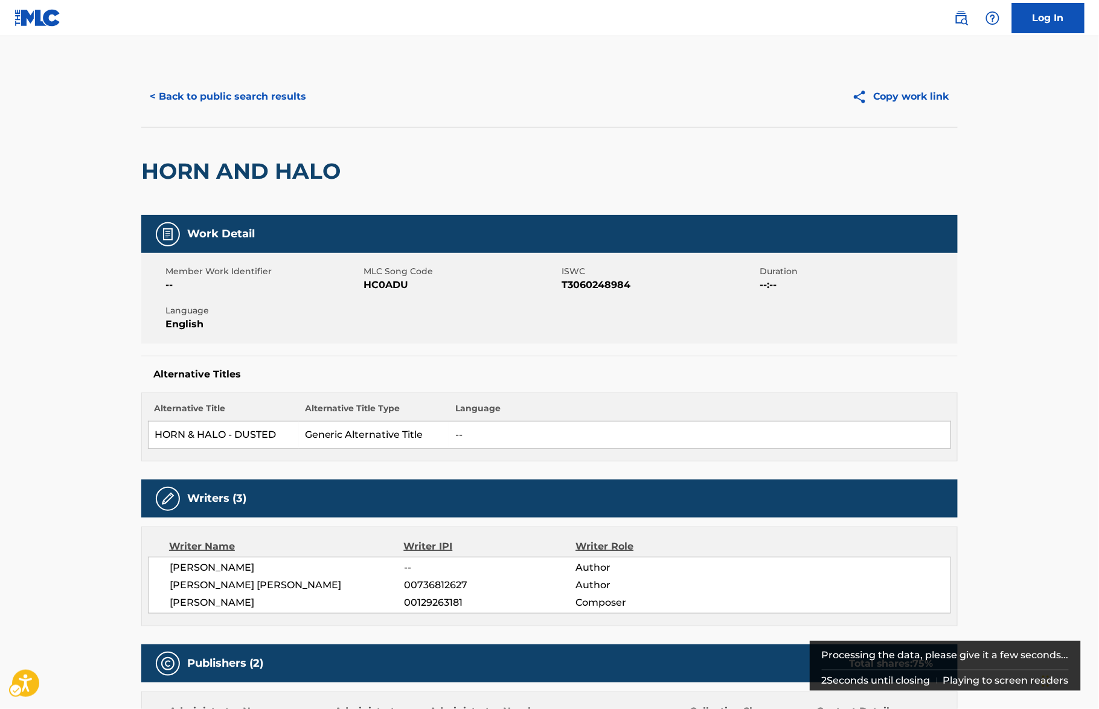
click at [609, 283] on span "ISWC - T3060248984" at bounding box center [659, 285] width 195 height 14
copy span "T3060248984"
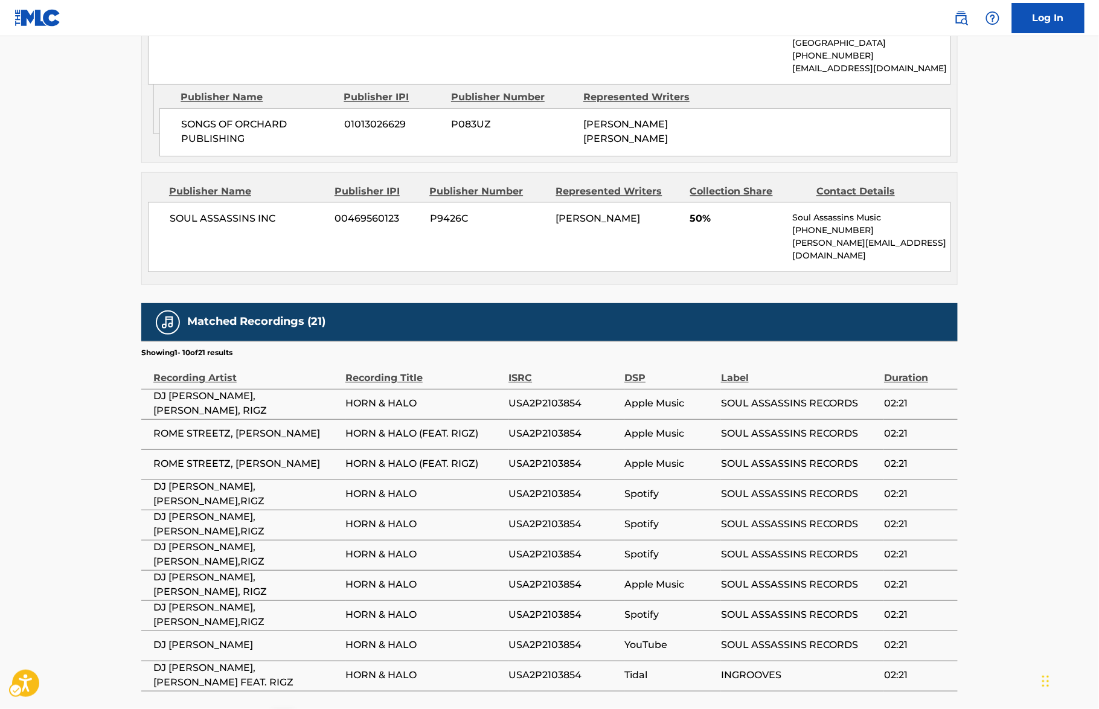
scroll to position [795, 0]
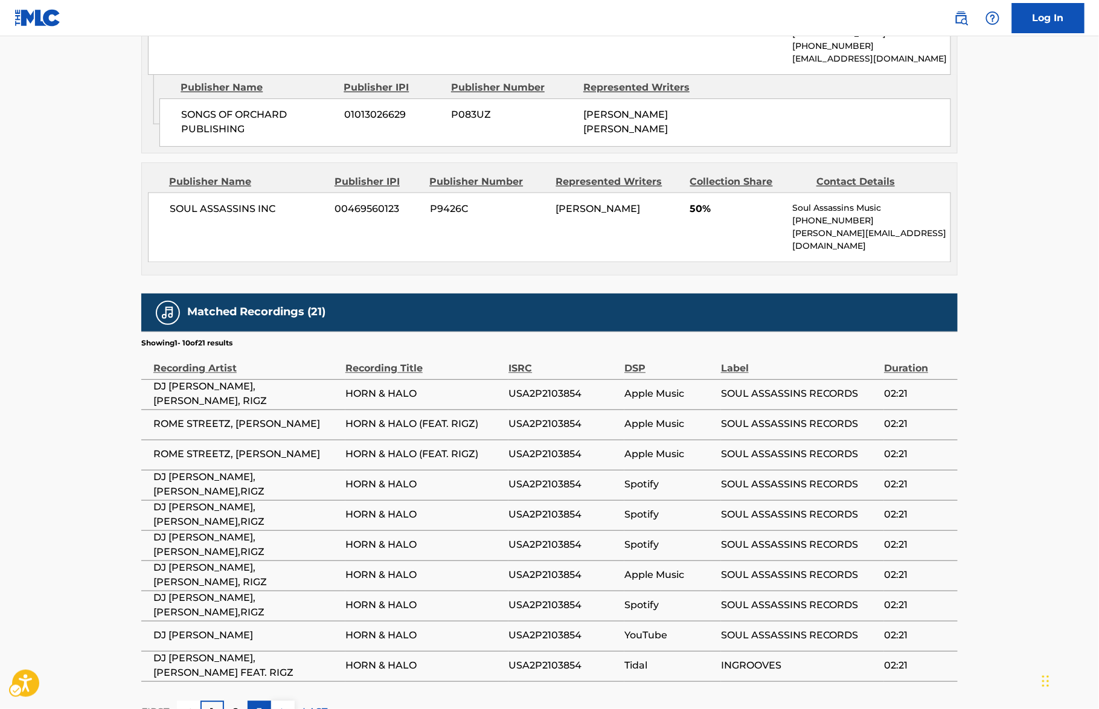
click at [258, 705] on p "3" at bounding box center [259, 712] width 5 height 14
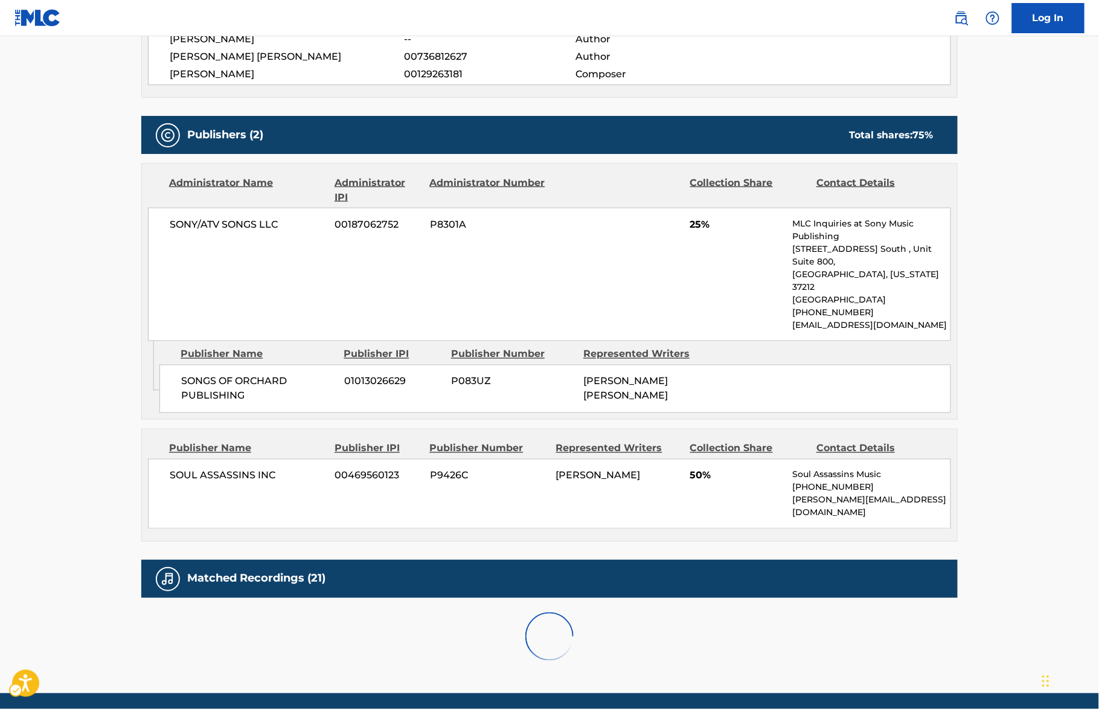
scroll to position [572, 0]
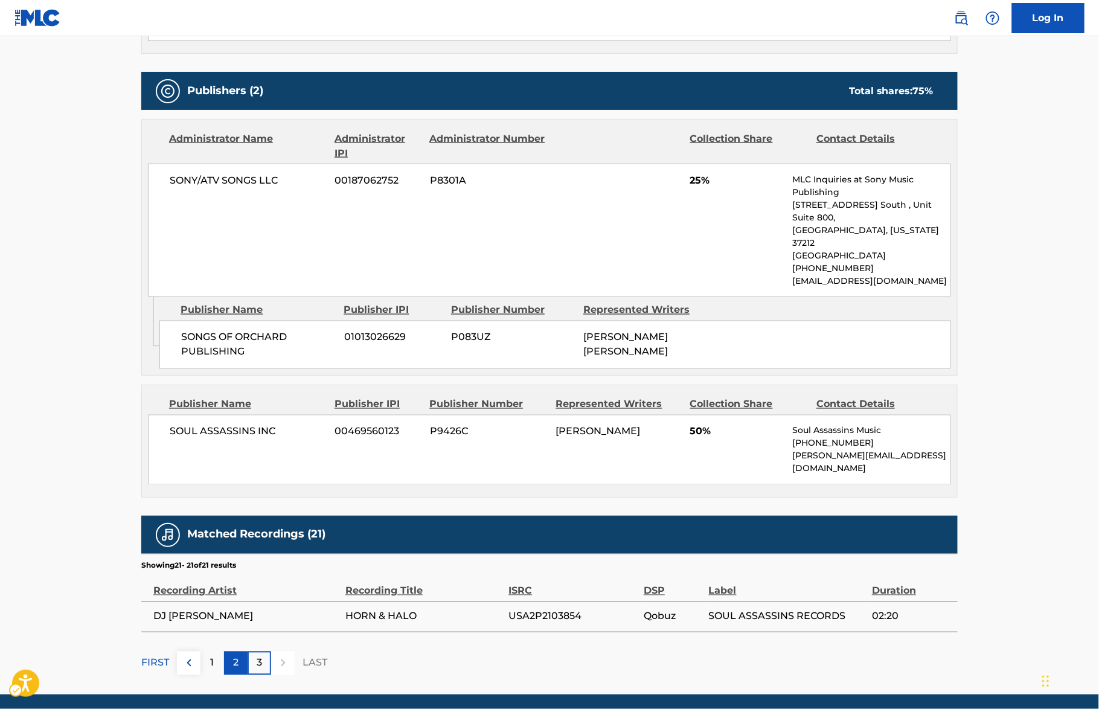
click at [227, 652] on div "2" at bounding box center [236, 664] width 24 height 24
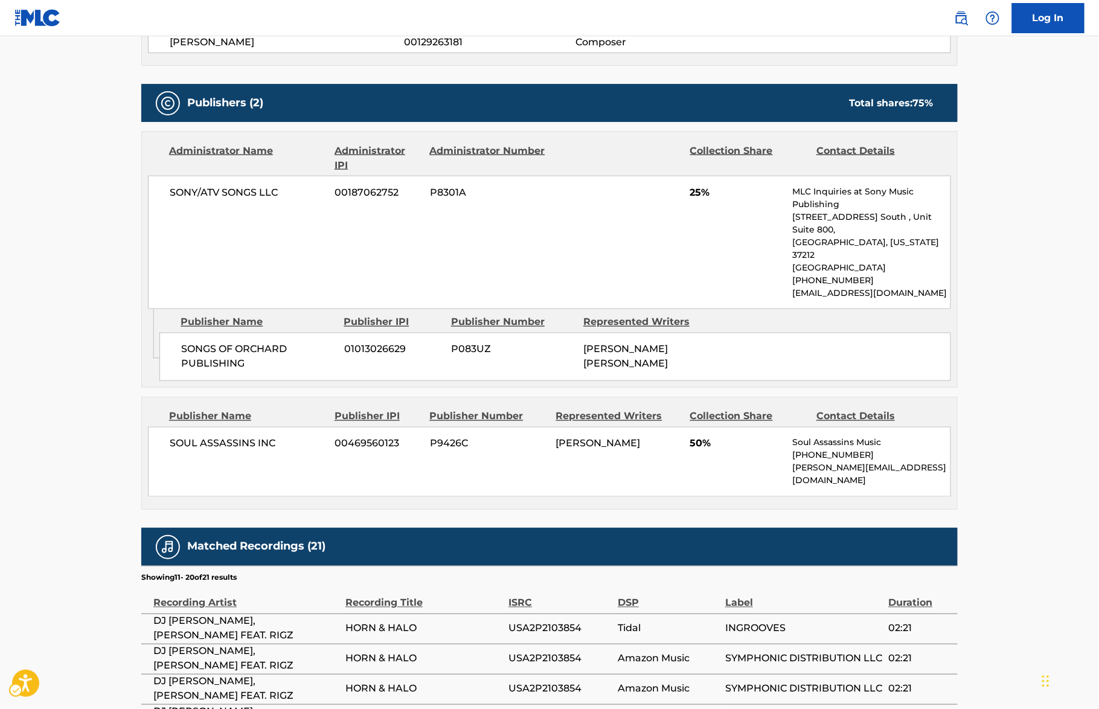
scroll to position [0, 0]
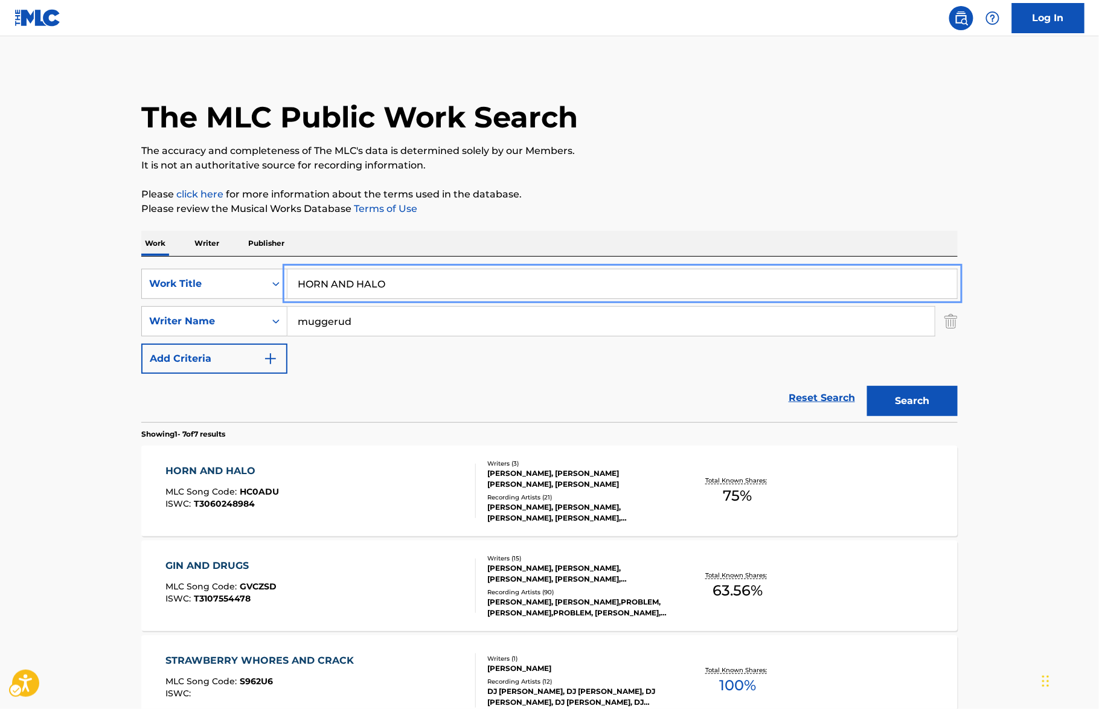
click at [441, 285] on input "HORN AND HALO" at bounding box center [622, 283] width 670 height 29
paste input "ROR BED 3 CHOIR"
type input "HORROR BED 3 CHOIR"
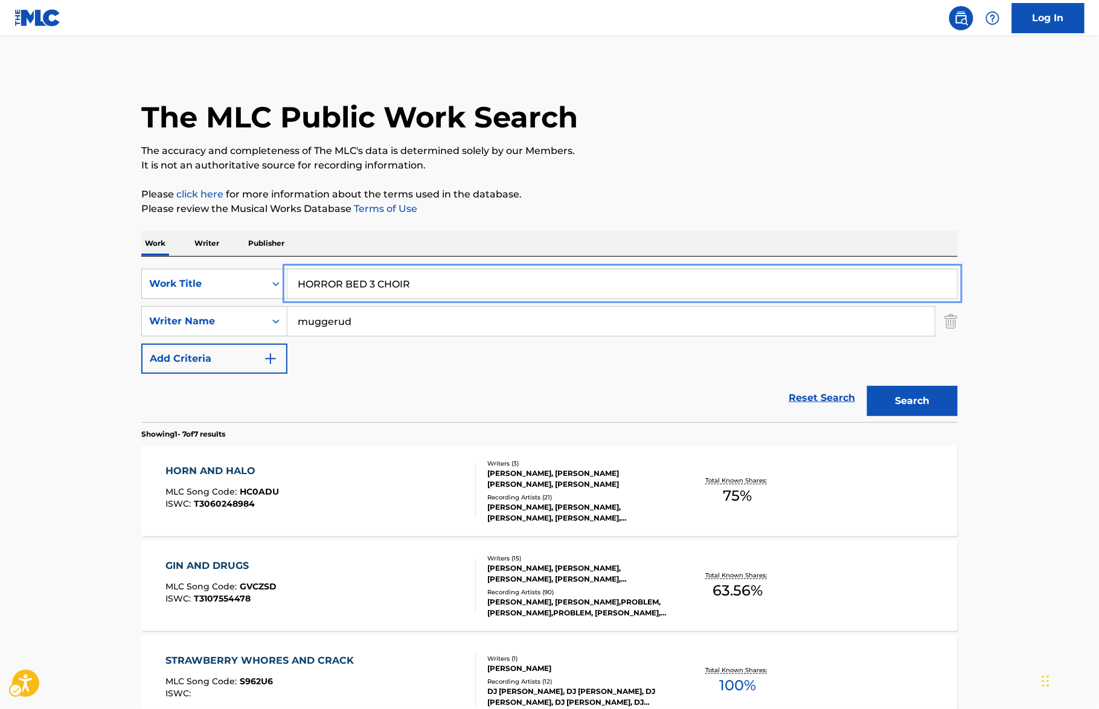
click at [819, 207] on p "Please review the Musical Works Database Terms of Use | New Window" at bounding box center [549, 209] width 816 height 14
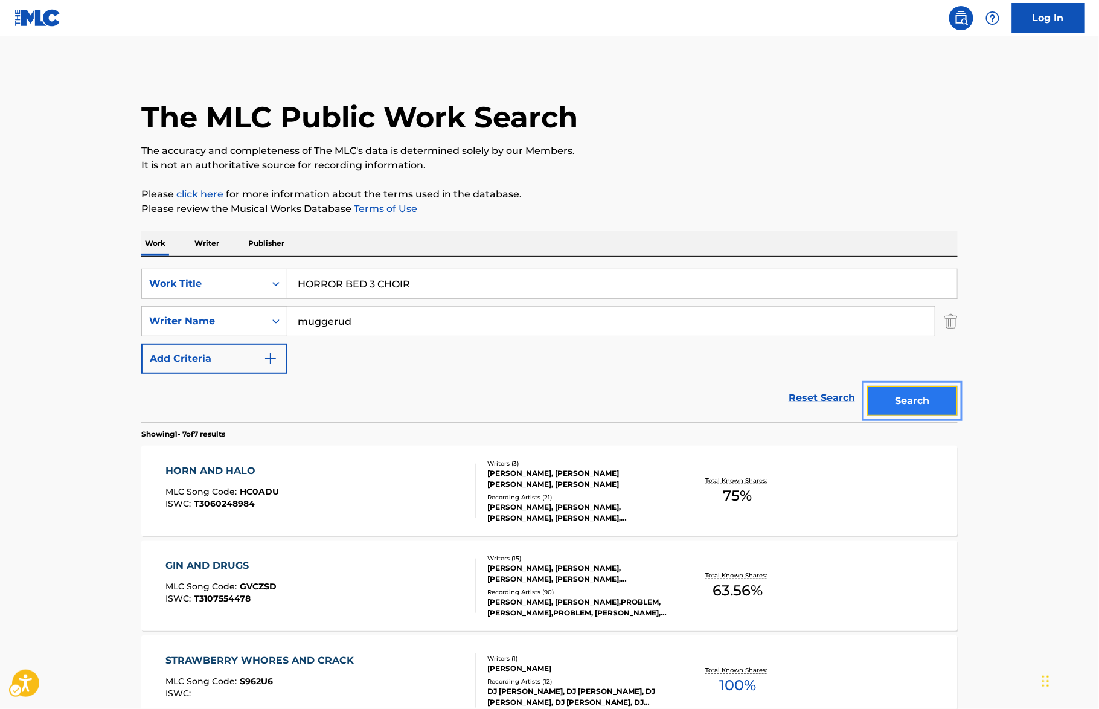
click at [941, 412] on button "Search" at bounding box center [912, 401] width 91 height 30
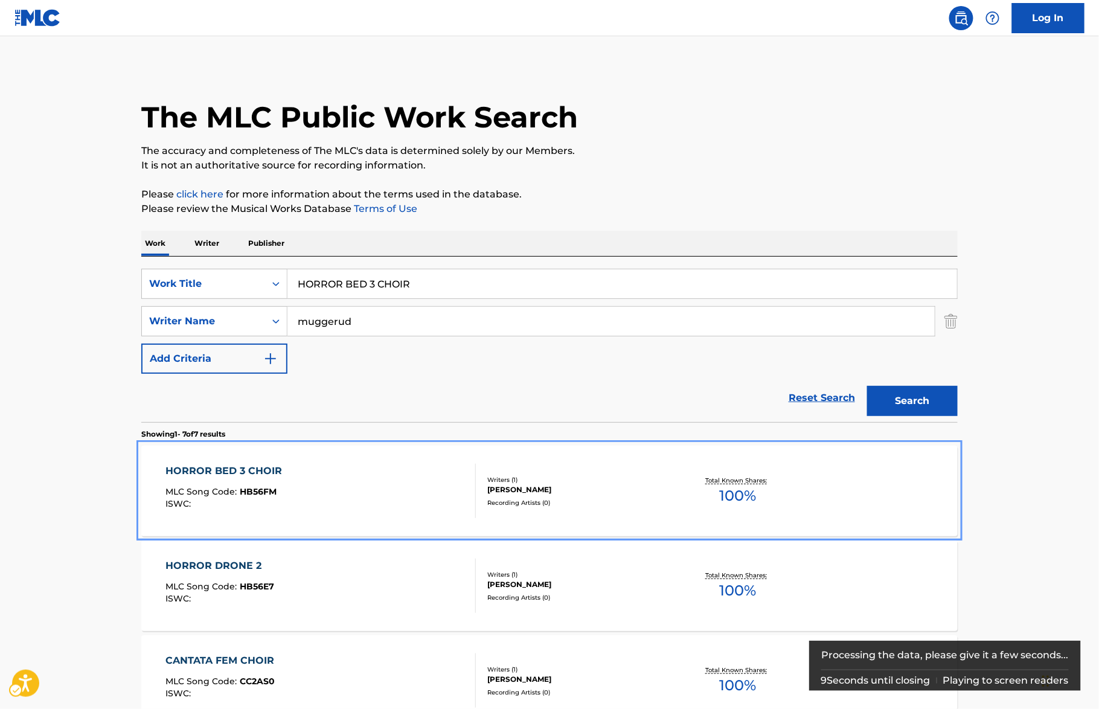
click at [324, 468] on div "HORROR BED 3 CHOIR MLC Song Code : HB56FM ISWC :" at bounding box center [321, 491] width 310 height 54
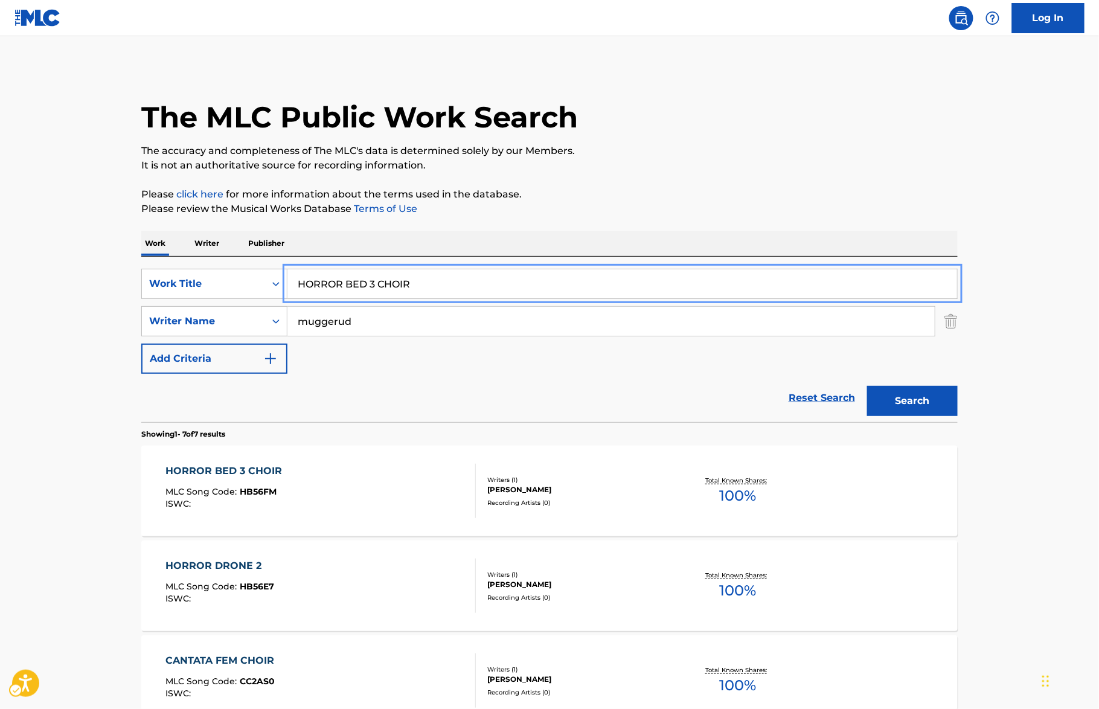
click at [430, 297] on input "HORROR BED 3 CHOIR" at bounding box center [622, 283] width 670 height 29
paste input "DRONE 2"
type input "HORROR DRONE 2"
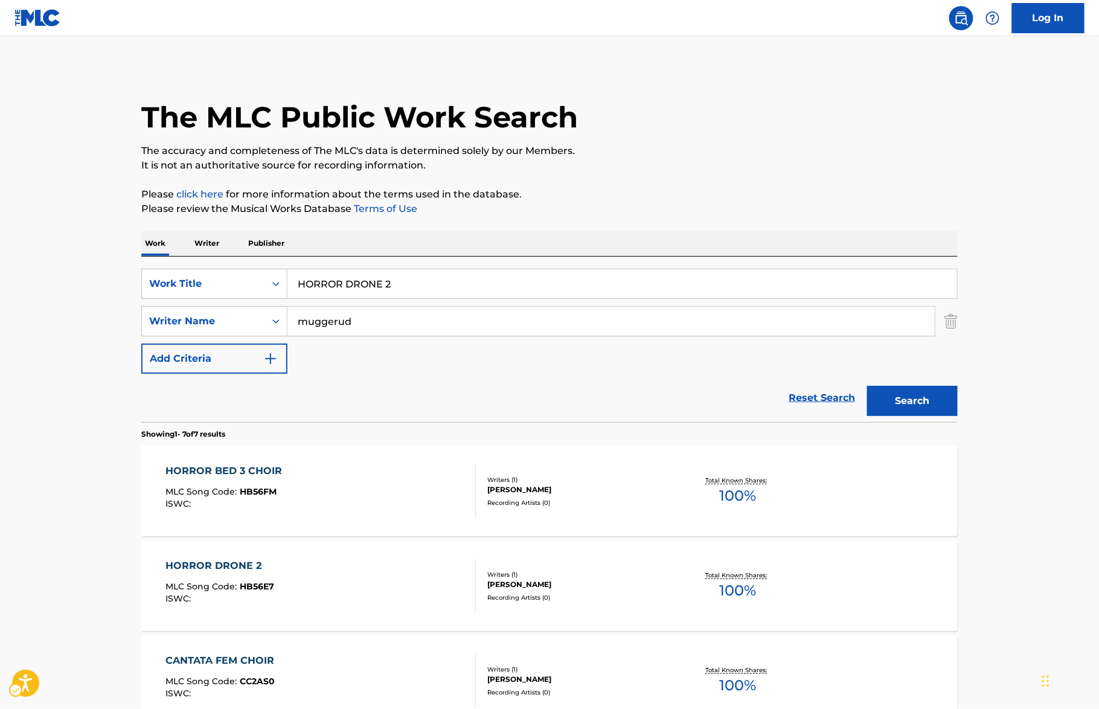
click at [862, 197] on p "Please click here | New Window for more information about the terms used in the…" at bounding box center [549, 194] width 816 height 14
click at [932, 399] on button "Search" at bounding box center [912, 401] width 91 height 30
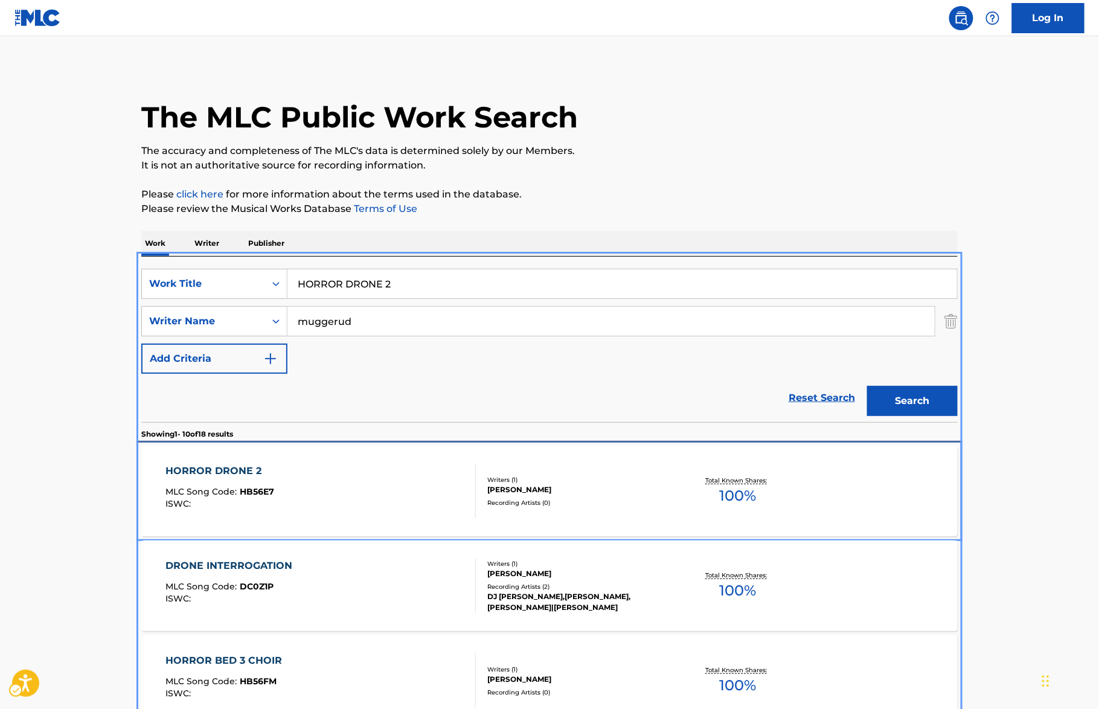
click at [364, 476] on div "HORROR DRONE 2 MLC Song Code : HB56E7 ISWC :" at bounding box center [321, 491] width 310 height 54
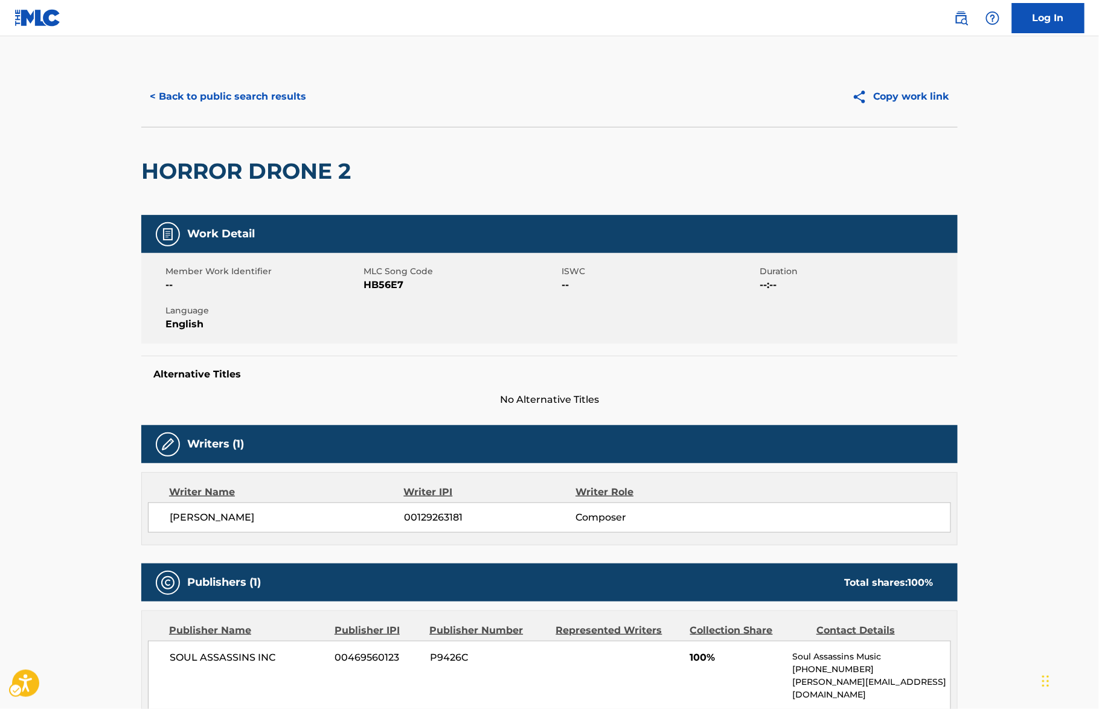
scroll to position [171, 0]
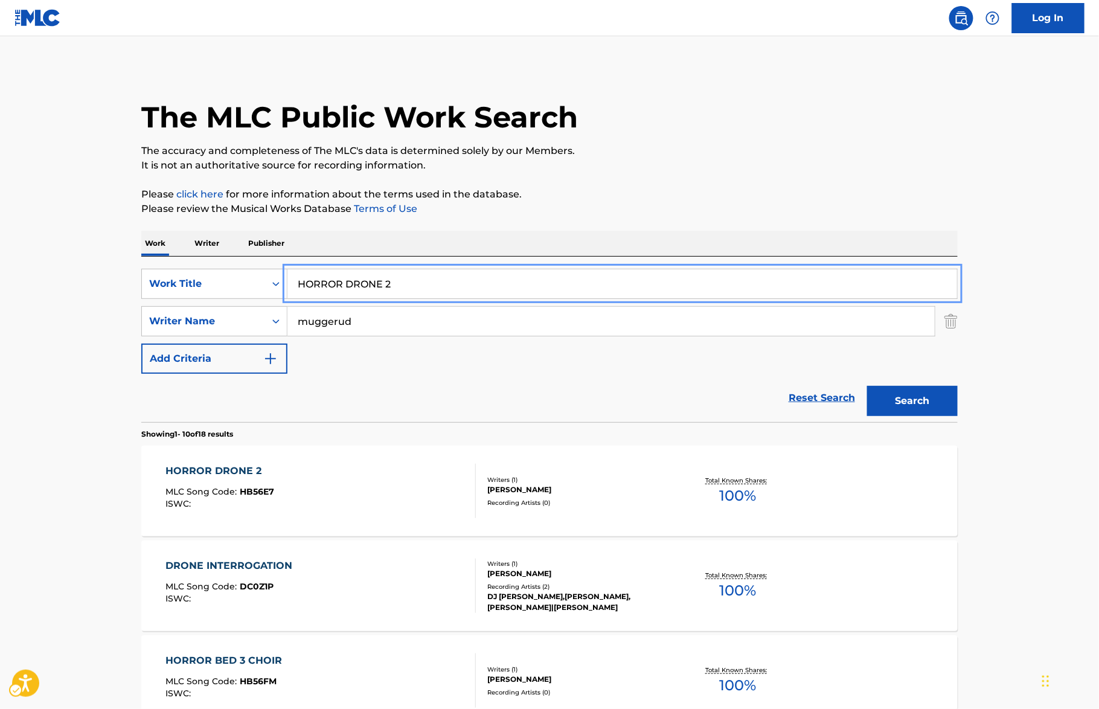
click at [463, 278] on input "HORROR DRONE 2" at bounding box center [622, 283] width 670 height 29
paste input "USE OF PAIN"
type input "HOUSE OF PAIN"
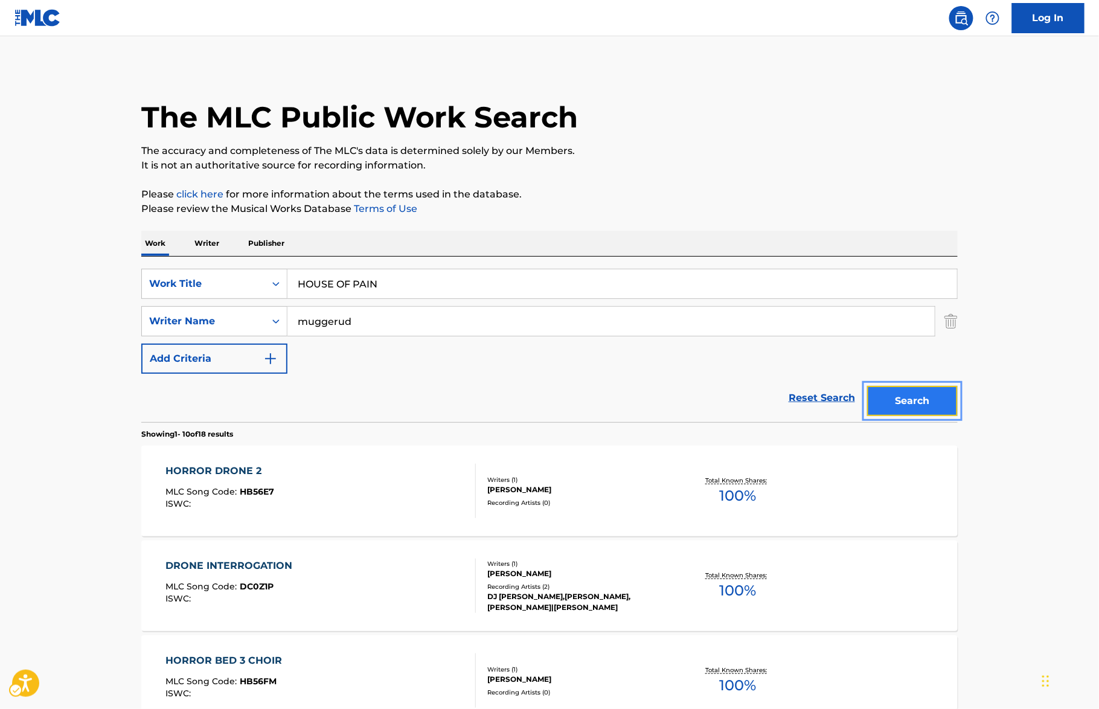
click at [939, 400] on button "Search" at bounding box center [912, 401] width 91 height 30
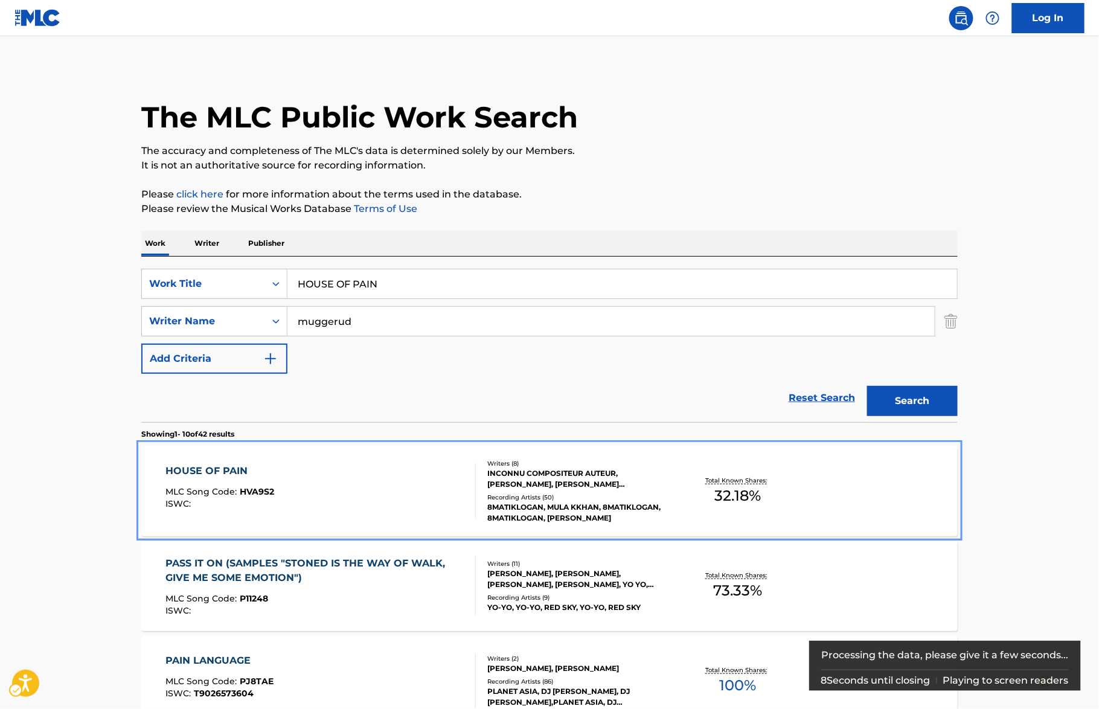
click at [310, 470] on div "HOUSE OF PAIN MLC Song Code : HVA9S2 ISWC :" at bounding box center [321, 491] width 310 height 54
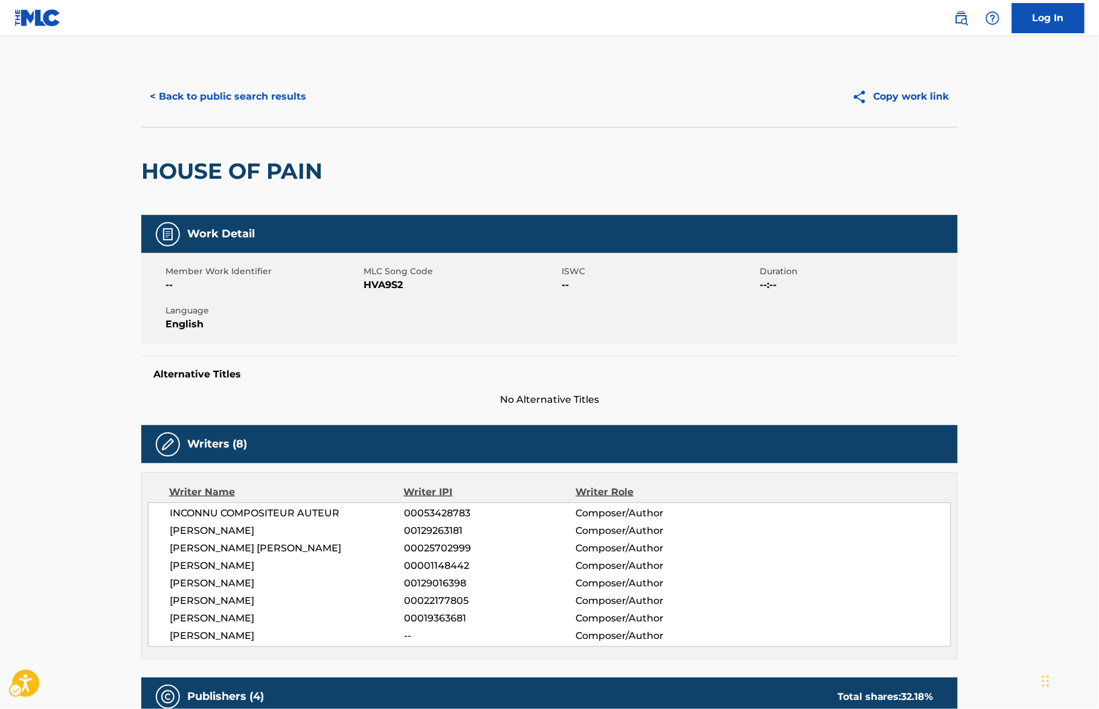
click at [498, 153] on div "HOUSE OF PAIN" at bounding box center [549, 171] width 816 height 88
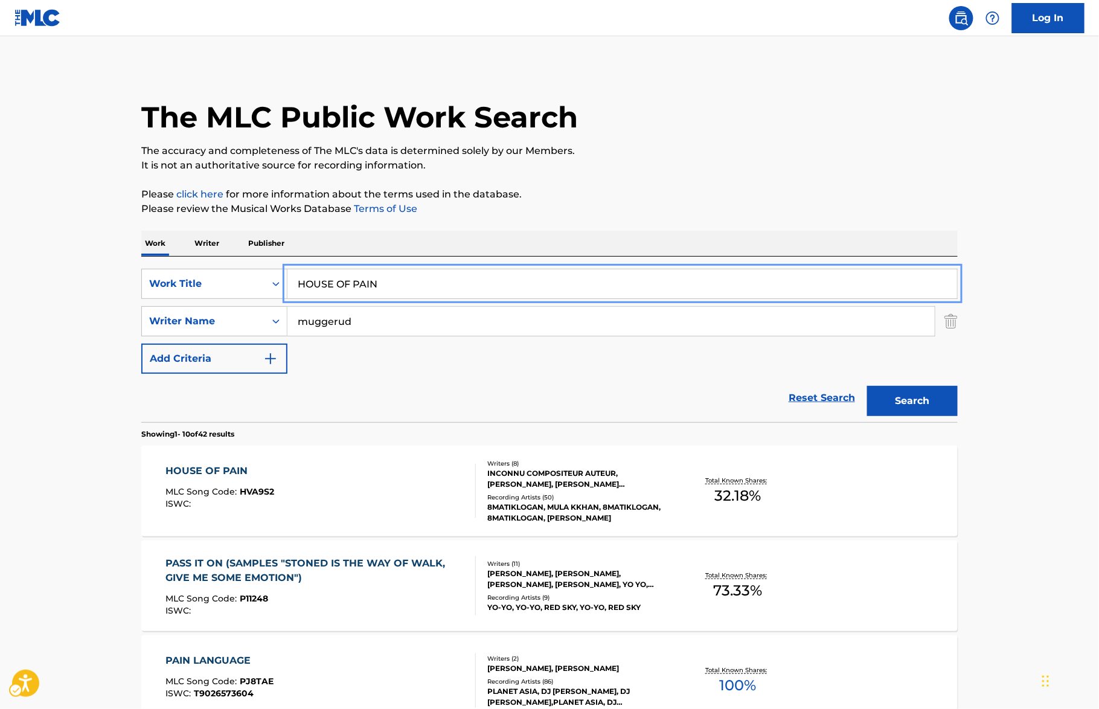
click at [409, 275] on input "HOUSE OF PAIN" at bounding box center [622, 283] width 670 height 29
paste input "W COULD I JUST KILL A MA"
type input "HOW COULD I JUST KILL A MAN"
click at [741, 203] on p "Please review the Musical Works Database Terms of Use | New Window" at bounding box center [549, 209] width 816 height 14
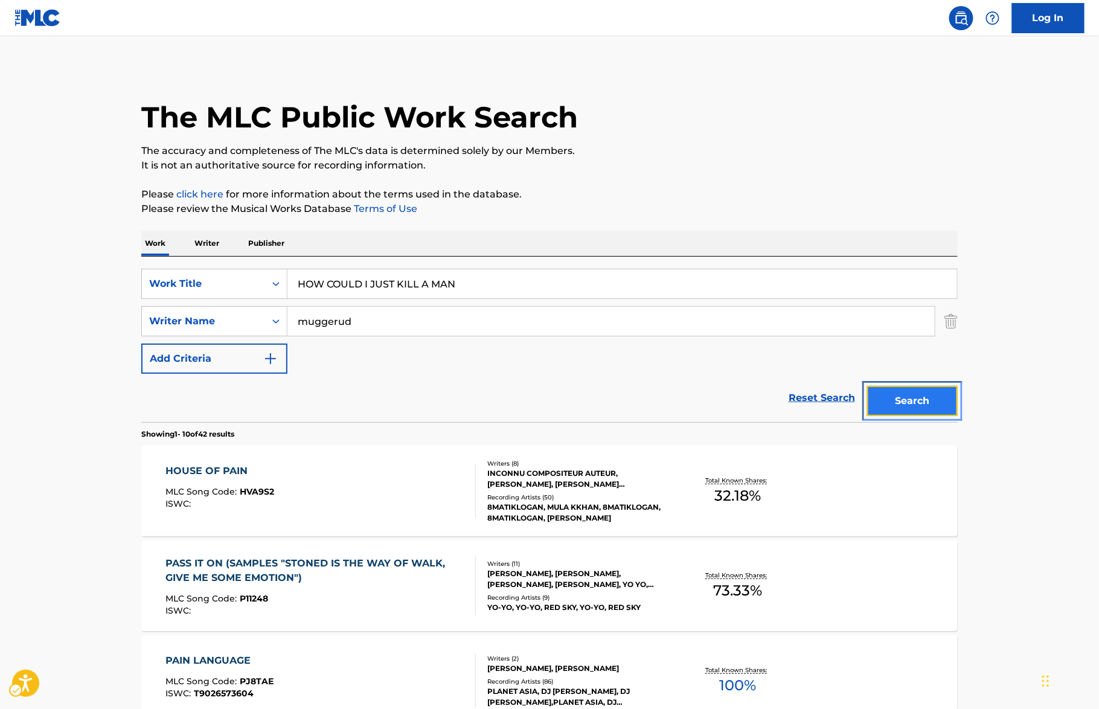
click at [922, 397] on button "Search" at bounding box center [912, 401] width 91 height 30
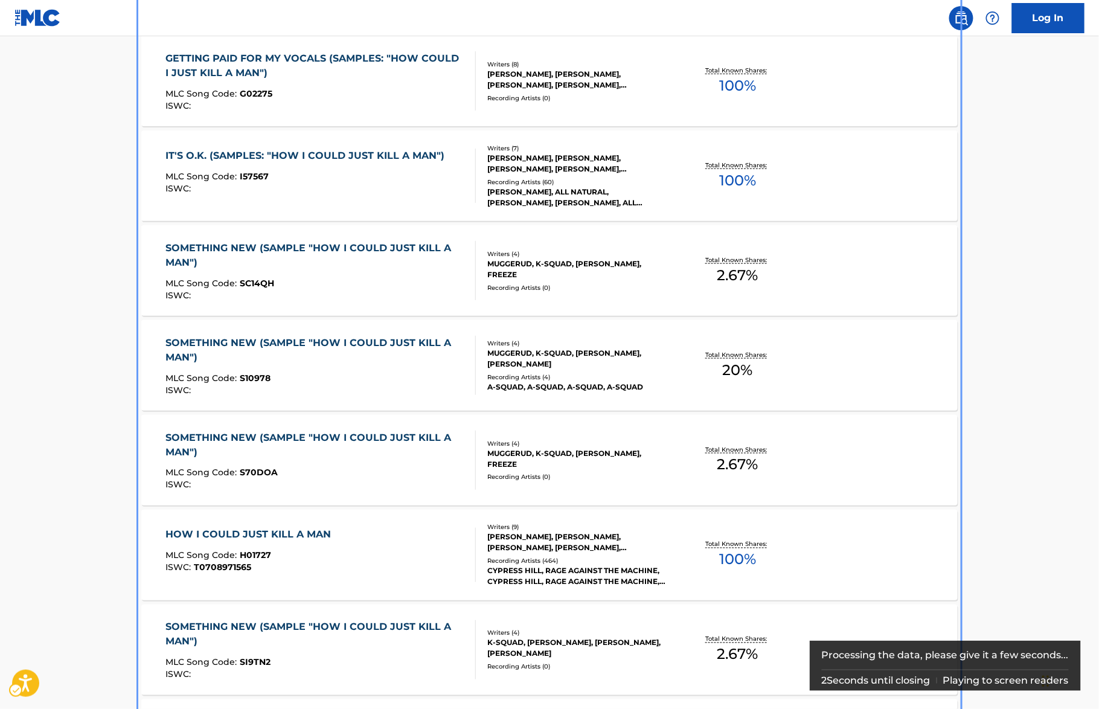
scroll to position [420, 0]
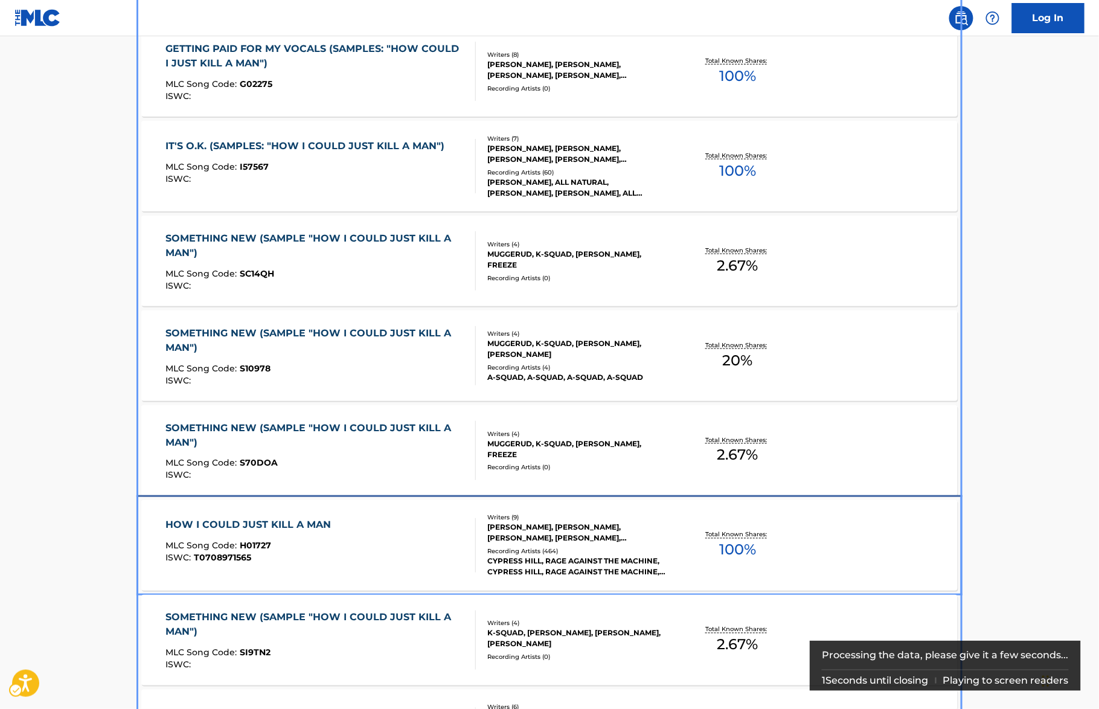
click at [316, 534] on div "HOW I COULD JUST KILL A MAN MLC Song Code : H01727 ISWC : T0708971565" at bounding box center [251, 545] width 171 height 54
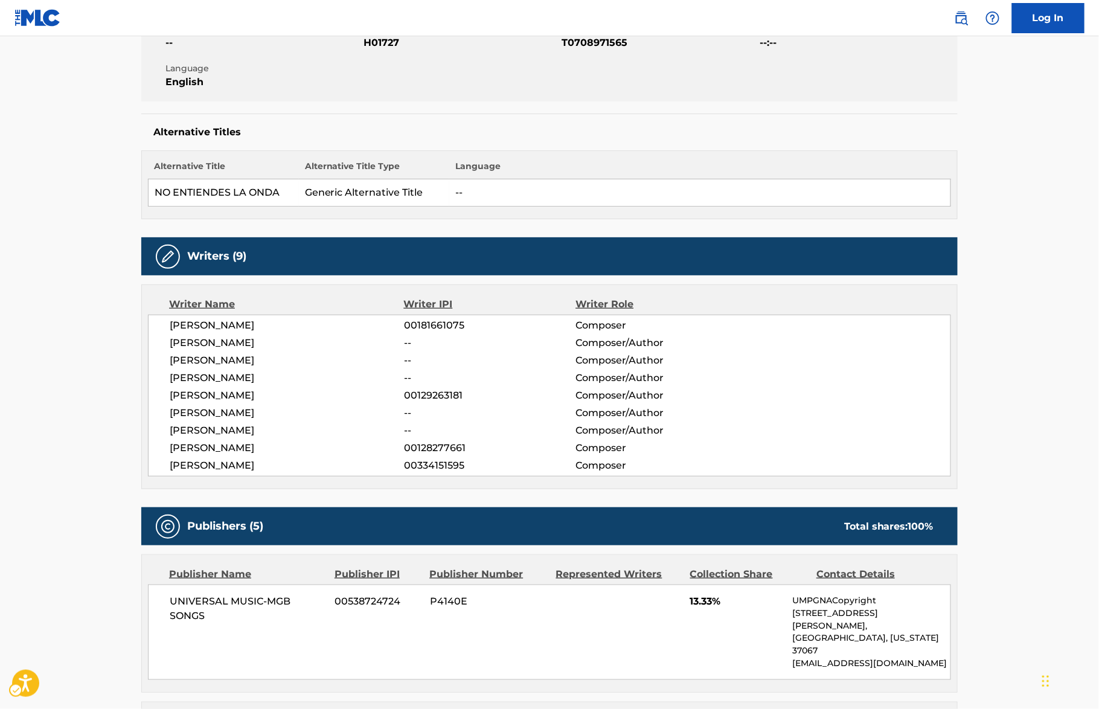
scroll to position [167, 0]
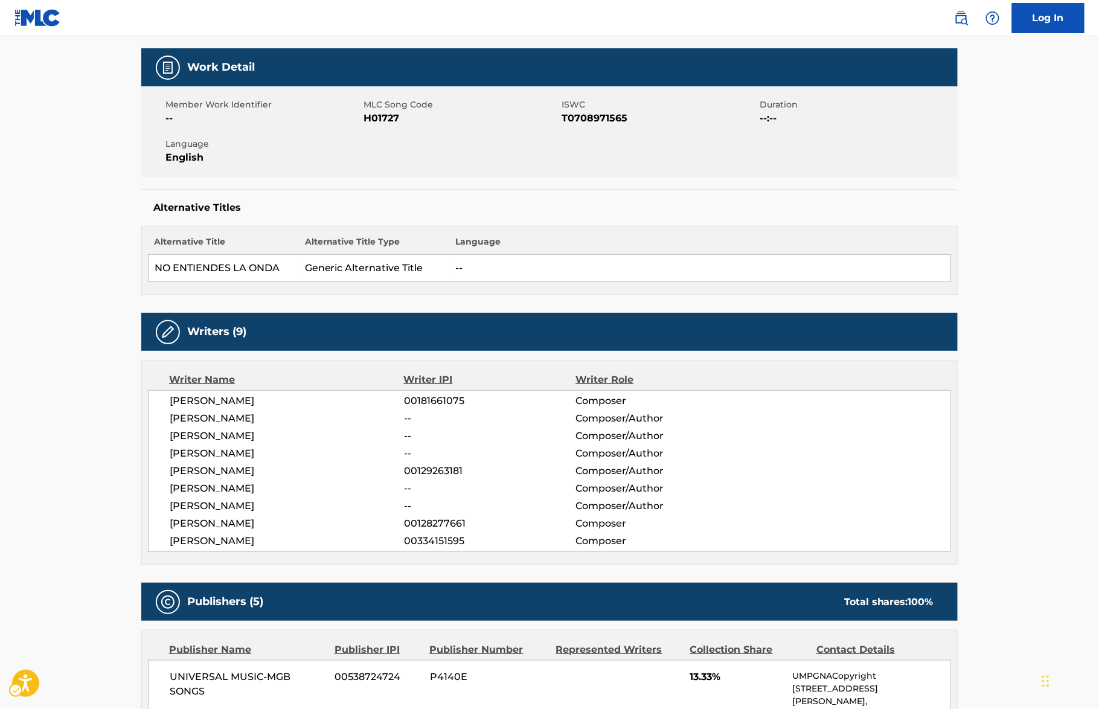
click at [382, 124] on span "MLC Song Code - H01727" at bounding box center [461, 118] width 195 height 14
click at [385, 118] on span "MLC Song Code - H01727" at bounding box center [461, 118] width 195 height 14
copy span "H01727"
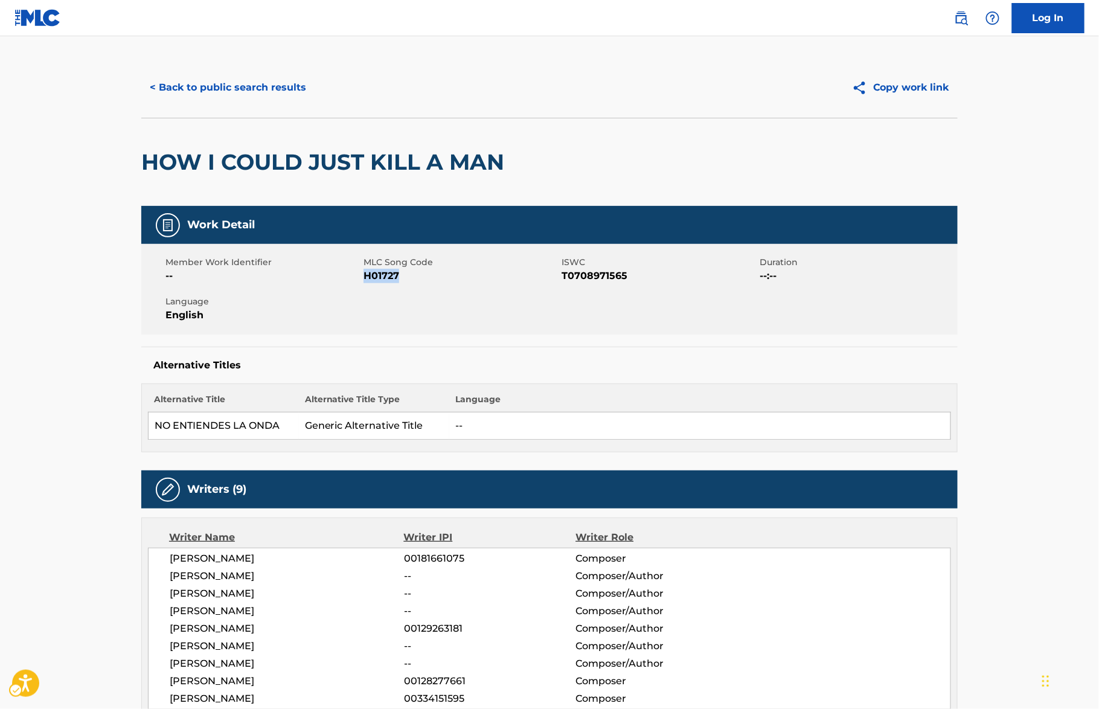
scroll to position [0, 0]
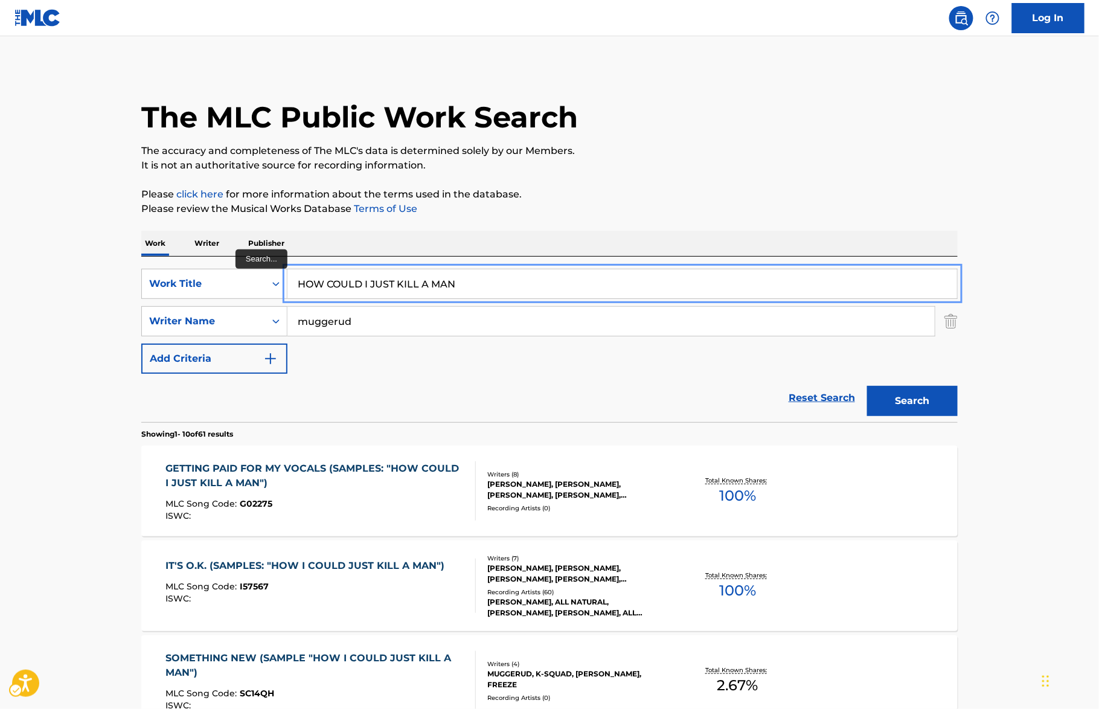
click at [457, 289] on input "HOW COULD I JUST KILL A MAN" at bounding box center [622, 283] width 670 height 29
paste input "DO YOU FEEL"
type input "HOW DO YOU FEEL"
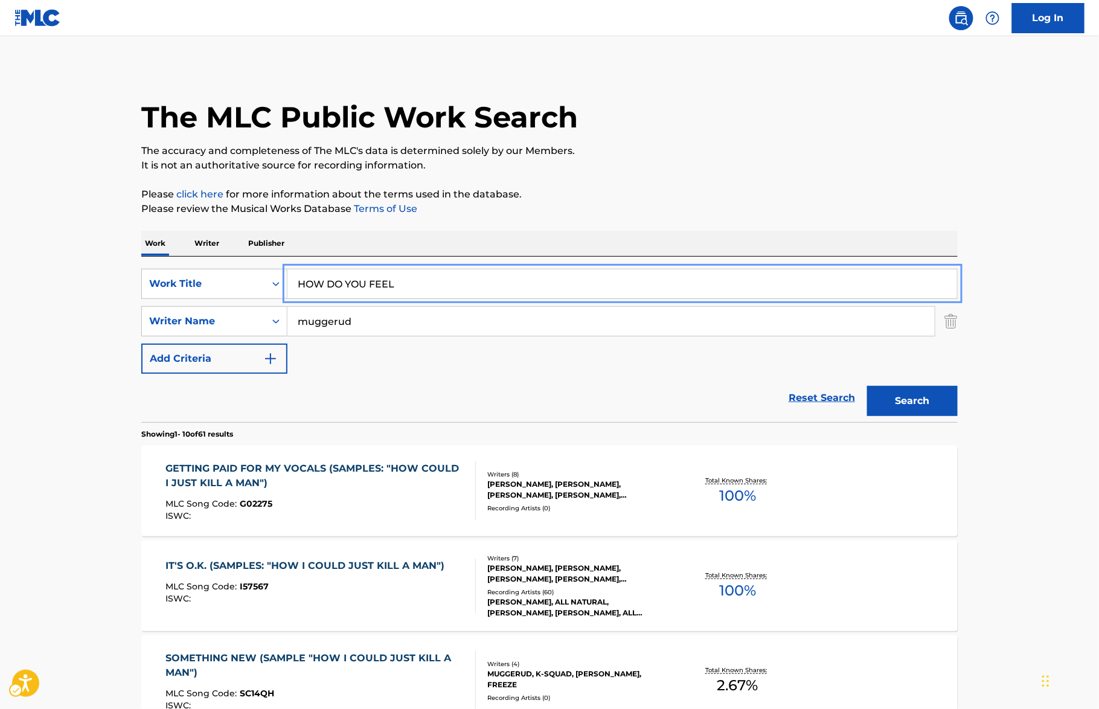
click at [637, 236] on div "Work Writer Publisher" at bounding box center [549, 243] width 816 height 25
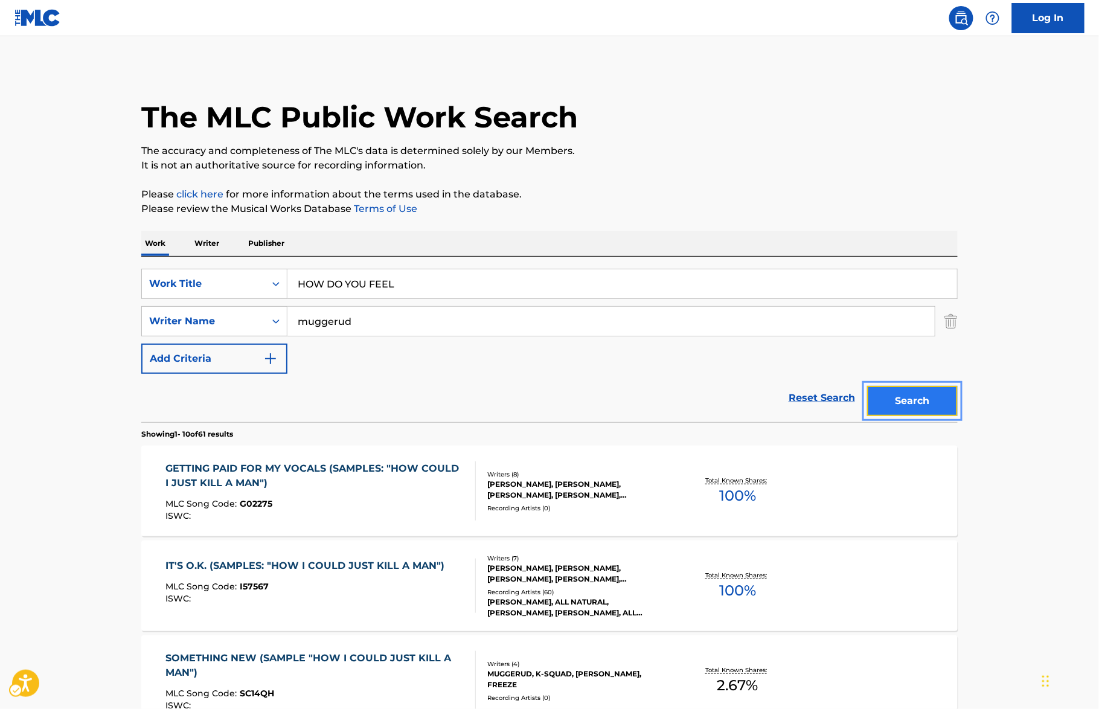
click at [913, 400] on button "Search" at bounding box center [912, 401] width 91 height 30
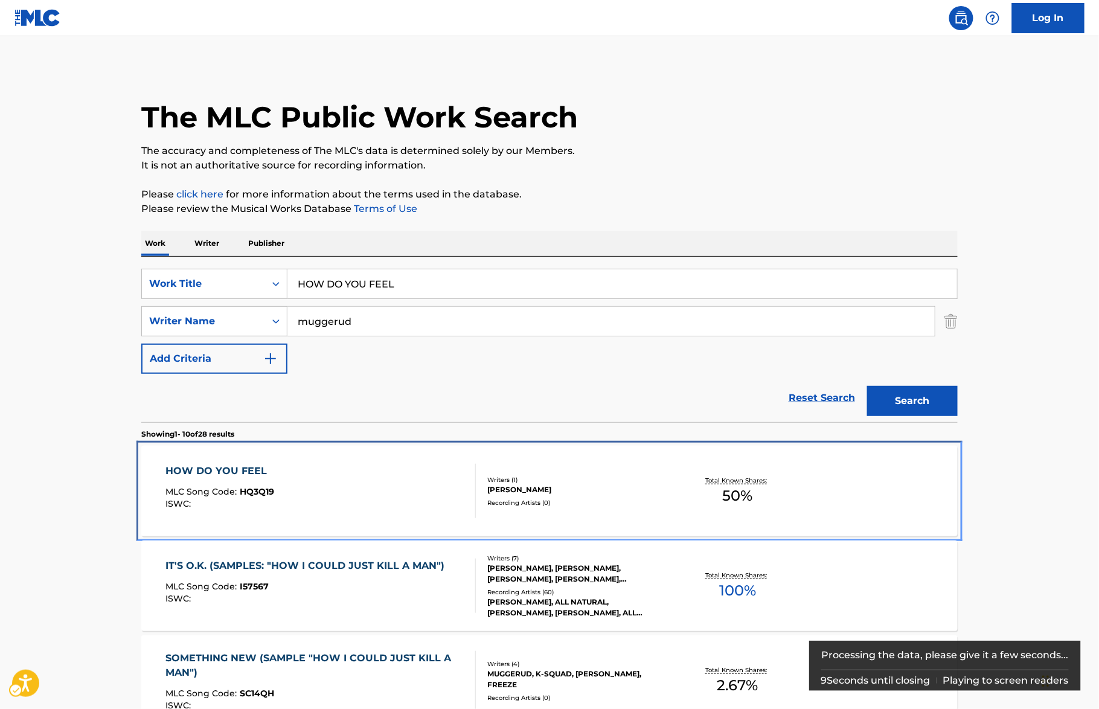
click at [280, 475] on div "HOW DO YOU FEEL MLC Song Code : HQ3Q19 ISWC :" at bounding box center [321, 491] width 310 height 54
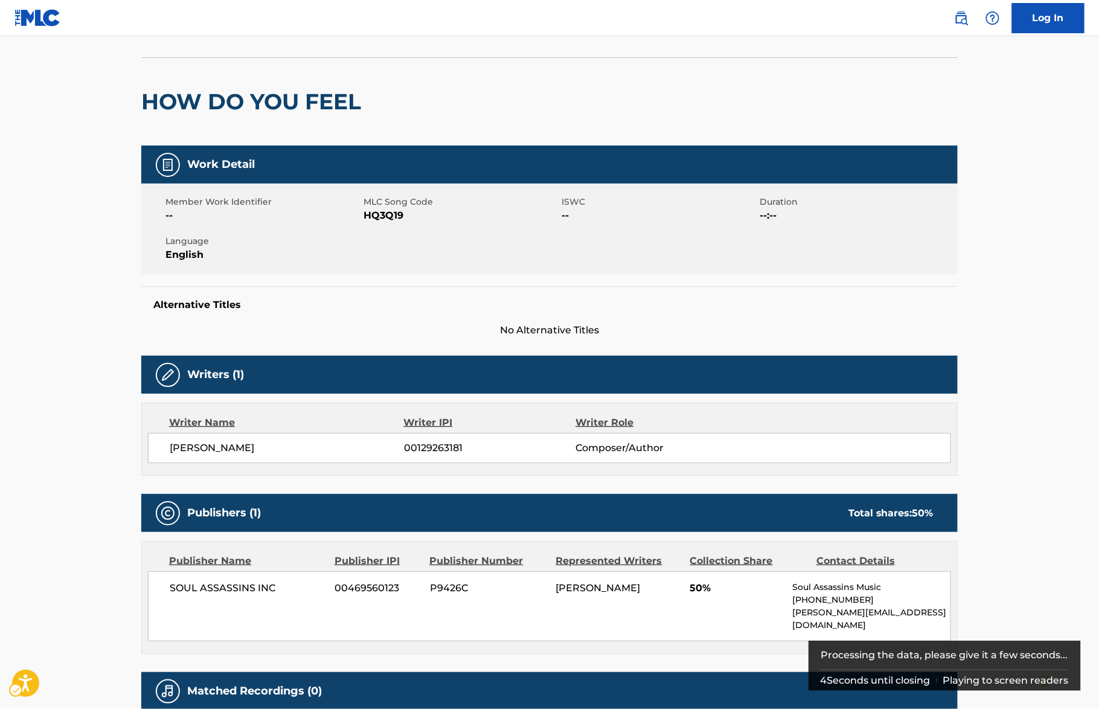
scroll to position [137, 0]
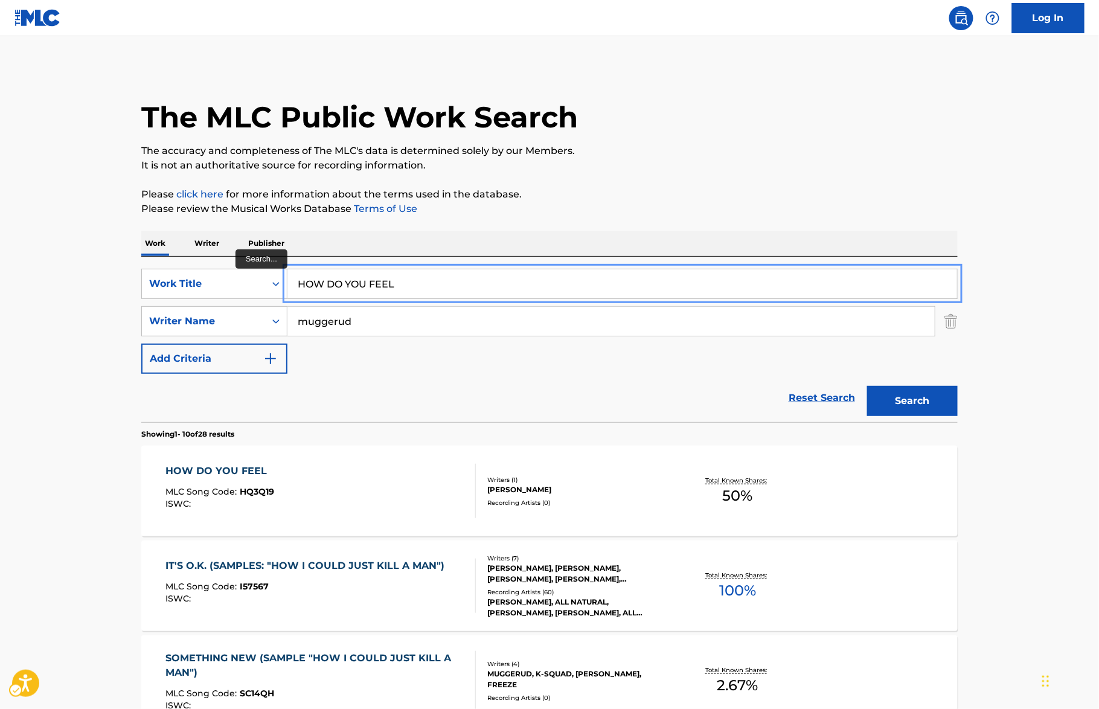
click at [516, 296] on input "HOW DO YOU FEEL" at bounding box center [622, 283] width 670 height 29
paste input "UMP [PERSON_NAME]"
click at [690, 207] on p "Please review the Musical Works Database Terms of Use | New Window" at bounding box center [549, 209] width 816 height 14
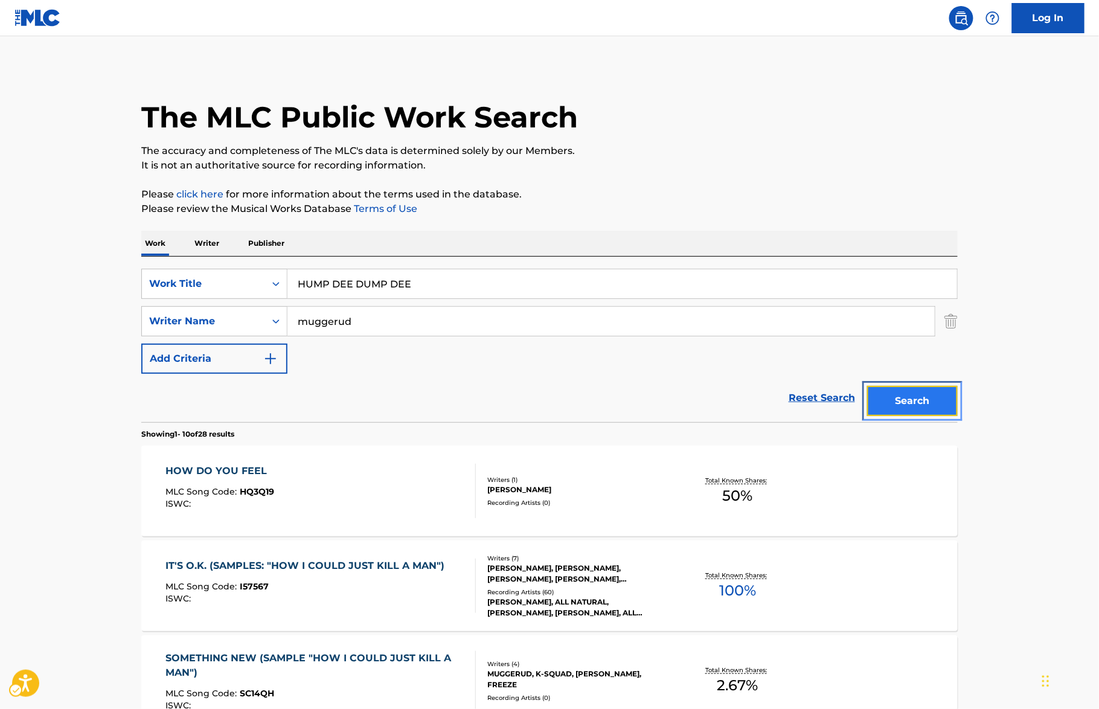
click at [936, 412] on button "Search" at bounding box center [912, 401] width 91 height 30
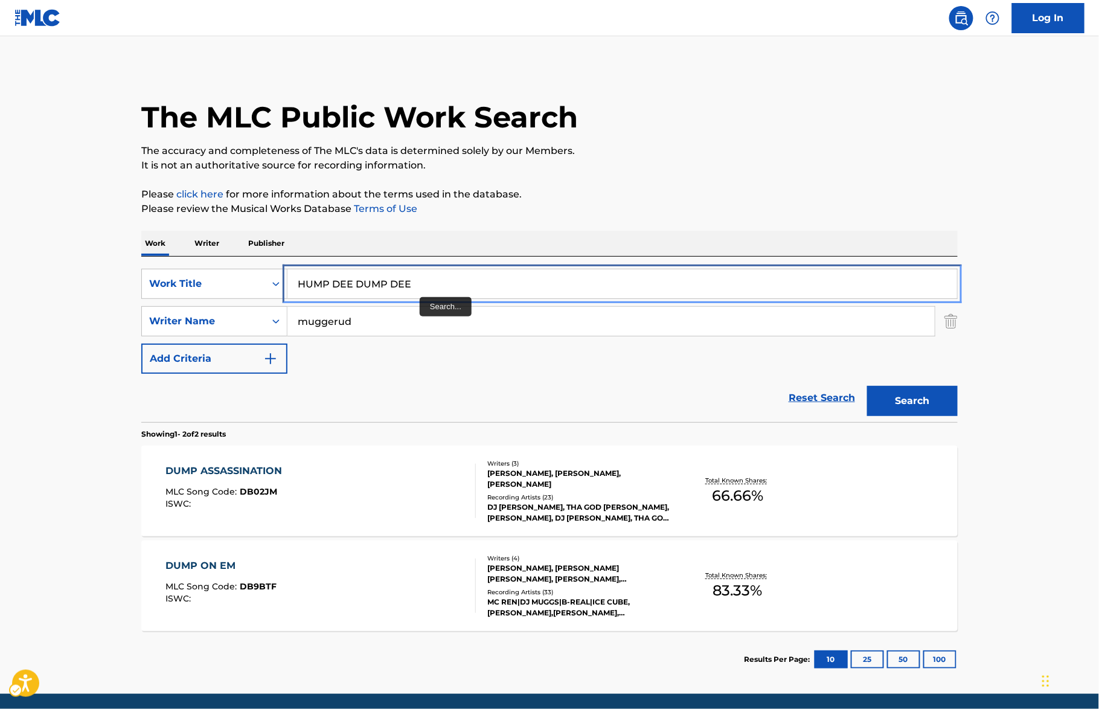
click at [423, 293] on input "HUMP DEE DUMP DEE" at bounding box center [622, 283] width 670 height 29
paste input "NTER TURNED HUNTED"
type input "[PERSON_NAME] TURNED HUNTED"
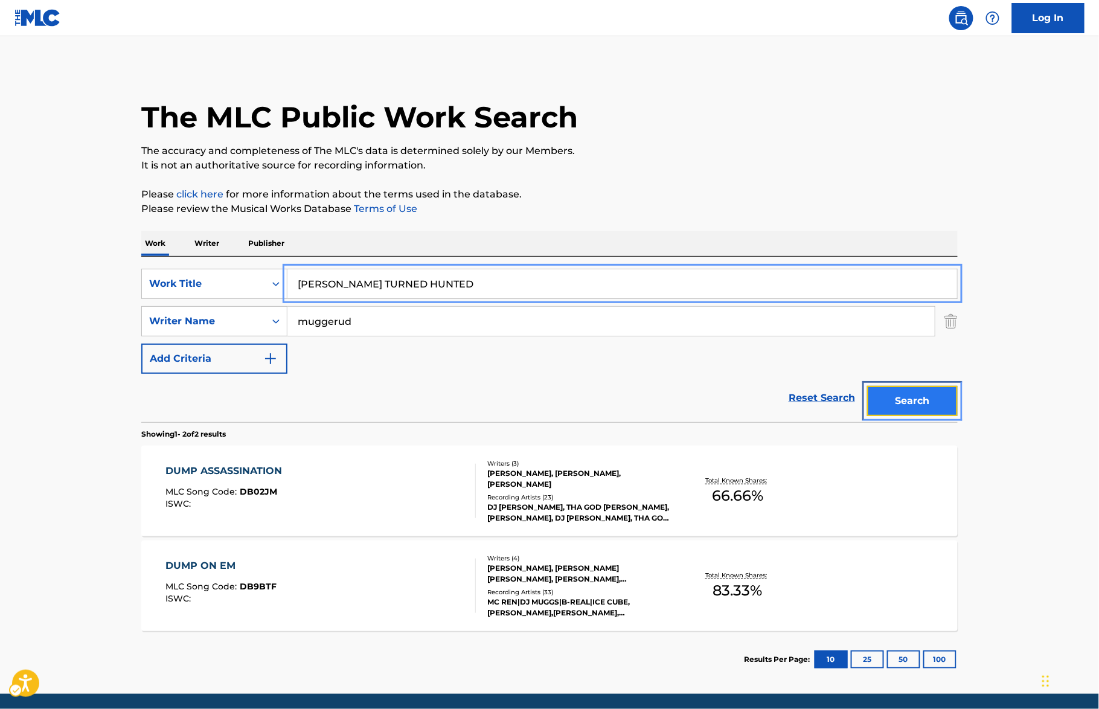
click at [927, 386] on button "Search" at bounding box center [912, 401] width 91 height 30
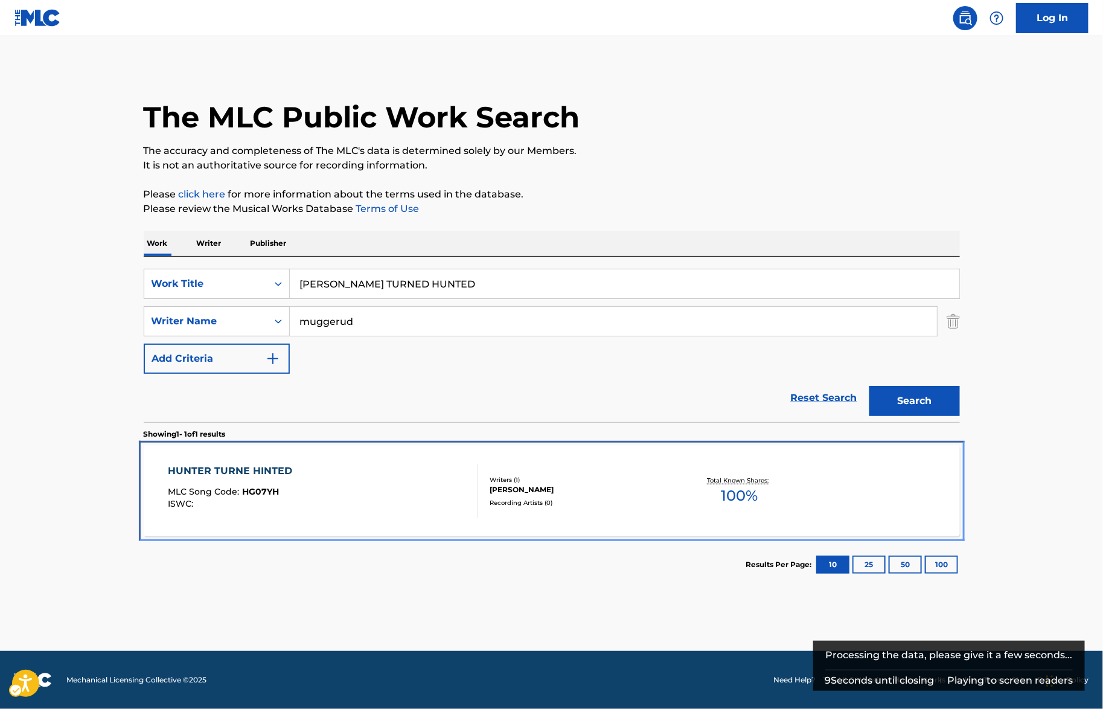
click at [340, 498] on div "HUNTER TURNE HINTED MLC Song Code : HG07YH ISWC :" at bounding box center [323, 491] width 310 height 54
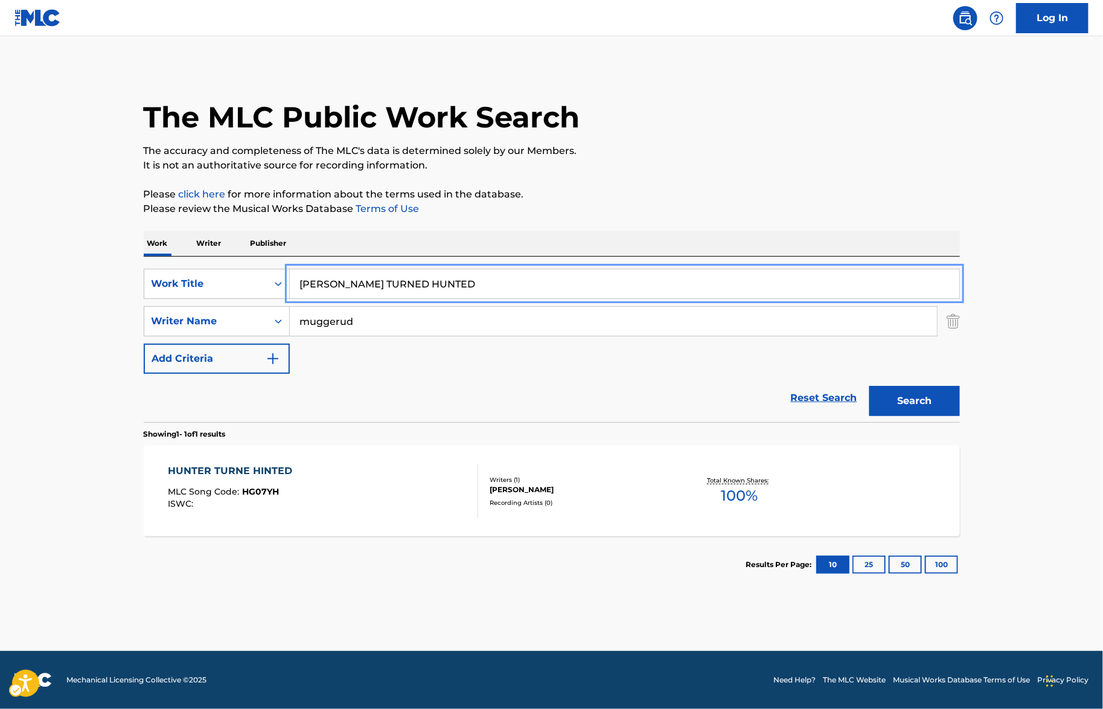
click at [393, 273] on input "[PERSON_NAME] TURNED HUNTED" at bounding box center [625, 283] width 670 height 29
paste input "I AIN'T GOIN' OUT LIKE THAT"
type input "I AIN'T GOIN' OUT LIKE THAT"
click at [631, 221] on div "The MLC Public Work Search The accuracy and completeness of The MLC's data is d…" at bounding box center [551, 329] width 845 height 527
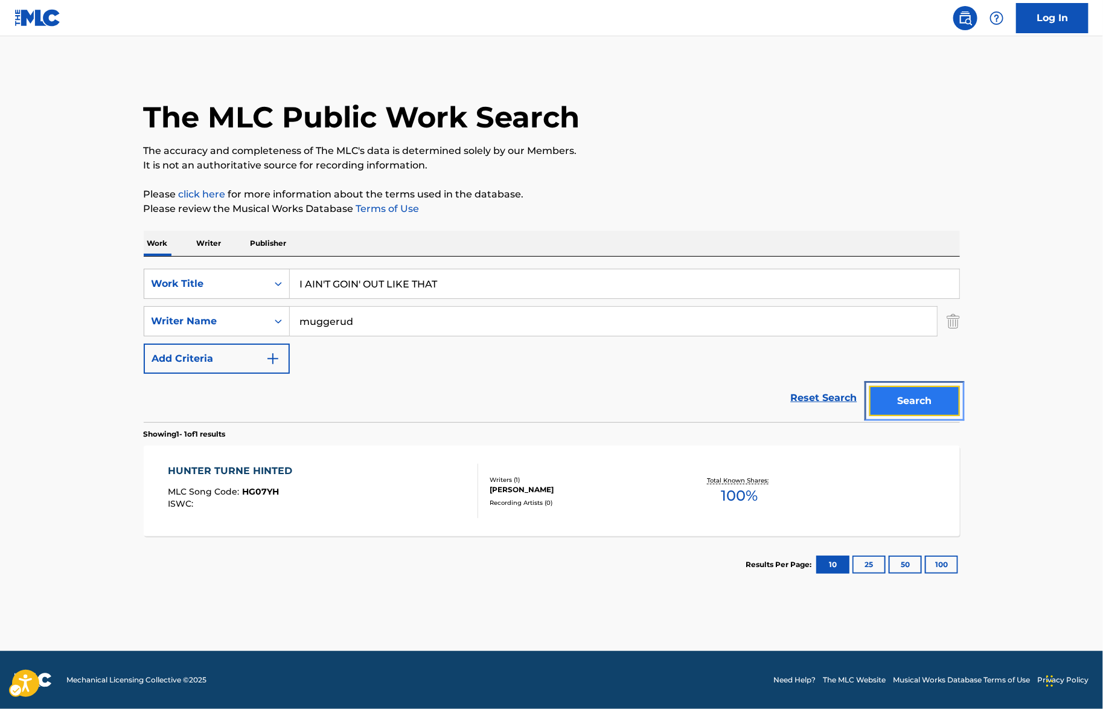
click at [914, 405] on button "Search" at bounding box center [915, 401] width 91 height 30
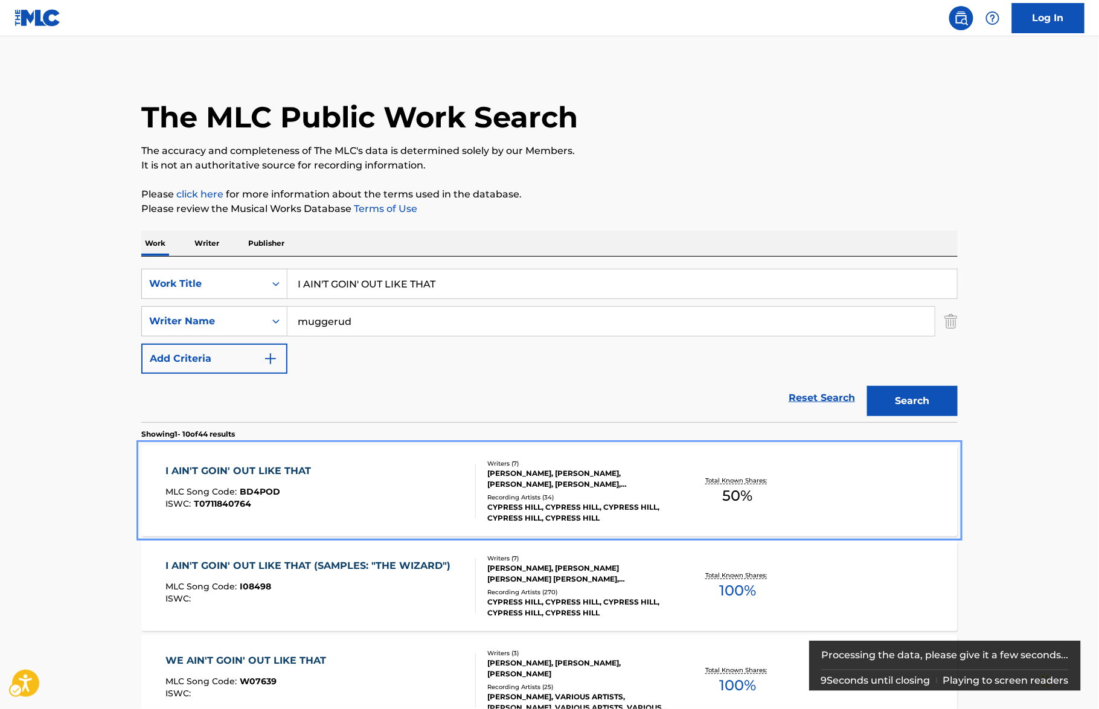
click at [298, 462] on div "I AIN'T GOIN' OUT LIKE THAT MLC Song Code : BD4POD ISWC : T0711840764 Writers (…" at bounding box center [549, 491] width 816 height 91
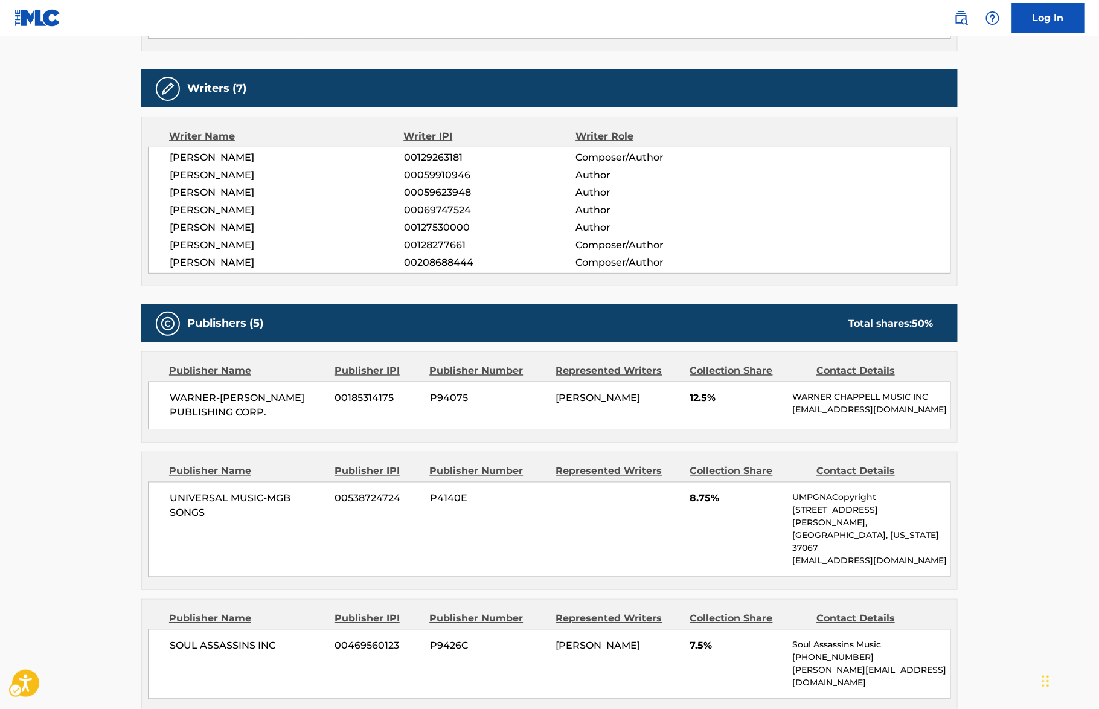
scroll to position [306, 0]
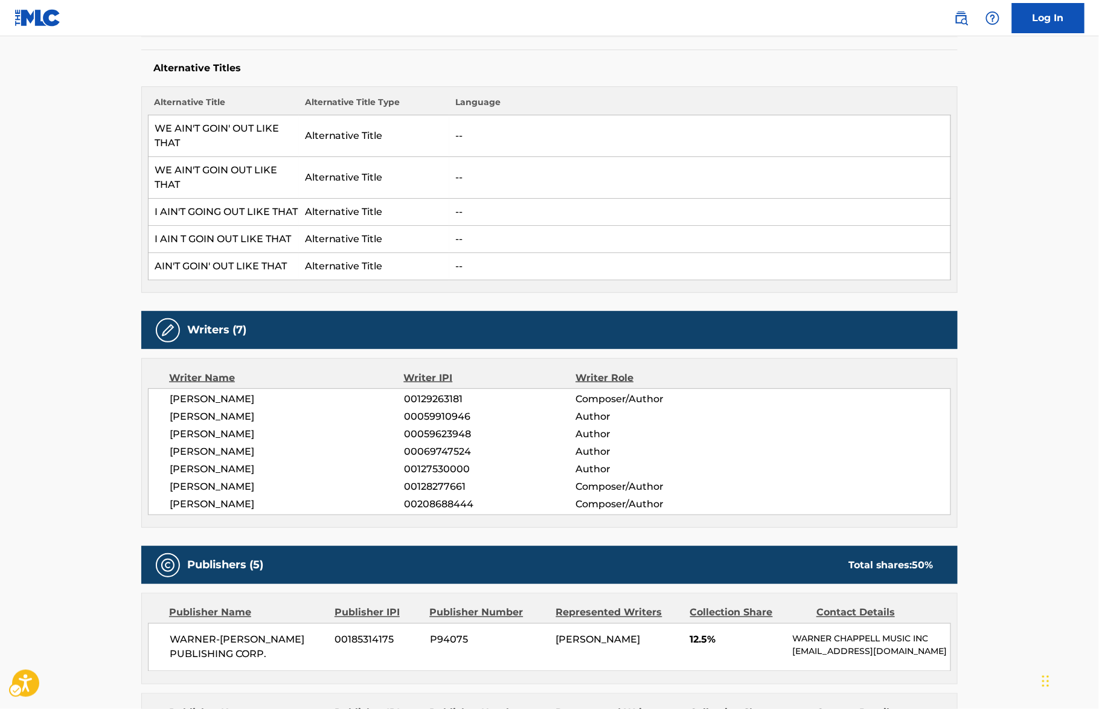
click at [386, 424] on span "[PERSON_NAME]" at bounding box center [287, 416] width 234 height 14
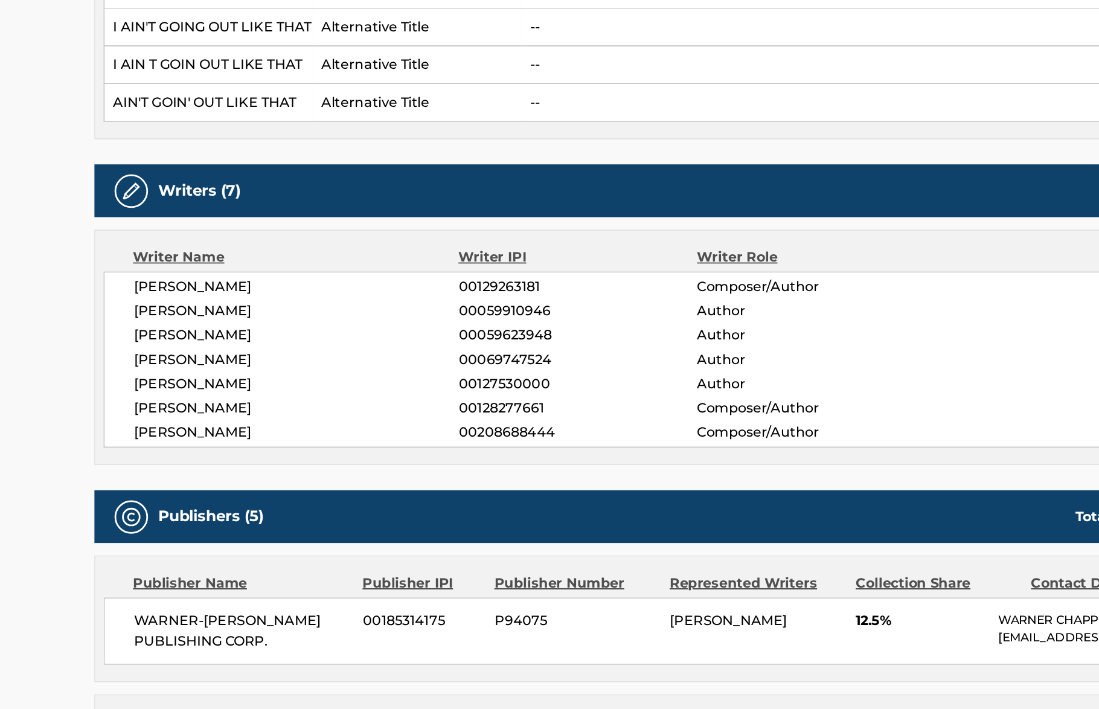
click at [432, 439] on span "00059623948" at bounding box center [489, 434] width 171 height 14
copy span "00059623948"
click at [450, 476] on span "00127530000" at bounding box center [489, 469] width 171 height 14
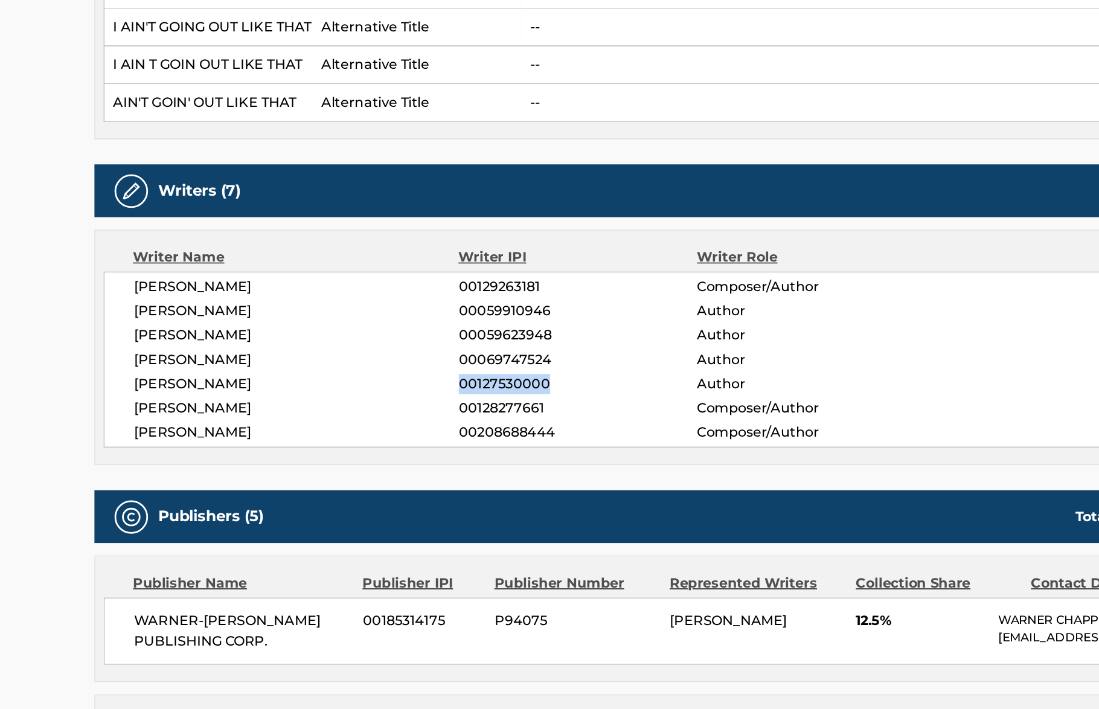
copy span "00127530000"
click at [432, 459] on span "00069747524" at bounding box center [489, 451] width 171 height 14
click at [445, 511] on span "00208688444" at bounding box center [489, 504] width 171 height 14
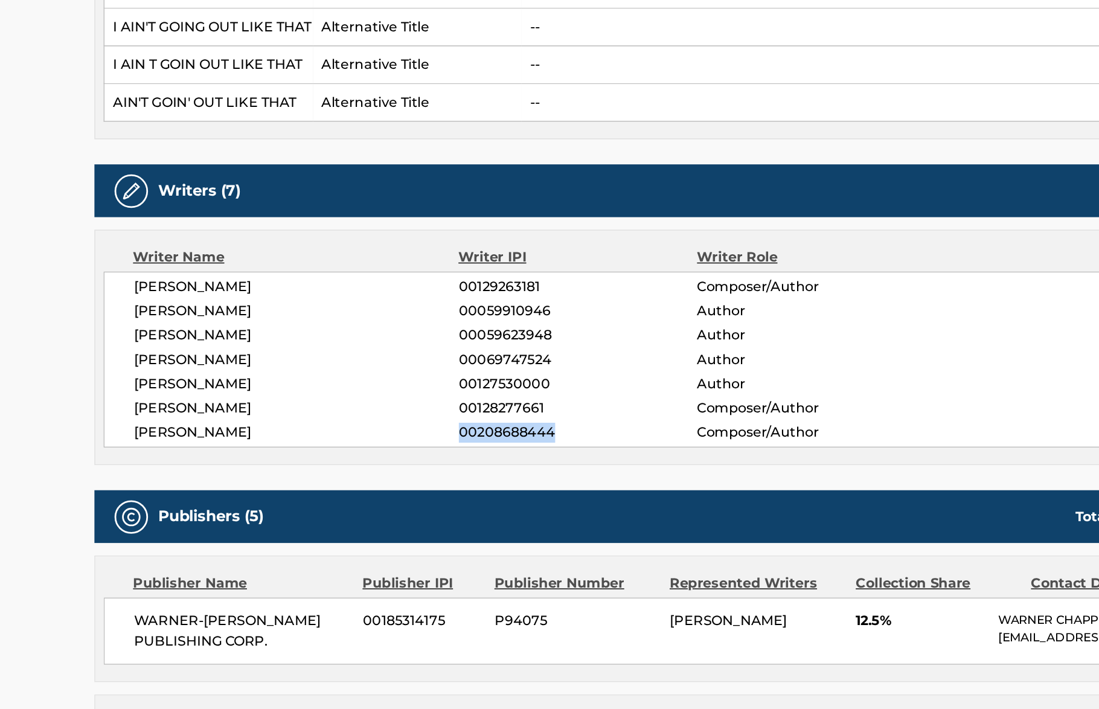
click at [431, 424] on span "00059910946" at bounding box center [489, 416] width 171 height 14
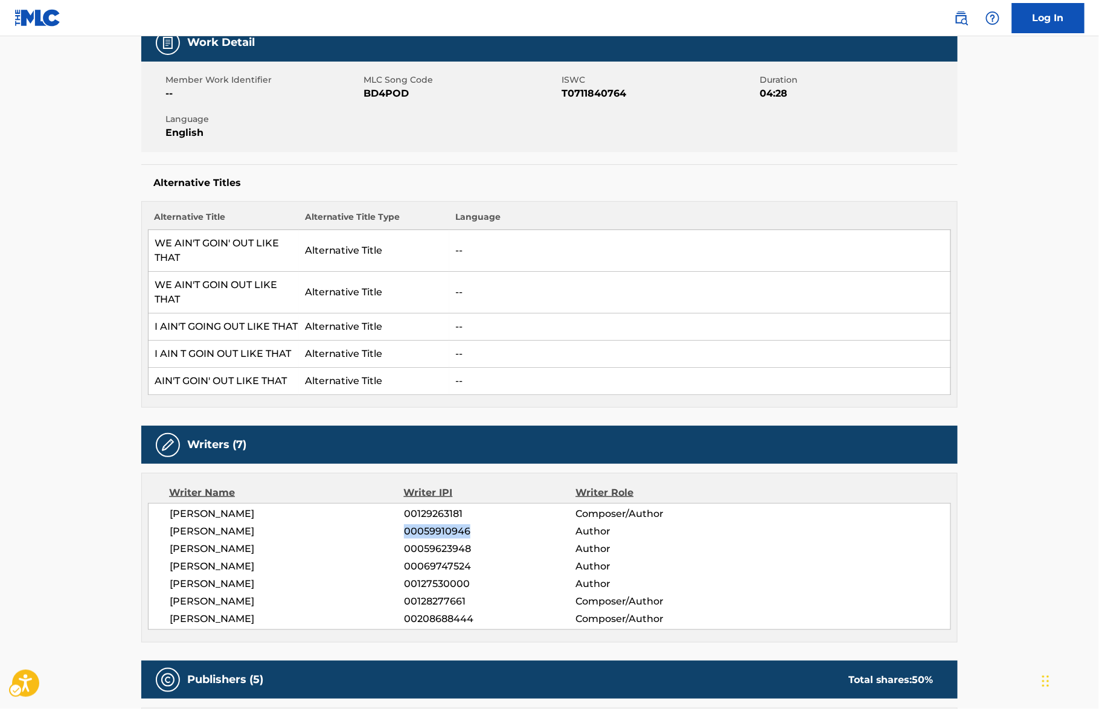
scroll to position [83, 0]
